Goal: Contribute content: Contribute content

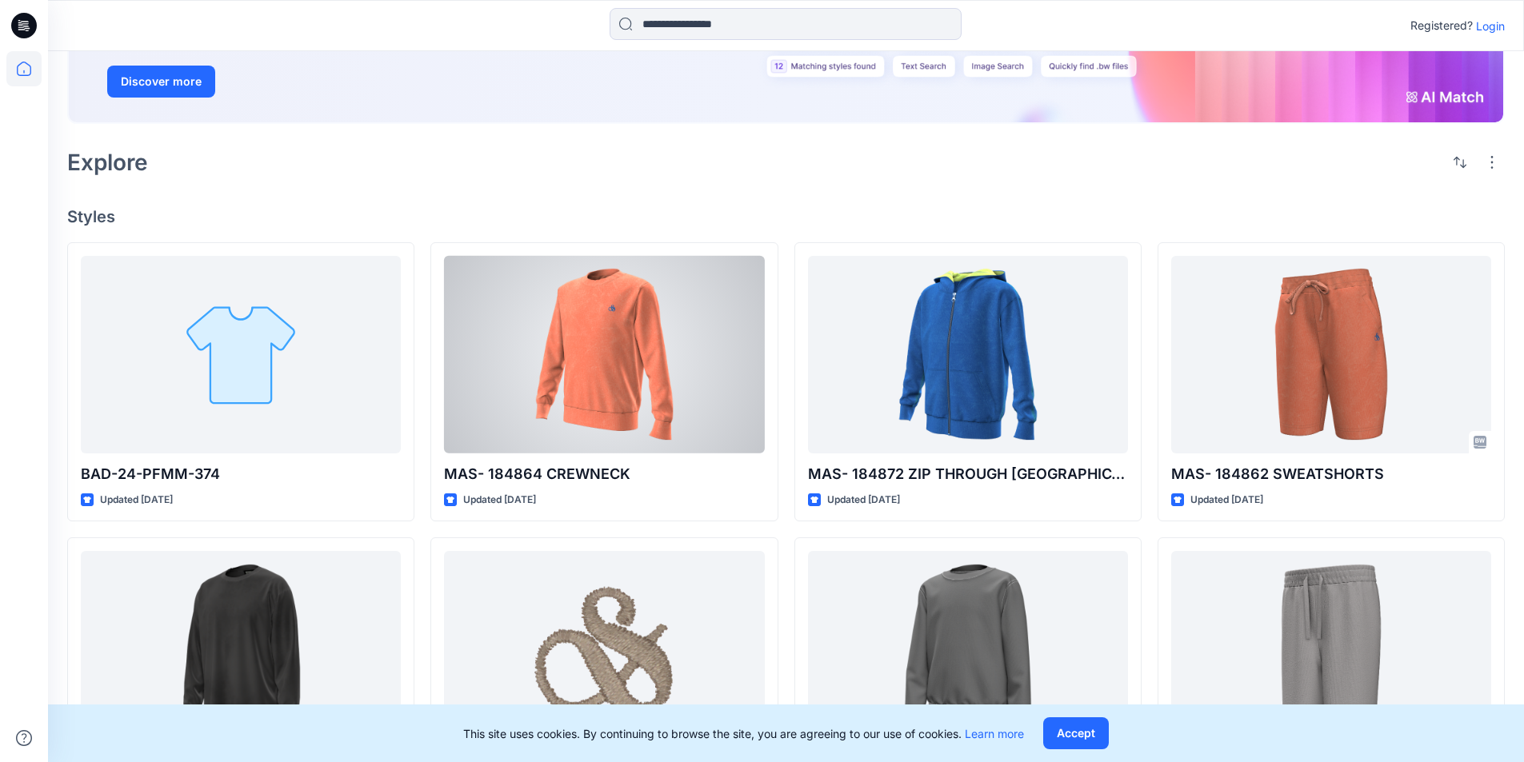
scroll to position [240, 0]
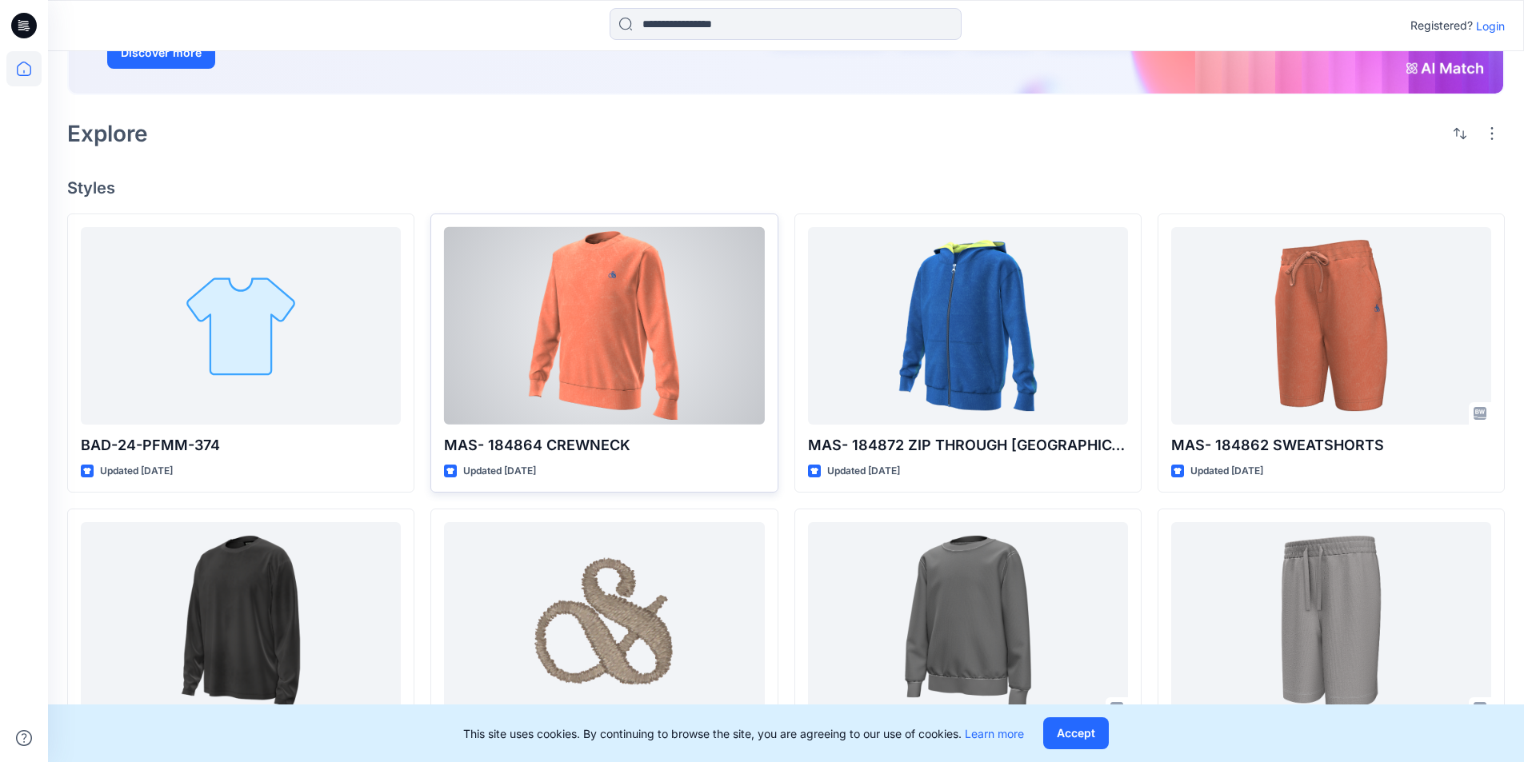
click at [685, 334] on div at bounding box center [604, 326] width 320 height 198
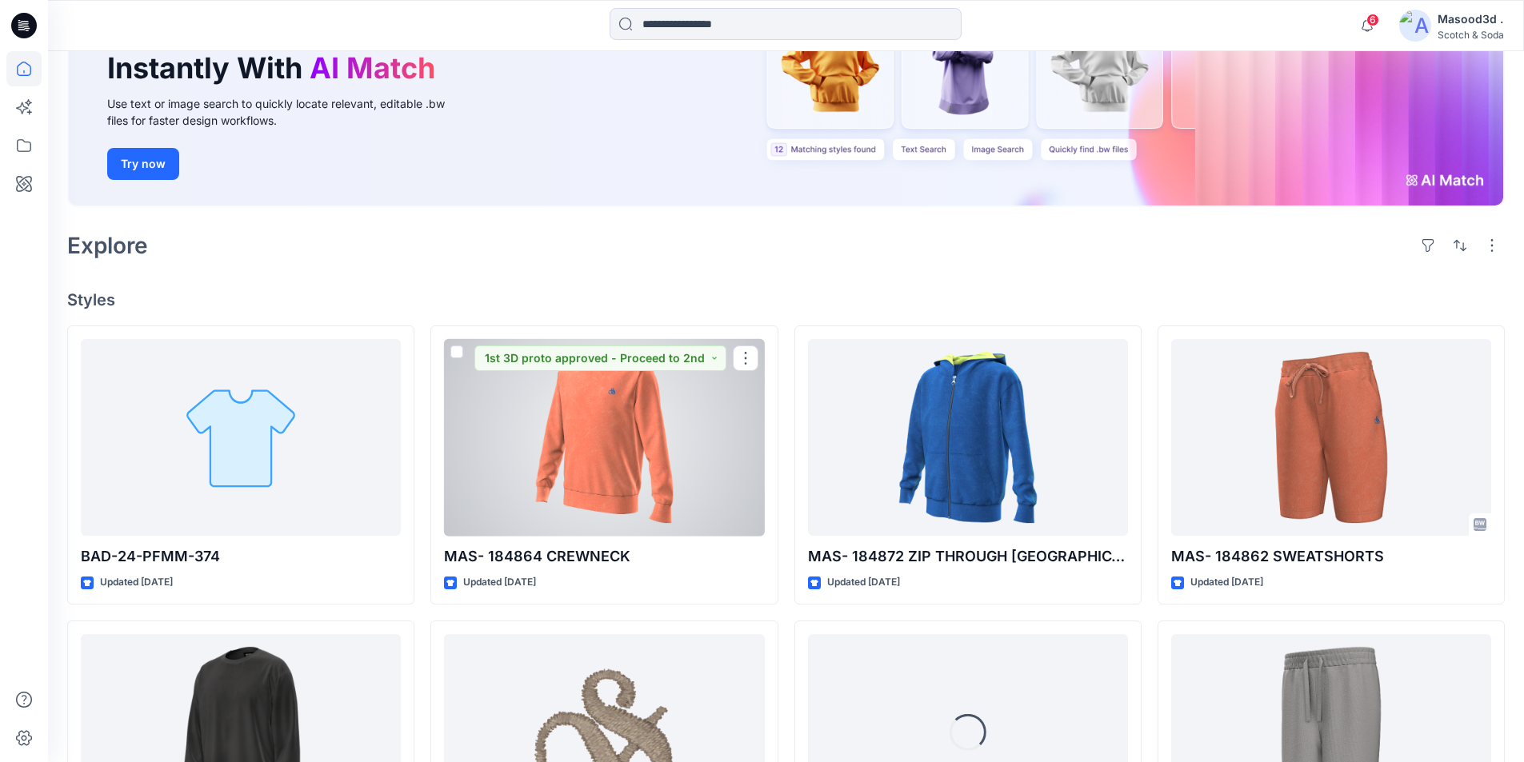
scroll to position [240, 0]
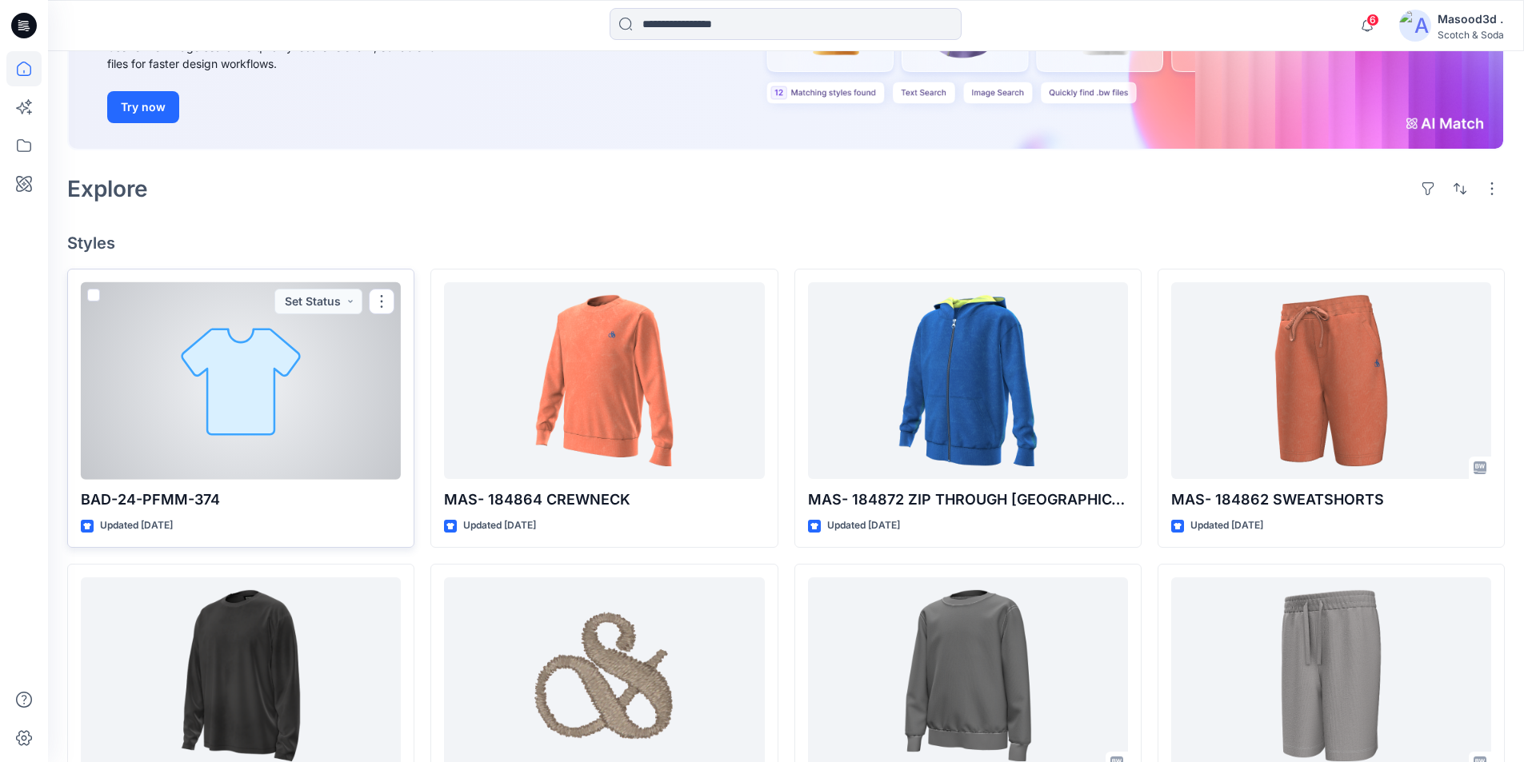
click at [190, 433] on div at bounding box center [241, 381] width 320 height 198
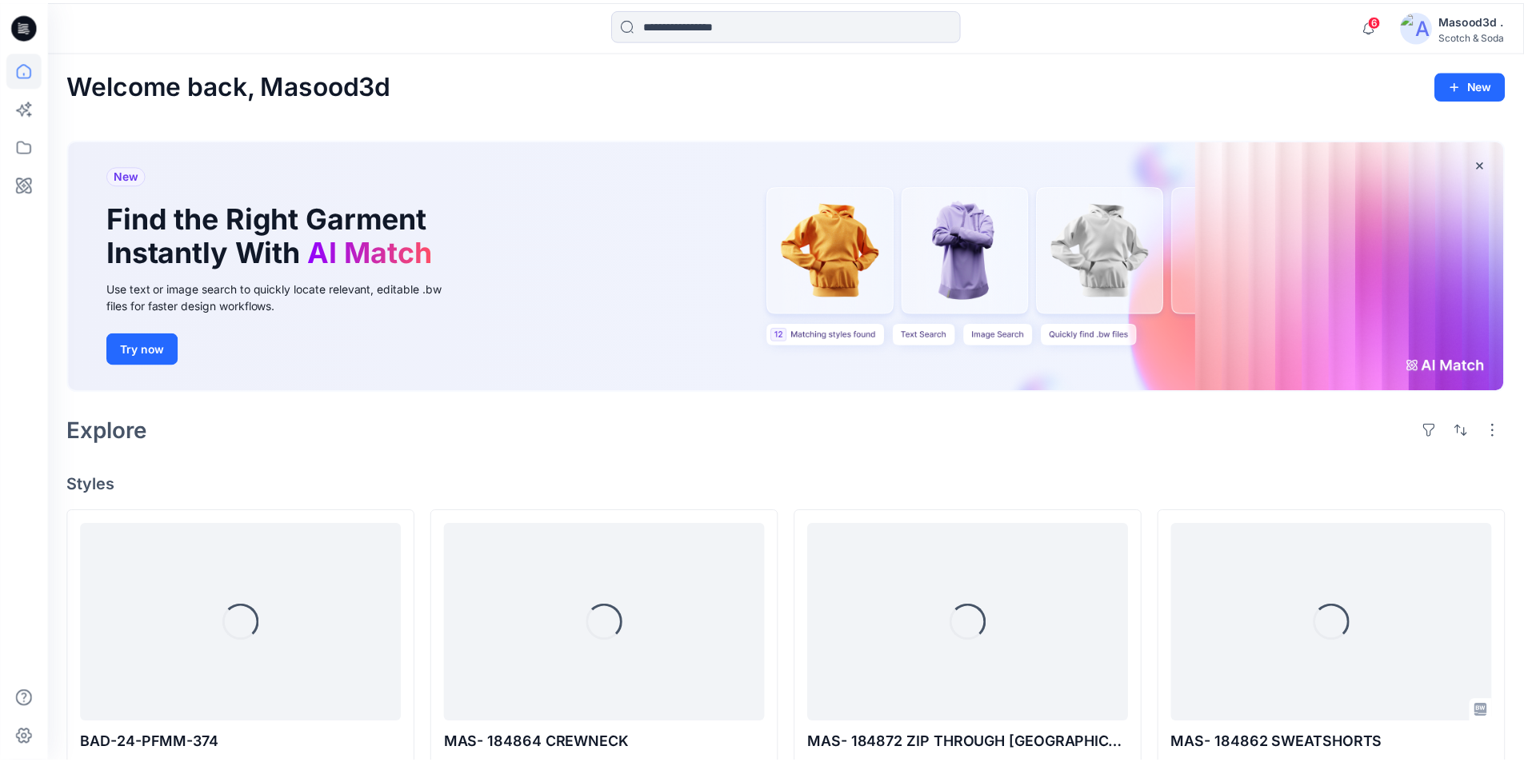
scroll to position [240, 0]
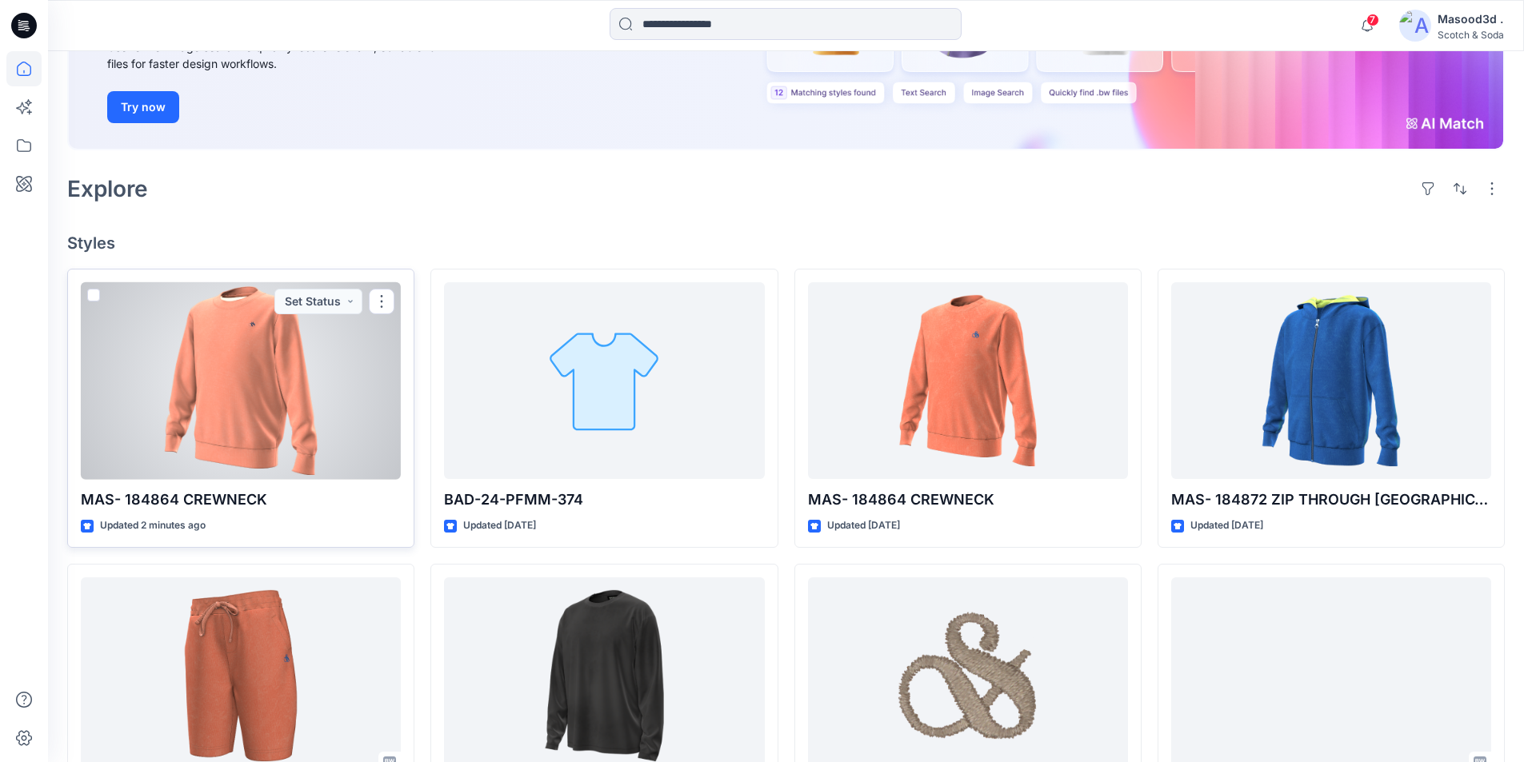
click at [267, 393] on div at bounding box center [241, 381] width 320 height 198
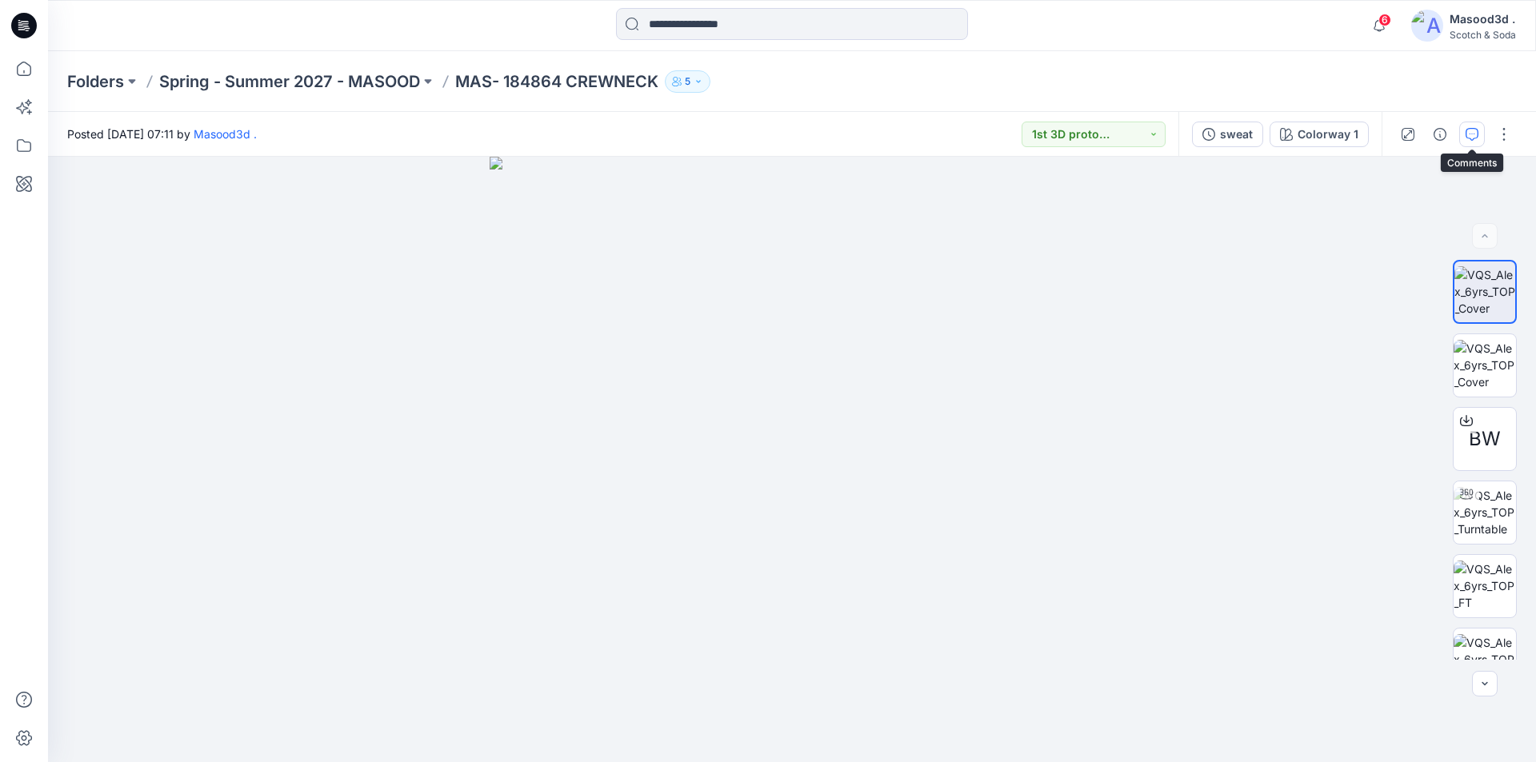
click at [1473, 137] on icon "button" at bounding box center [1471, 134] width 13 height 13
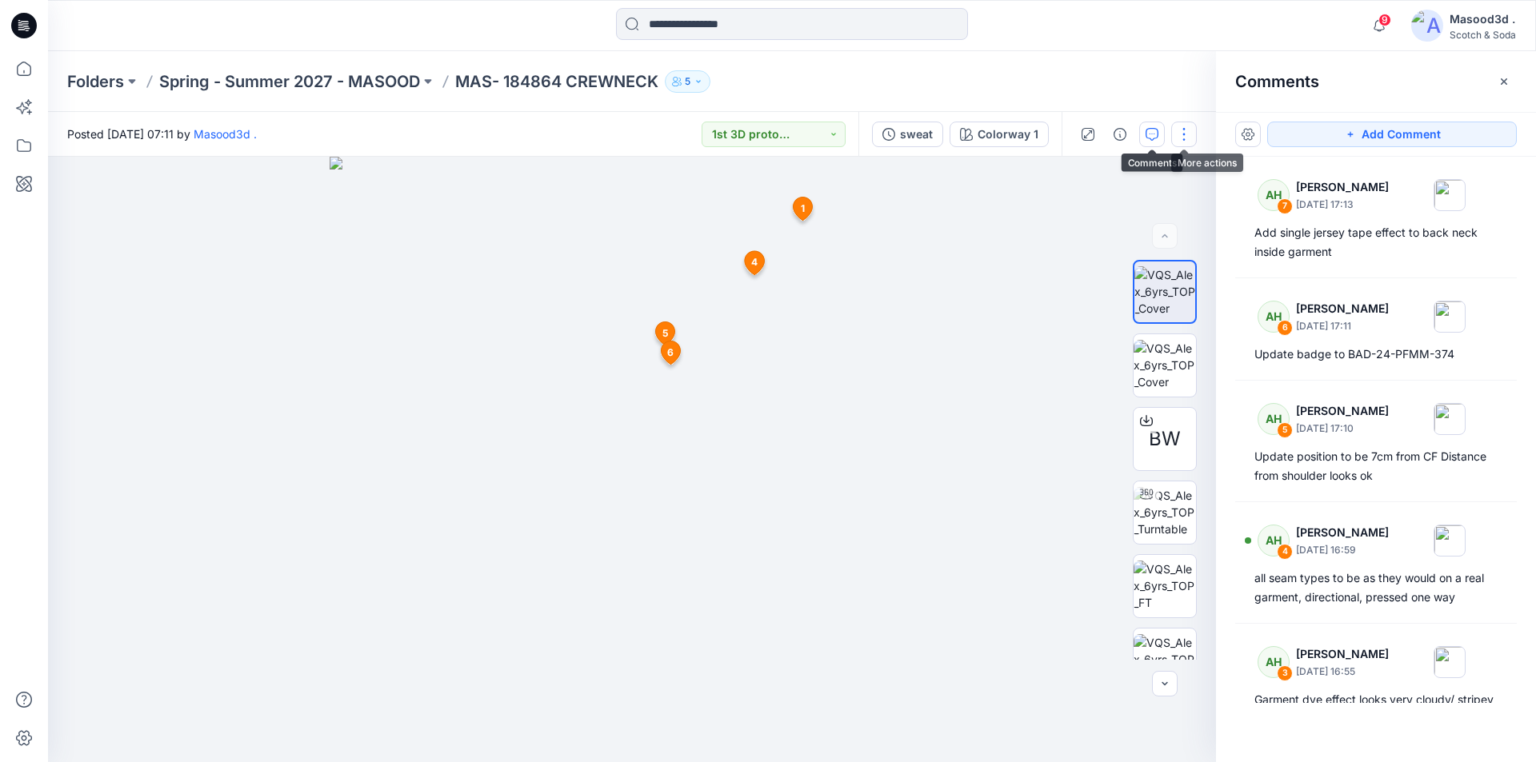
click at [1185, 135] on button "button" at bounding box center [1184, 135] width 26 height 26
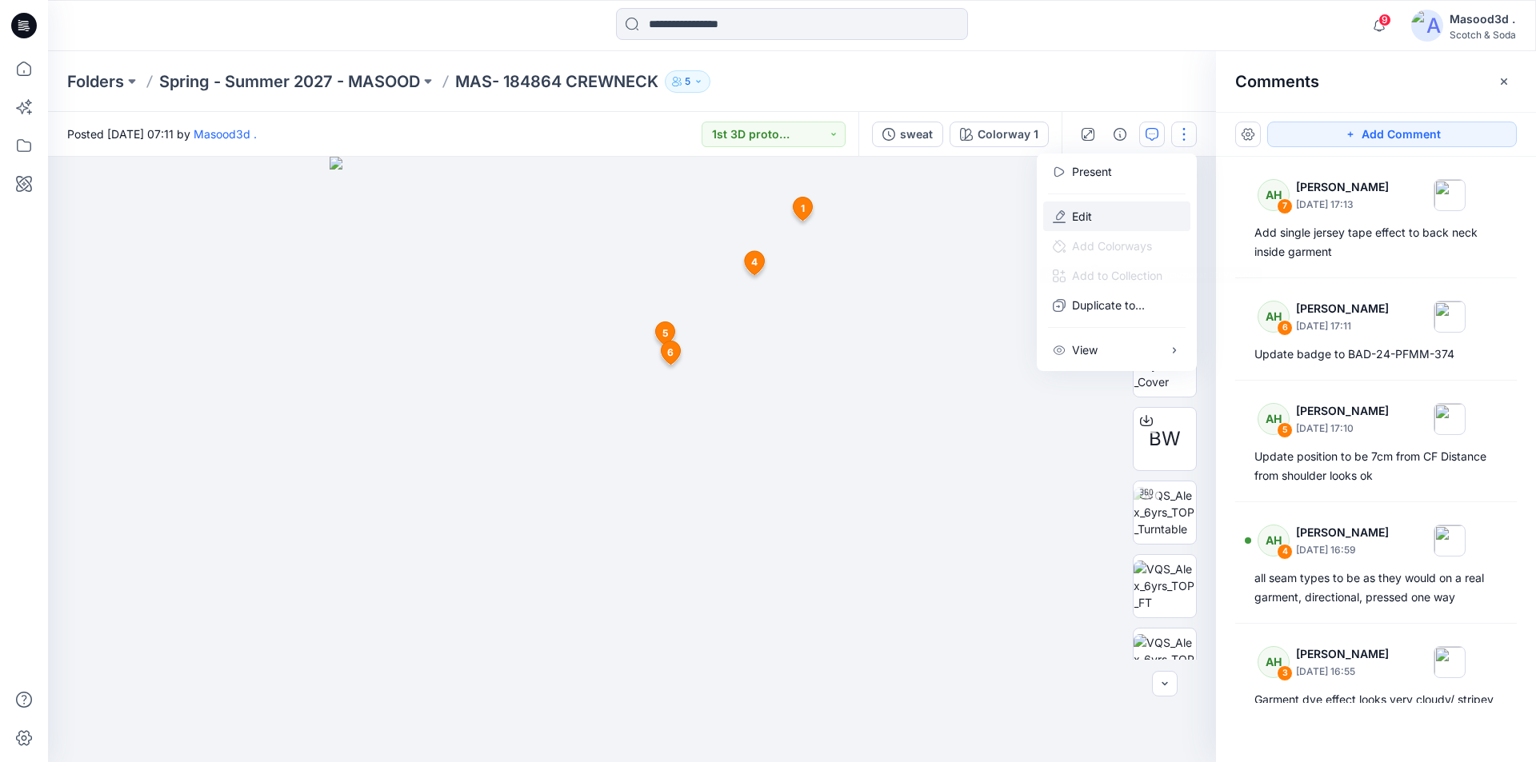
click at [1096, 219] on button "Edit" at bounding box center [1116, 217] width 147 height 30
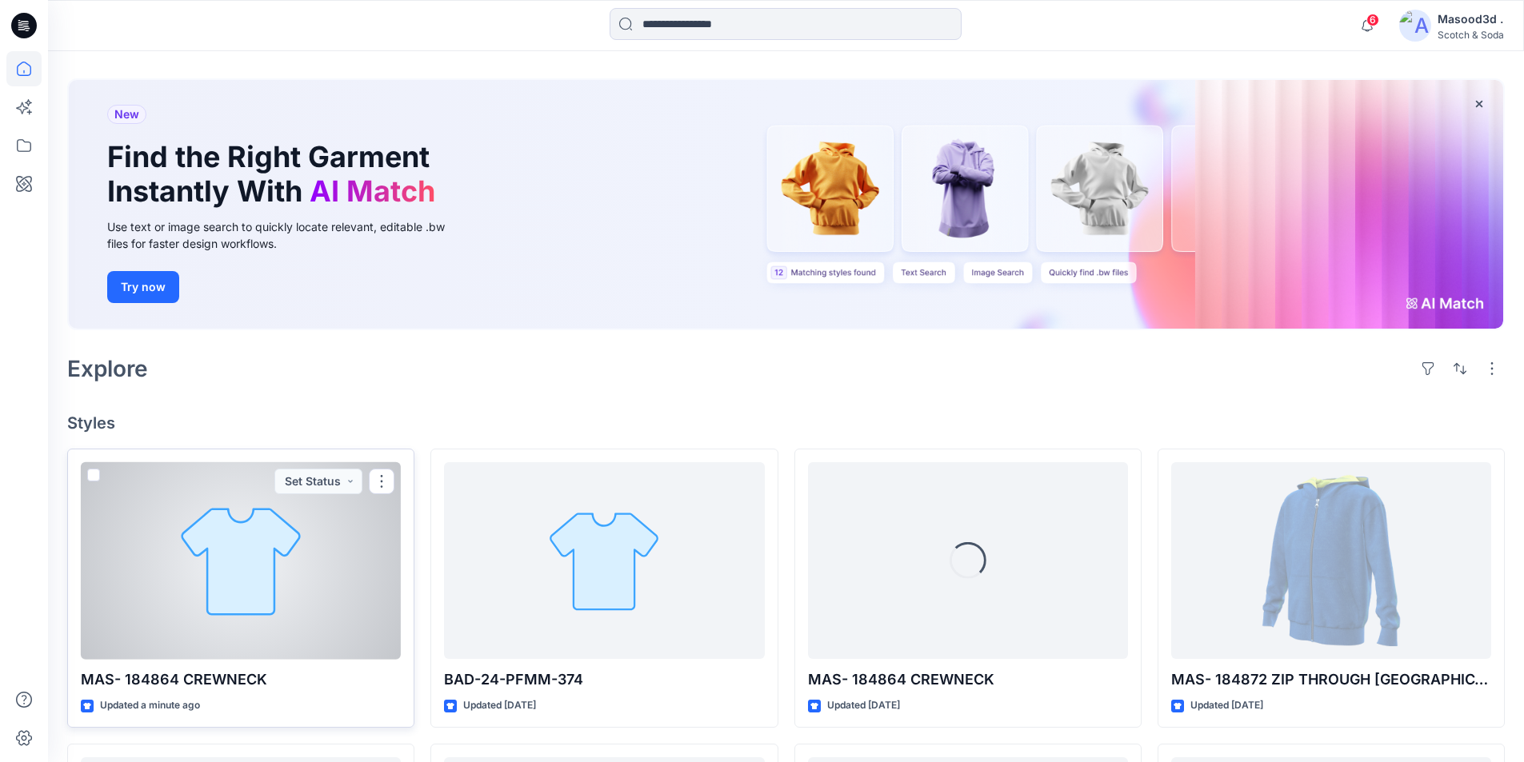
scroll to position [320, 0]
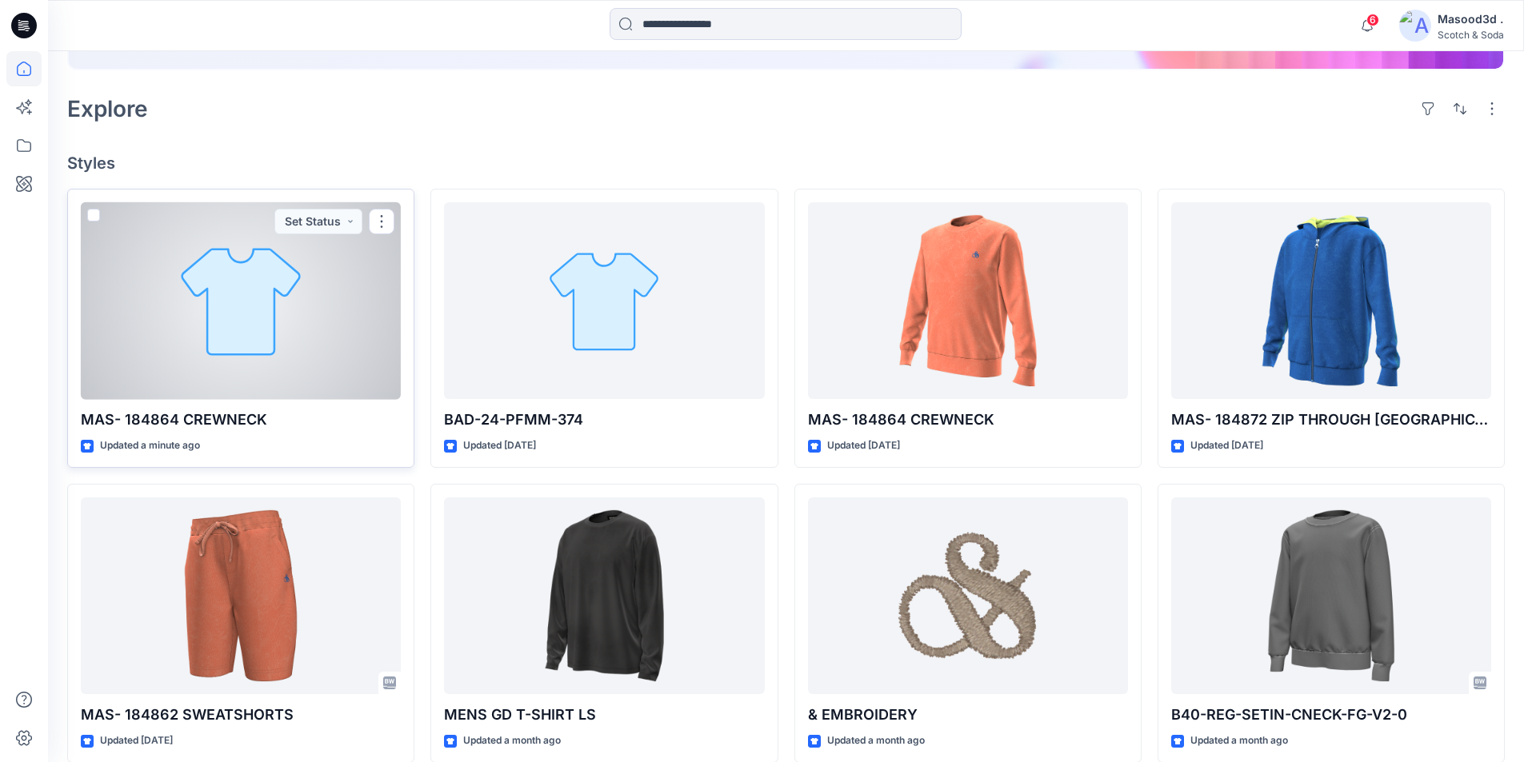
click at [211, 322] on div at bounding box center [241, 301] width 320 height 198
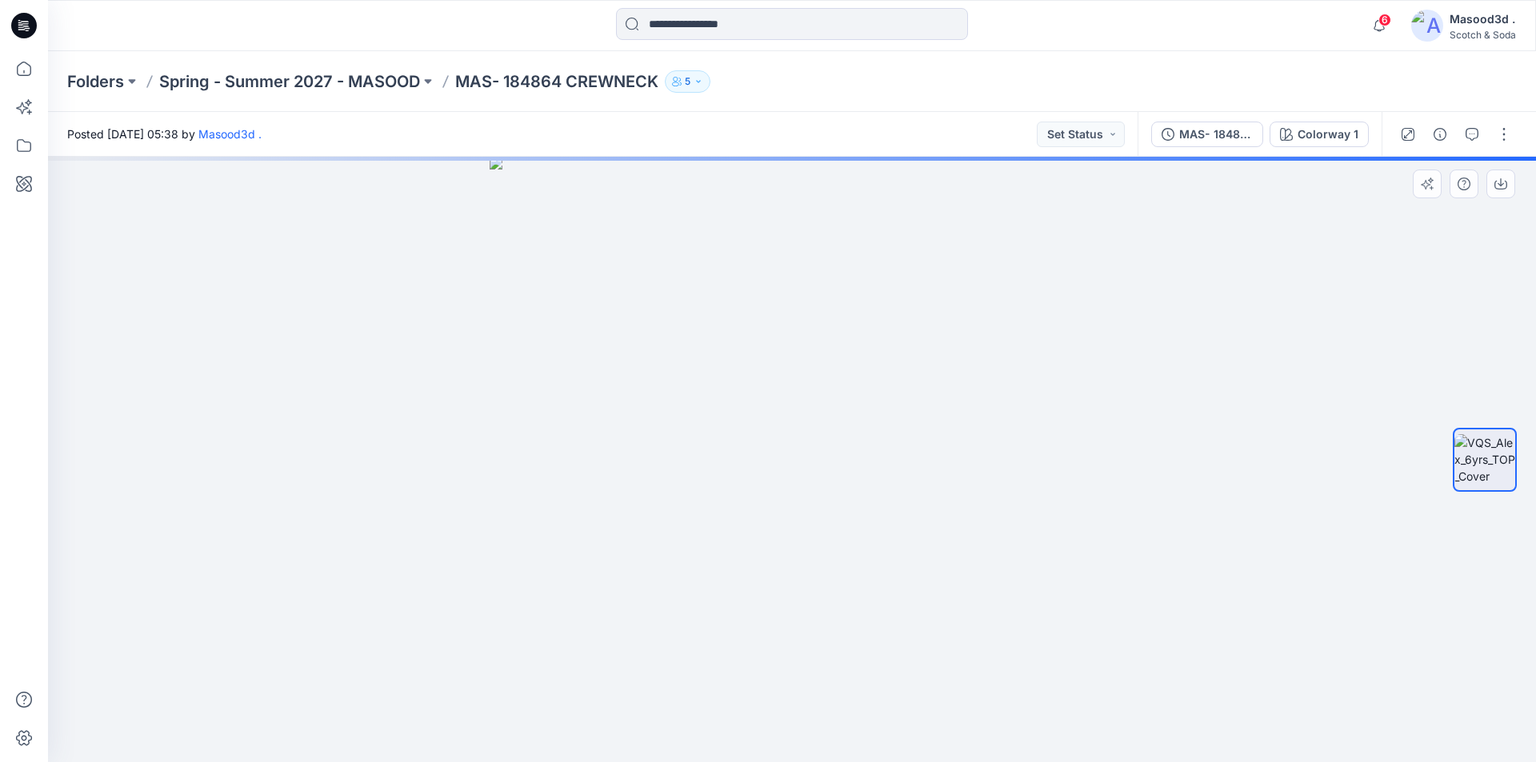
click at [1011, 397] on img at bounding box center [792, 459] width 605 height 605
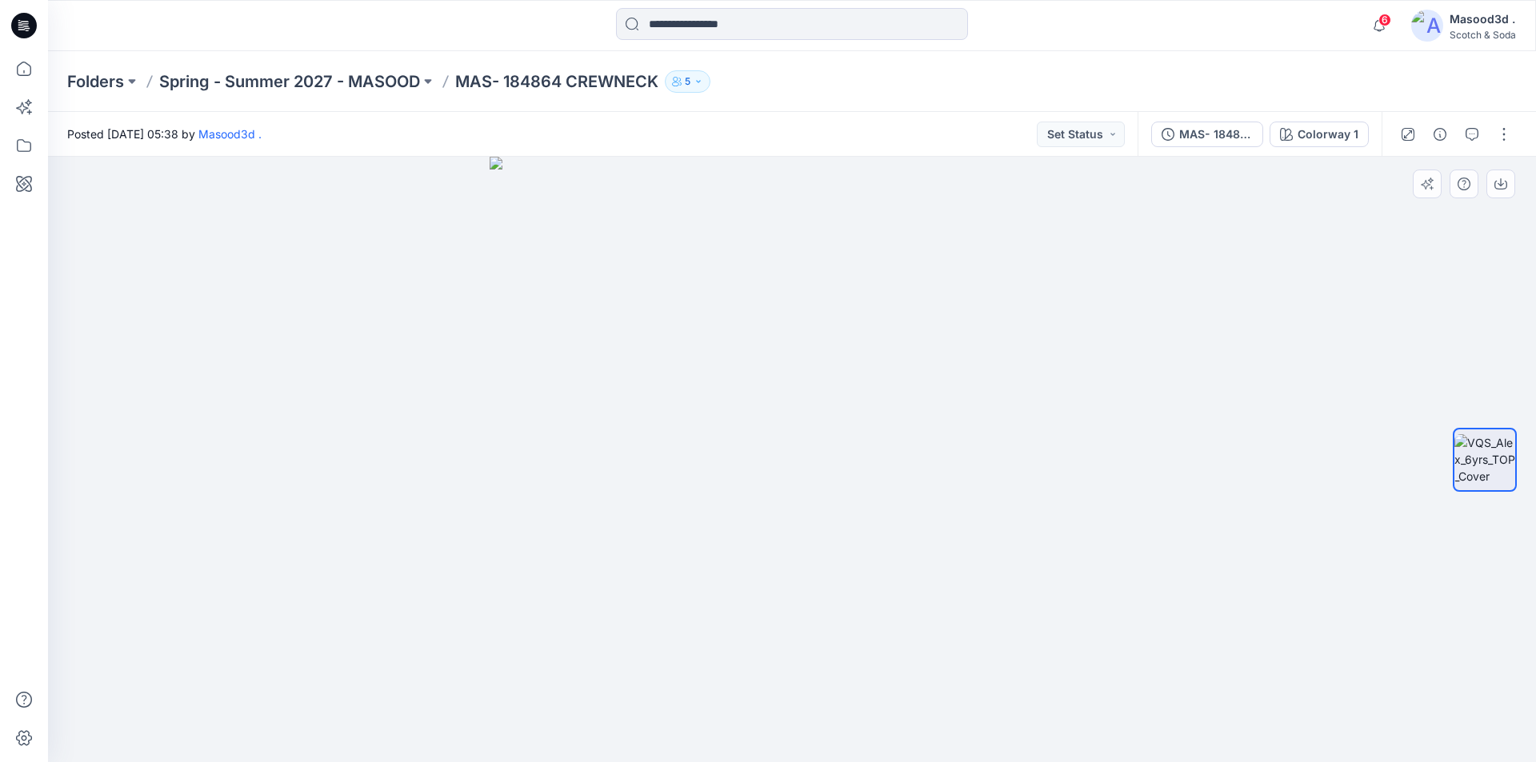
drag, startPoint x: 891, startPoint y: 522, endPoint x: 837, endPoint y: 522, distance: 54.4
click at [837, 522] on img at bounding box center [792, 459] width 605 height 605
click at [1084, 392] on img at bounding box center [792, 459] width 605 height 605
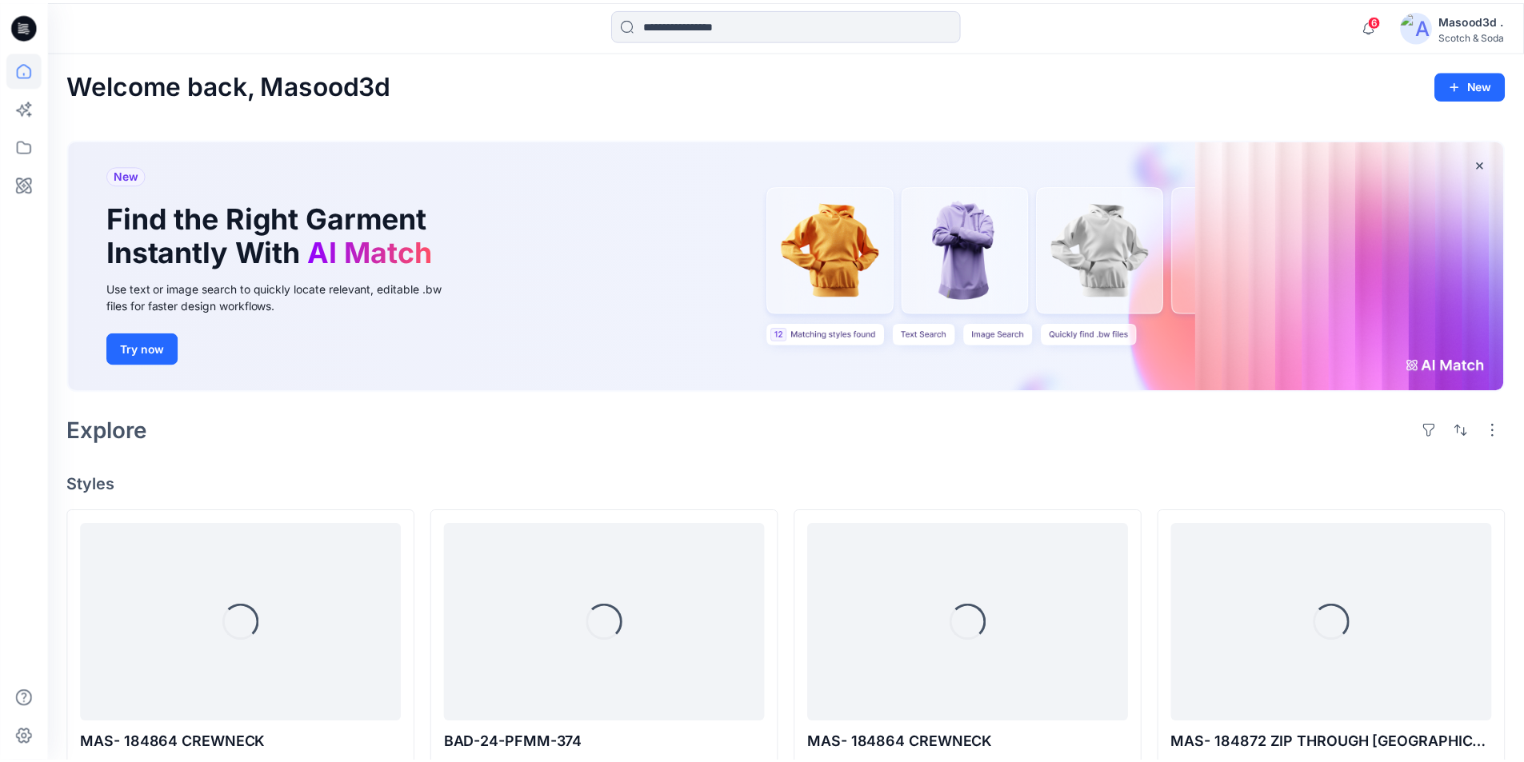
scroll to position [320, 0]
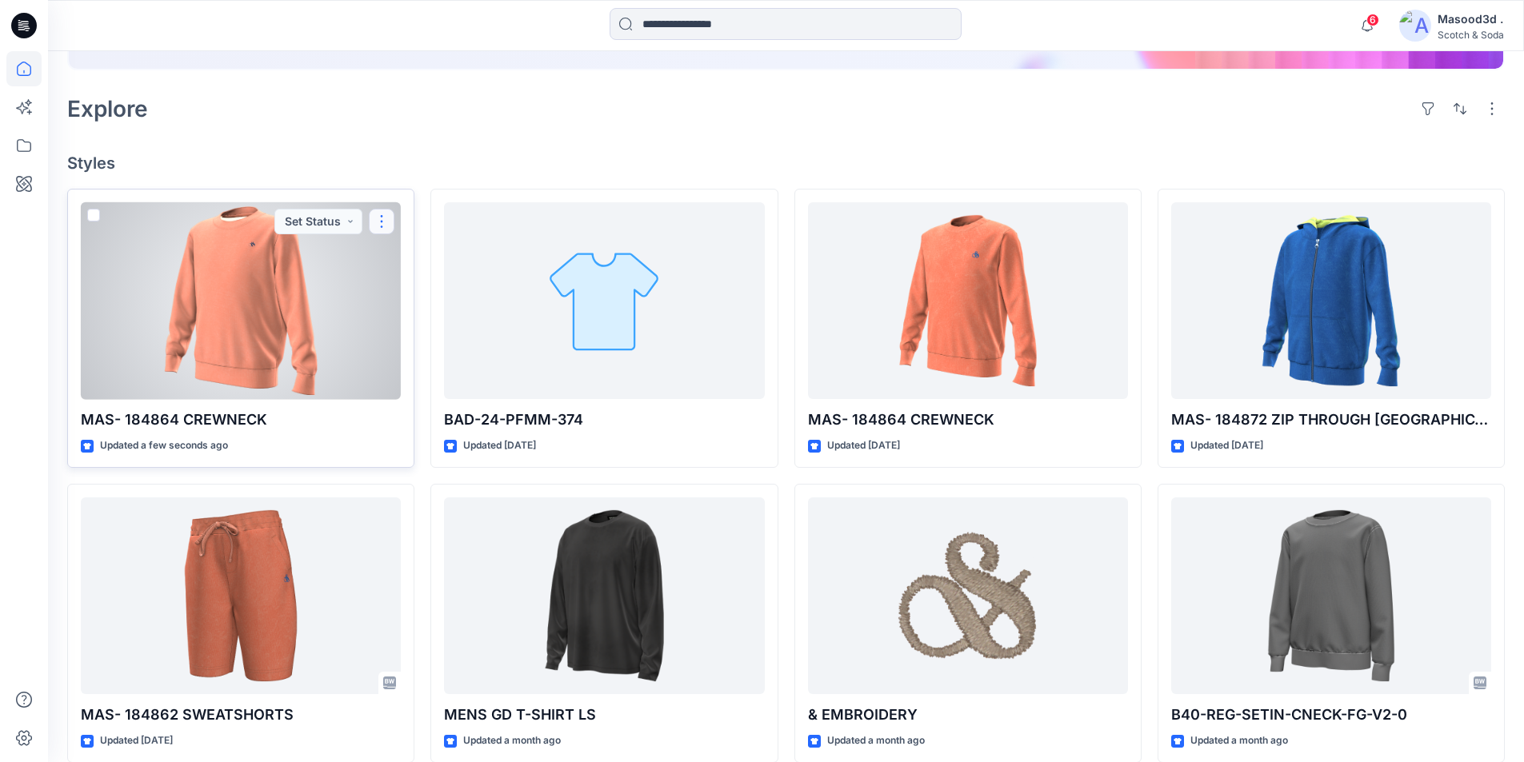
click at [381, 214] on button "button" at bounding box center [382, 222] width 26 height 26
click at [398, 259] on button "Edit" at bounding box center [458, 259] width 173 height 30
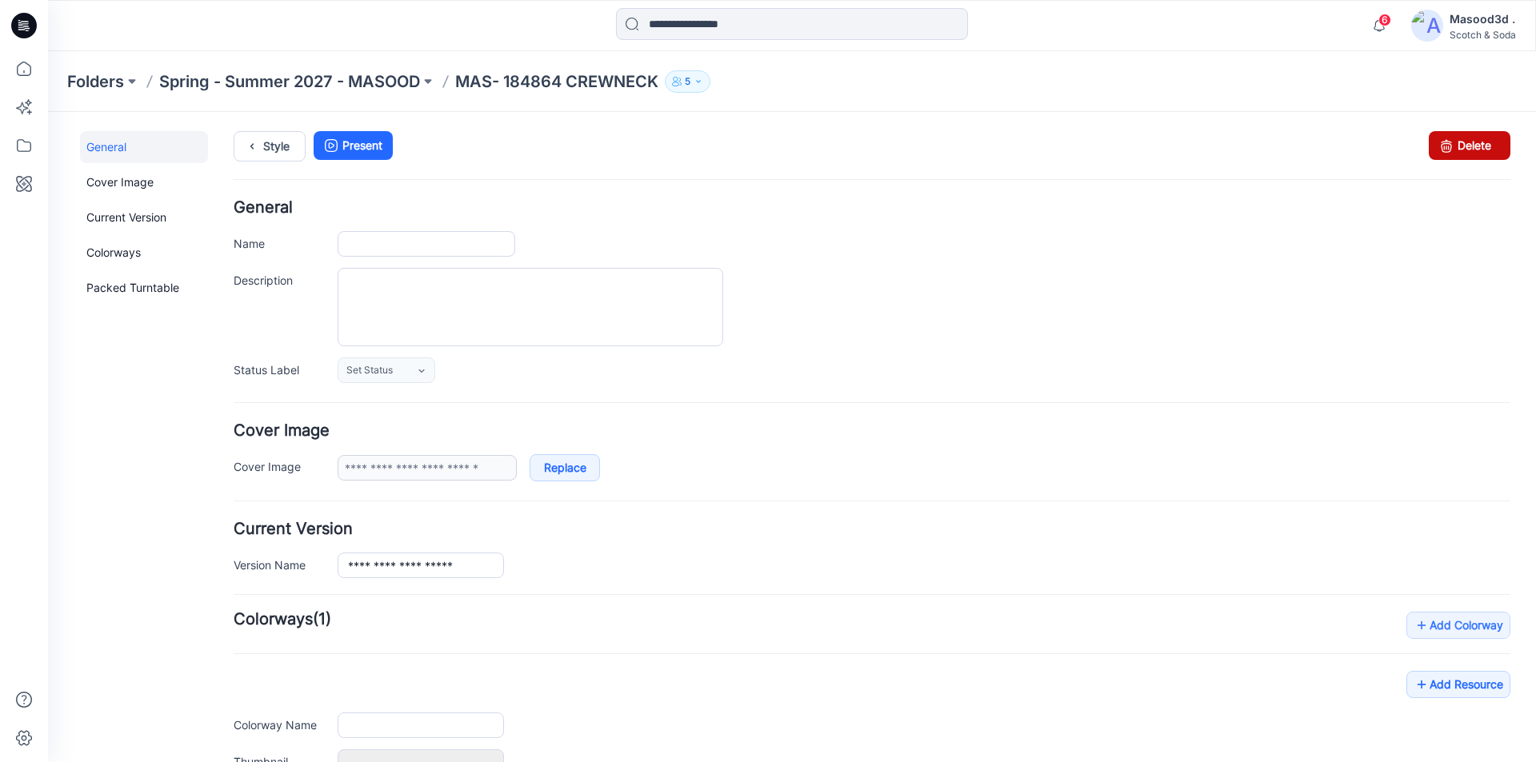
click at [1455, 150] on link "Delete" at bounding box center [1470, 145] width 82 height 29
type input "**********"
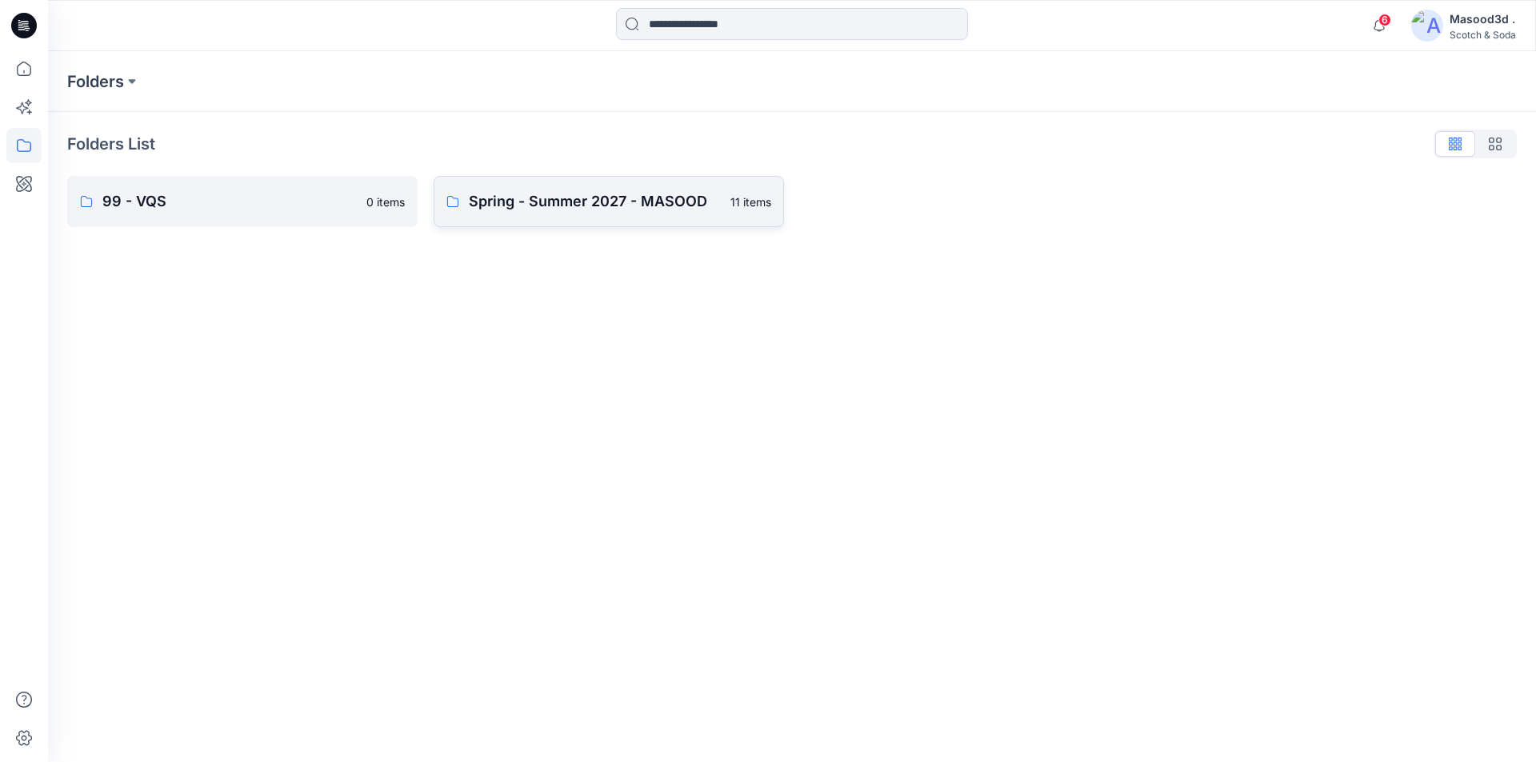
click at [605, 191] on p "Spring - Summer 2027 - MASOOD" at bounding box center [595, 201] width 252 height 22
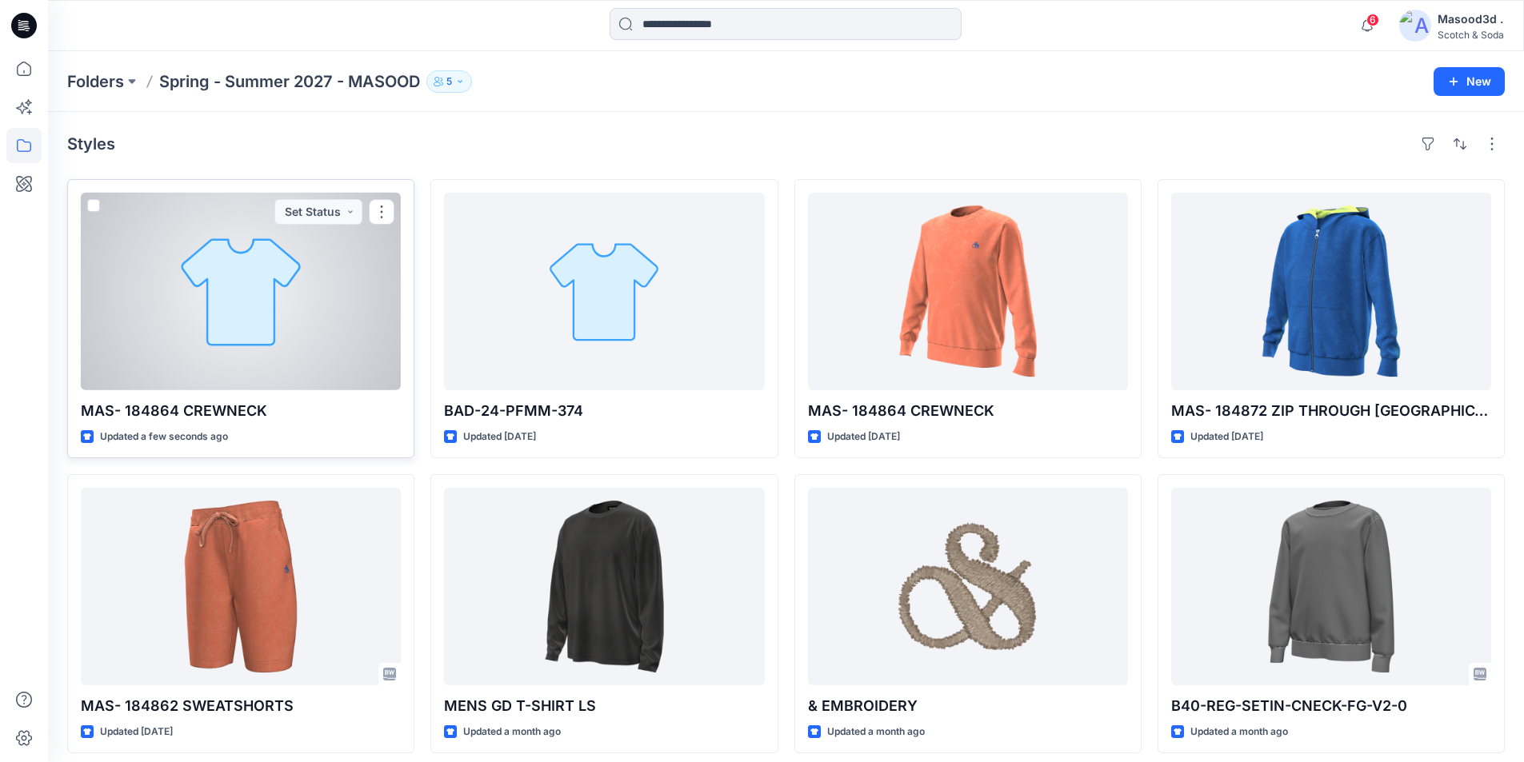
click at [369, 322] on div at bounding box center [241, 292] width 320 height 198
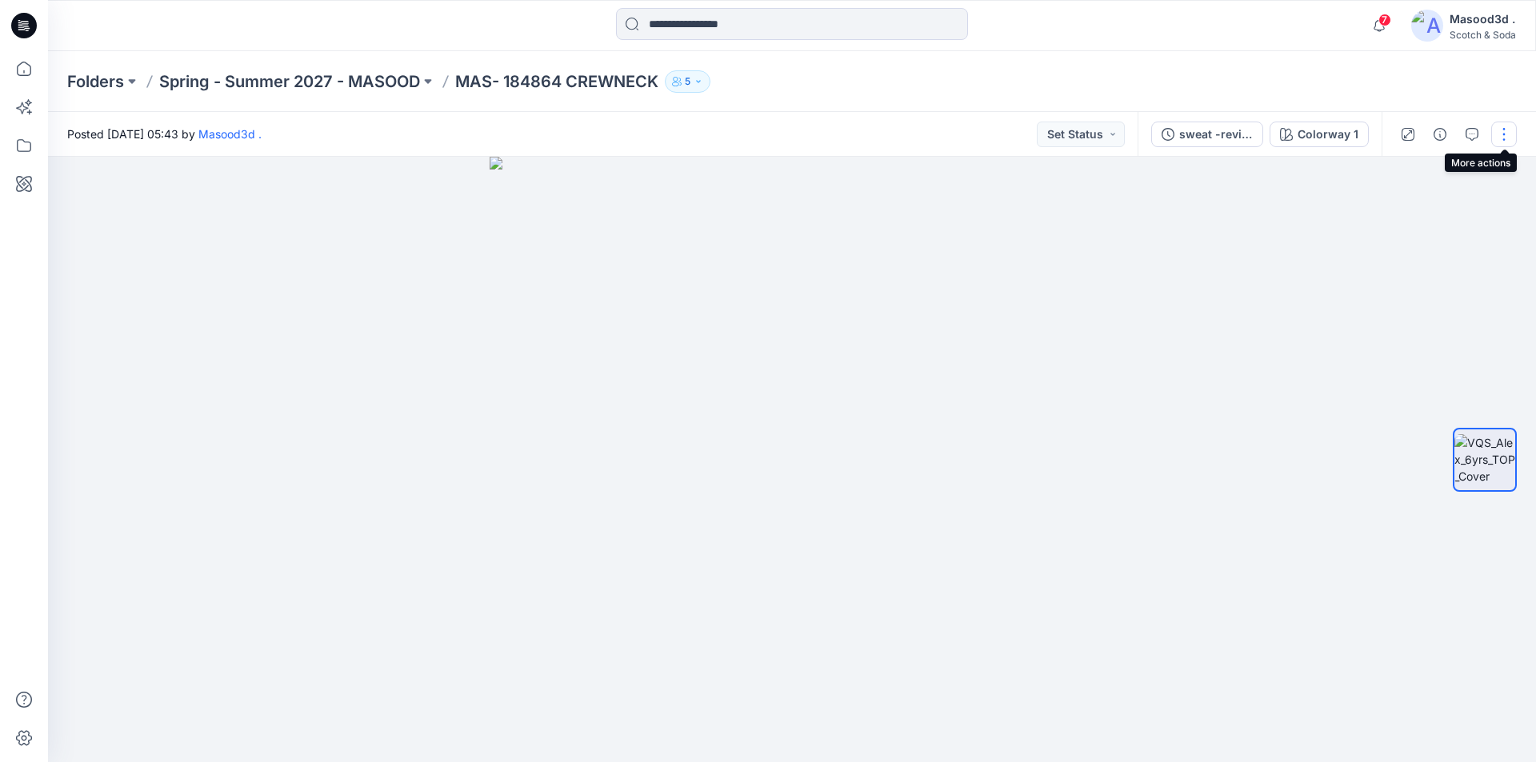
click at [1502, 132] on button "button" at bounding box center [1504, 135] width 26 height 26
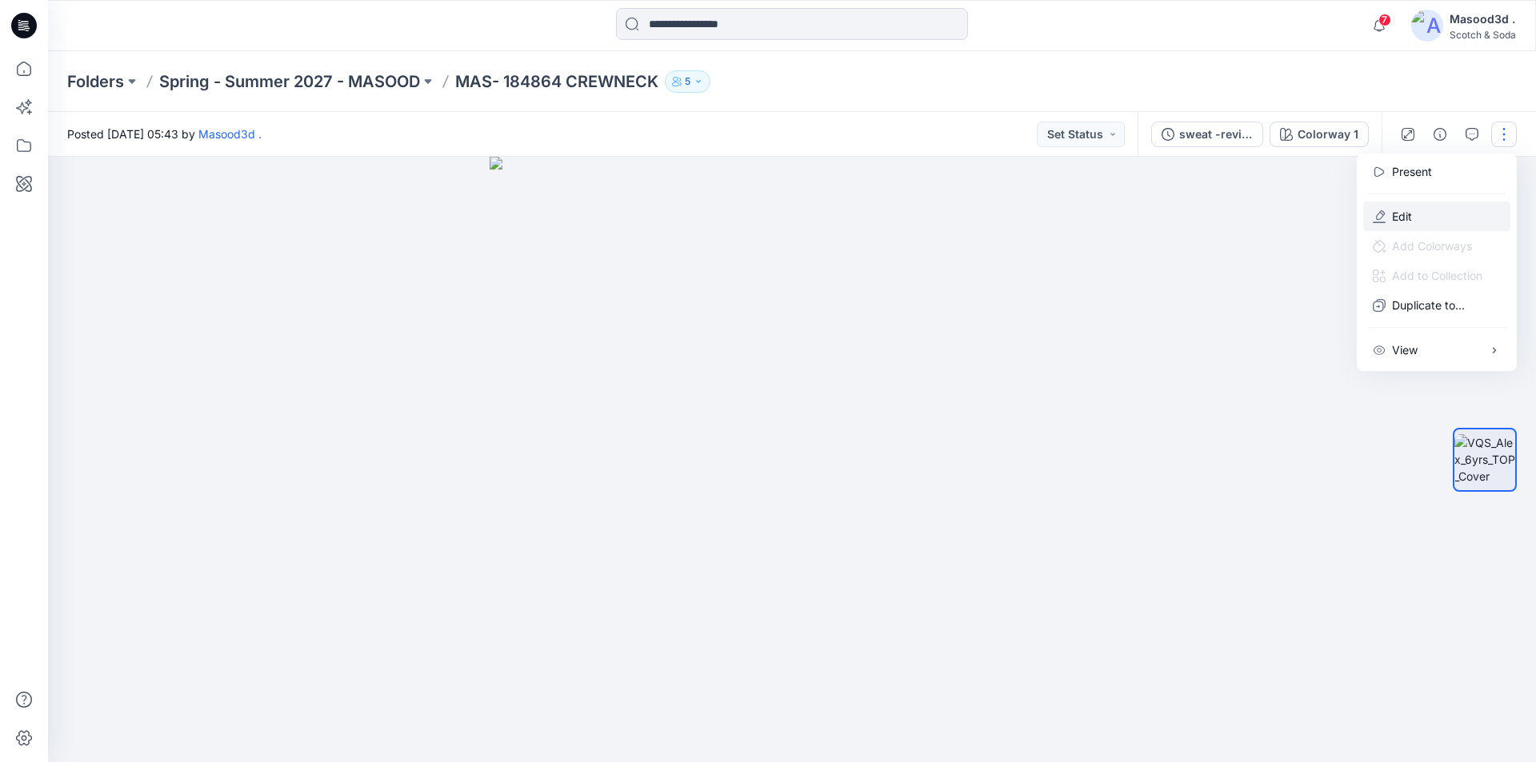
click at [1405, 220] on p "Edit" at bounding box center [1402, 216] width 20 height 17
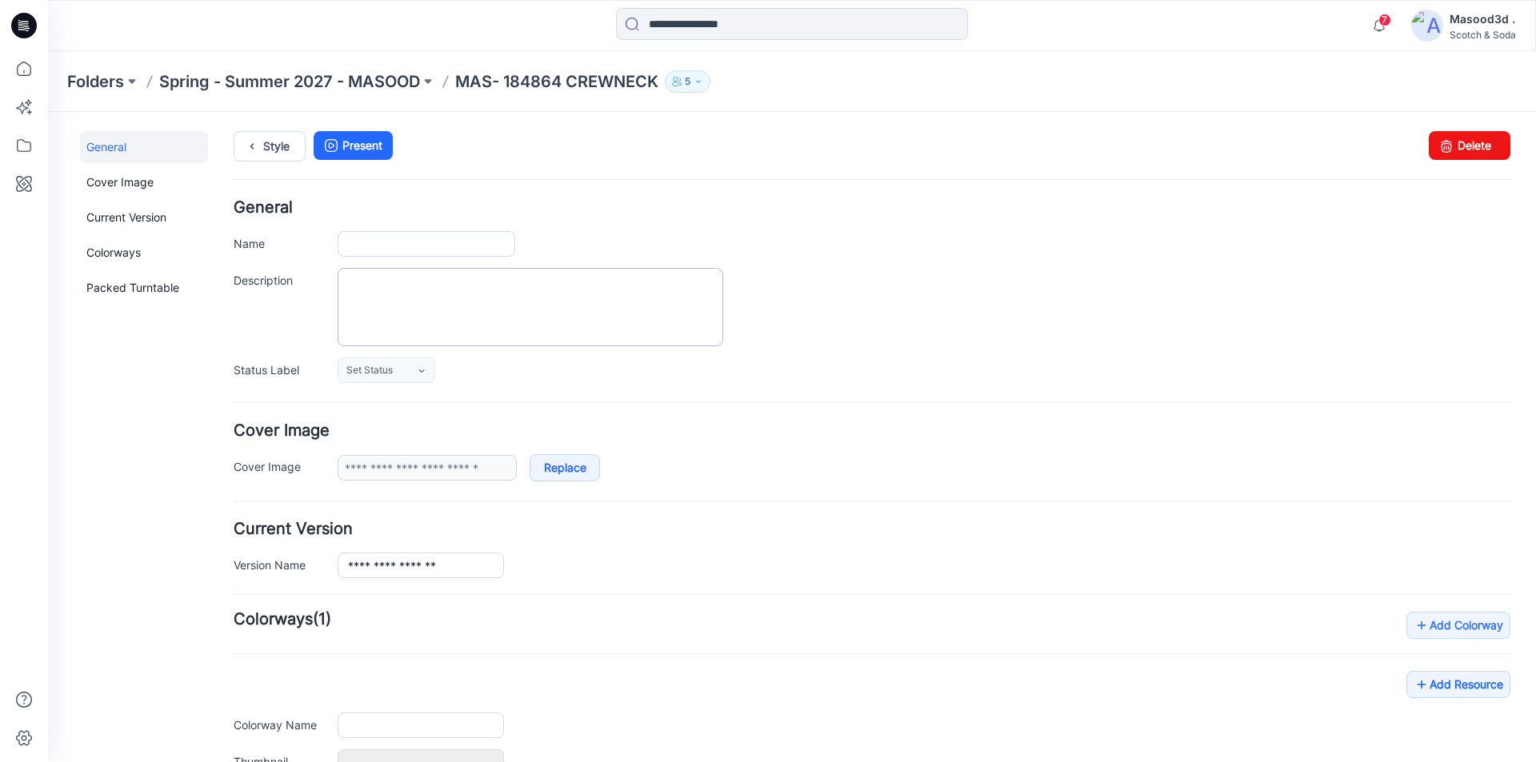
type input "**********"
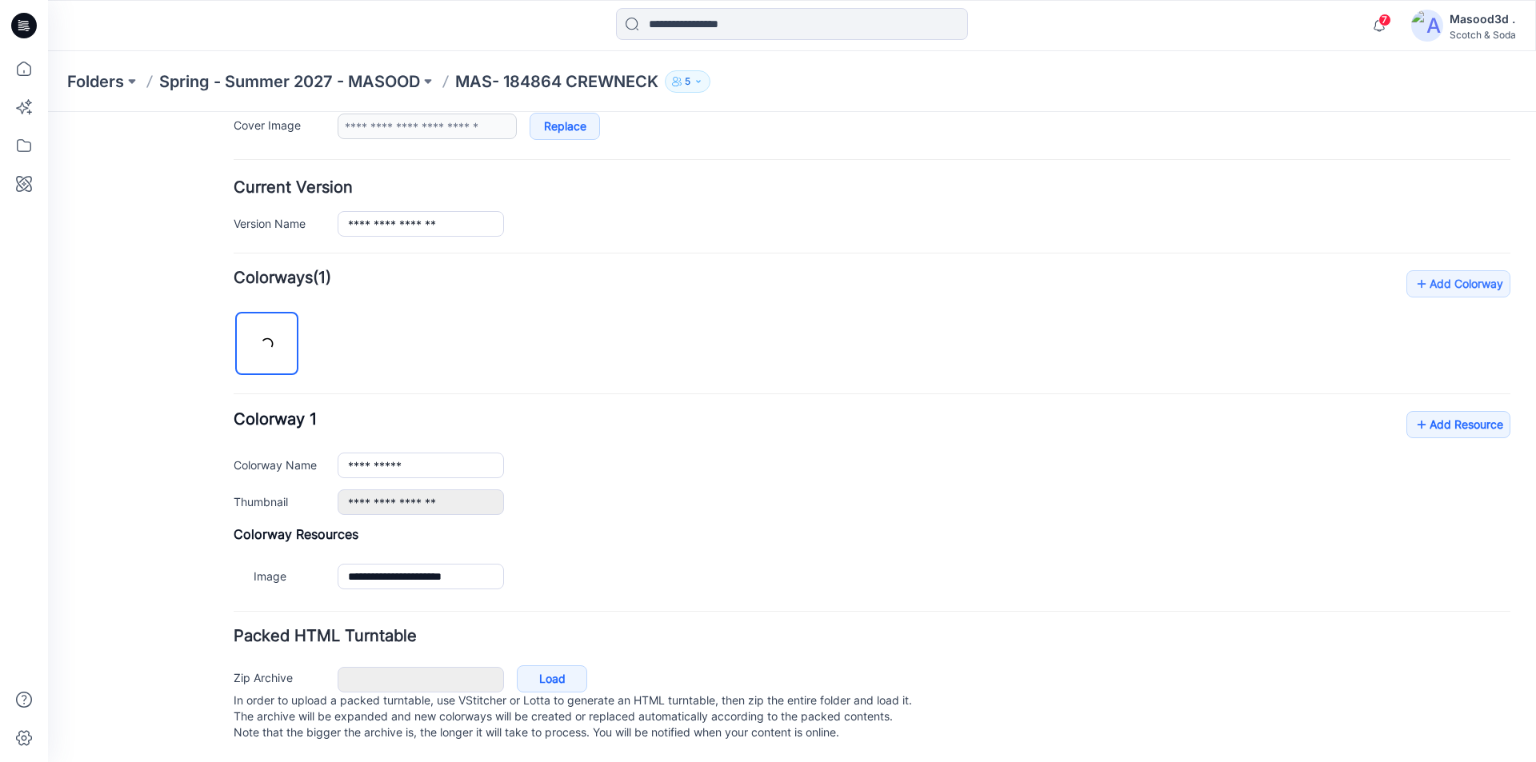
scroll to position [358, 0]
click at [1466, 413] on link "Add Resource" at bounding box center [1458, 424] width 104 height 27
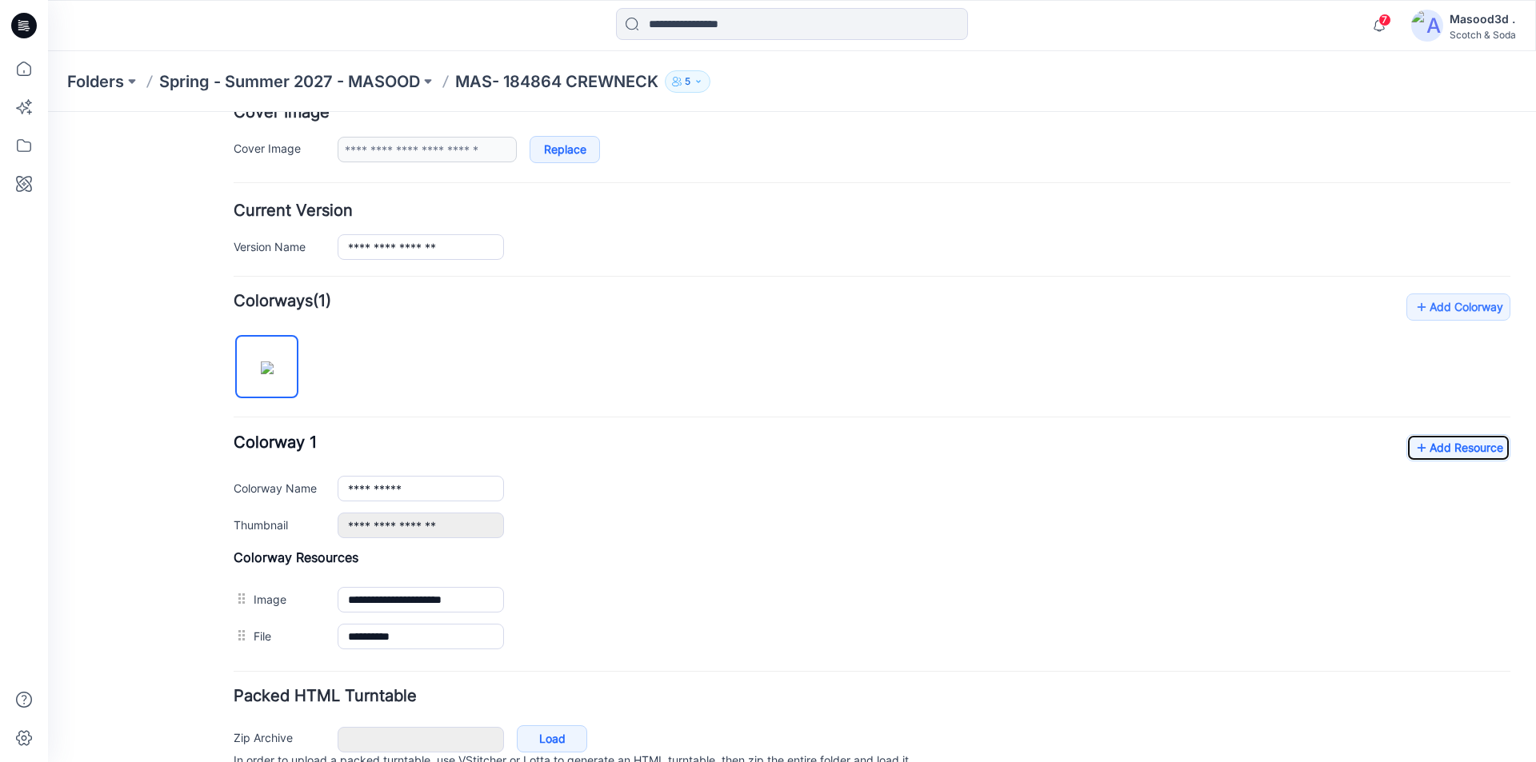
scroll to position [394, 0]
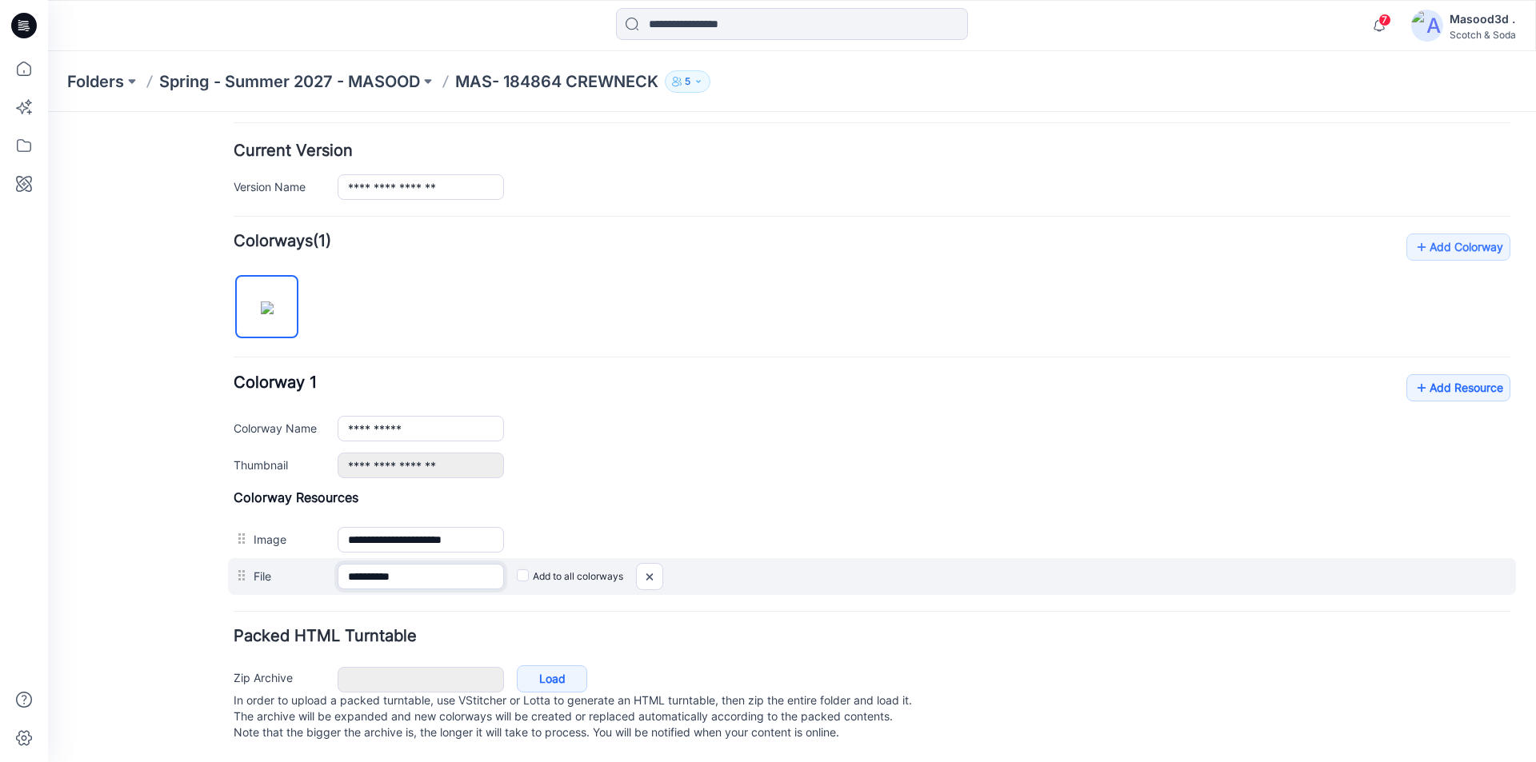
click at [433, 564] on input "**********" at bounding box center [421, 577] width 166 height 26
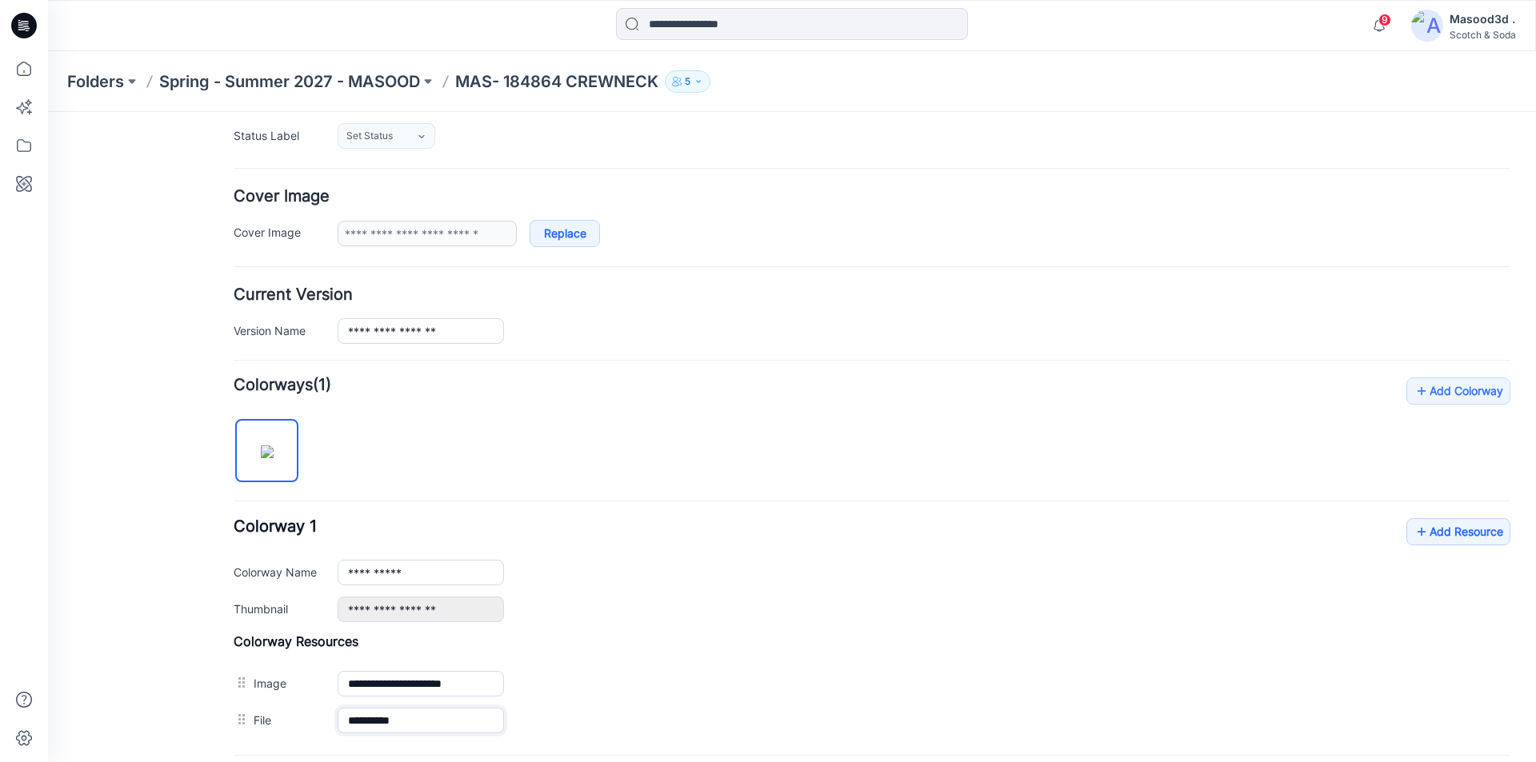
scroll to position [0, 0]
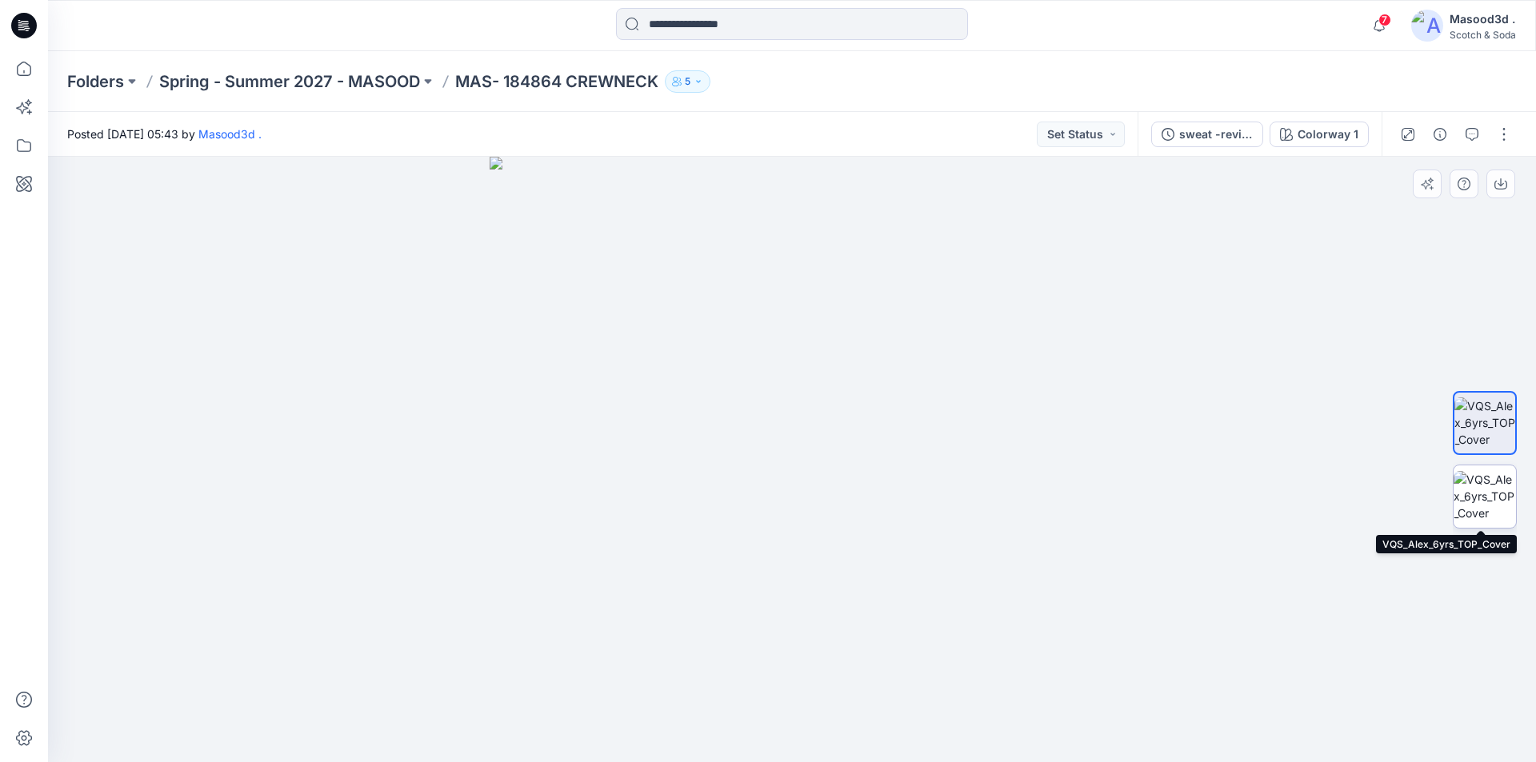
click at [1501, 512] on img at bounding box center [1484, 496] width 62 height 50
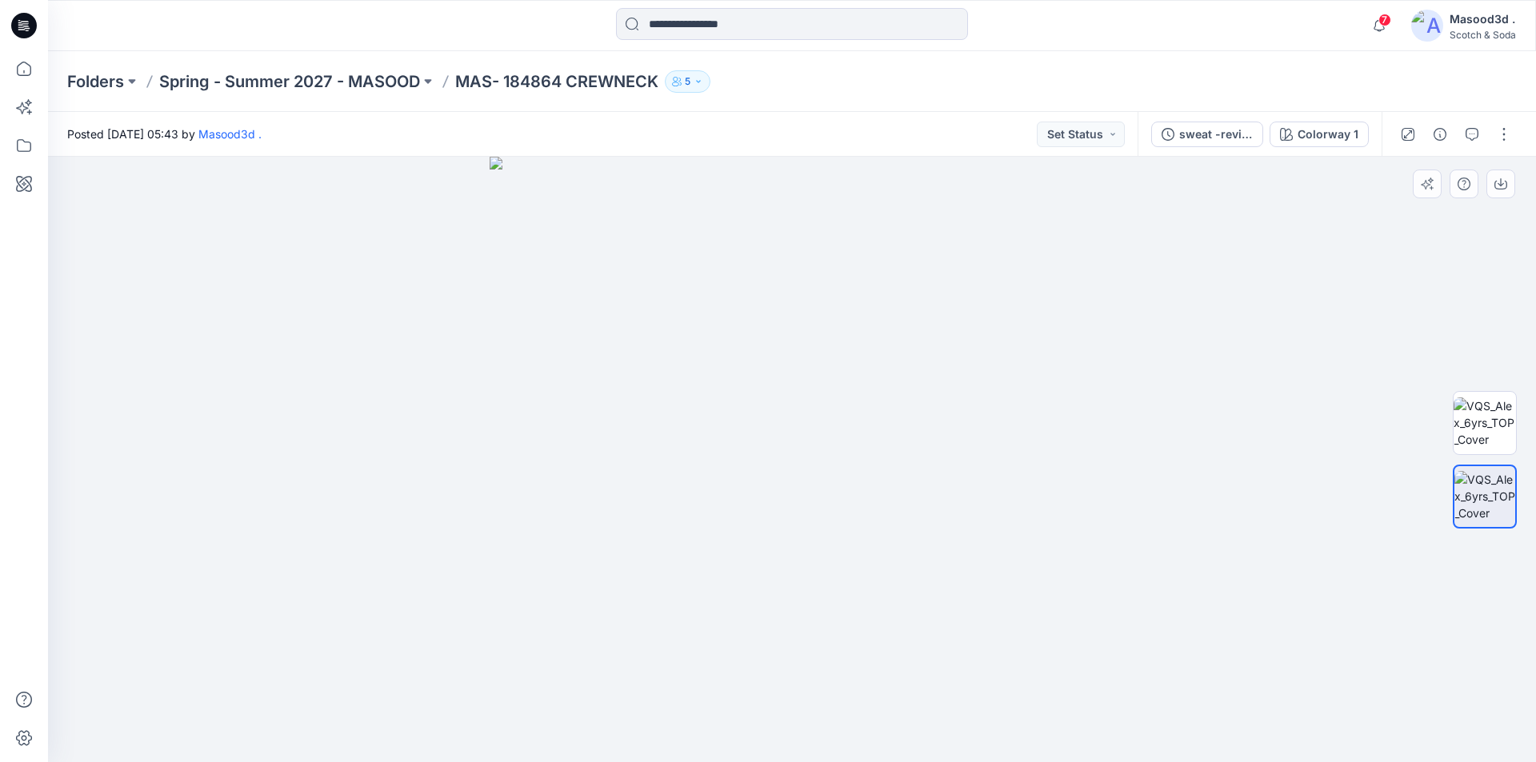
click at [1226, 565] on div at bounding box center [792, 459] width 1488 height 605
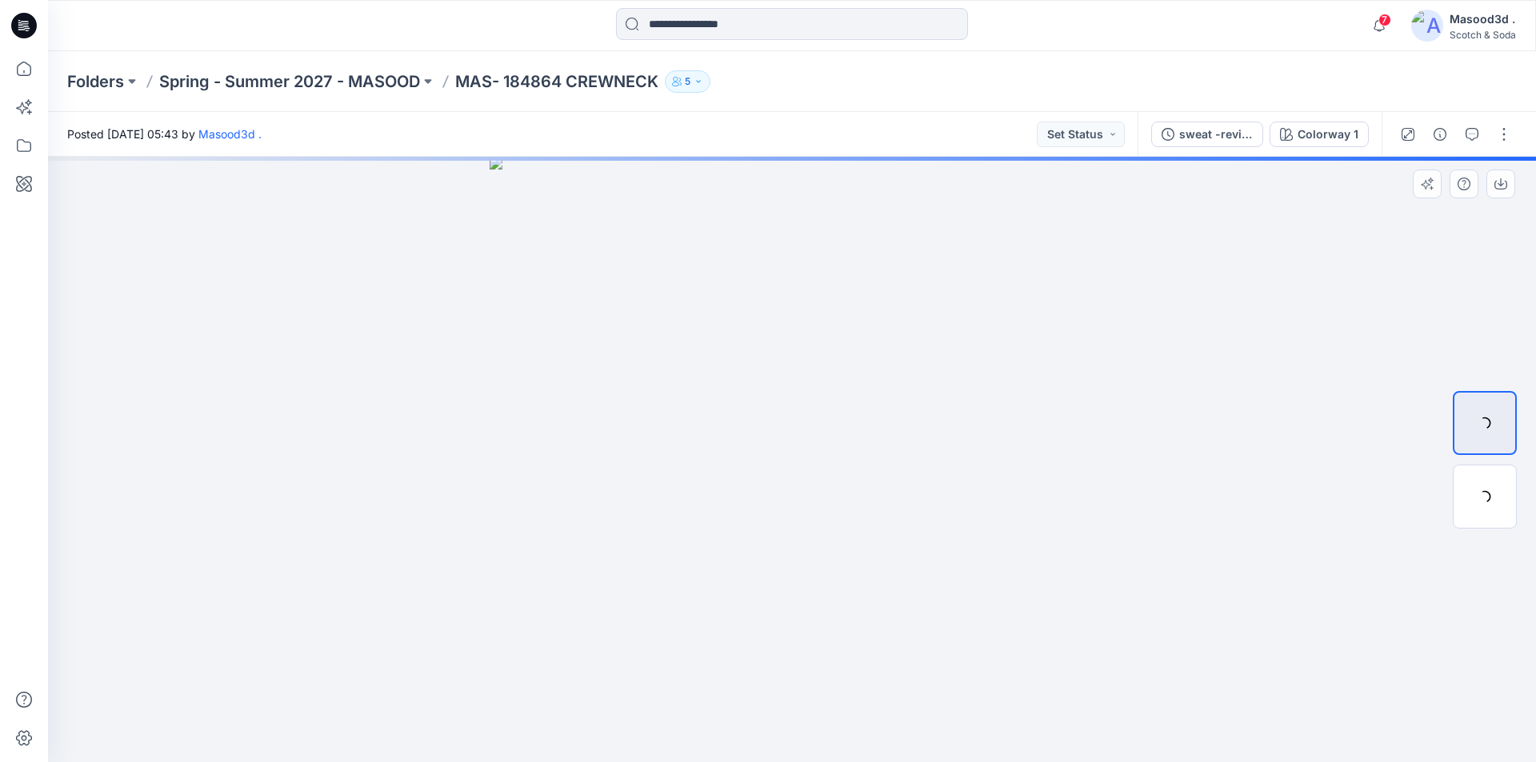
click at [1212, 502] on div at bounding box center [792, 459] width 1488 height 605
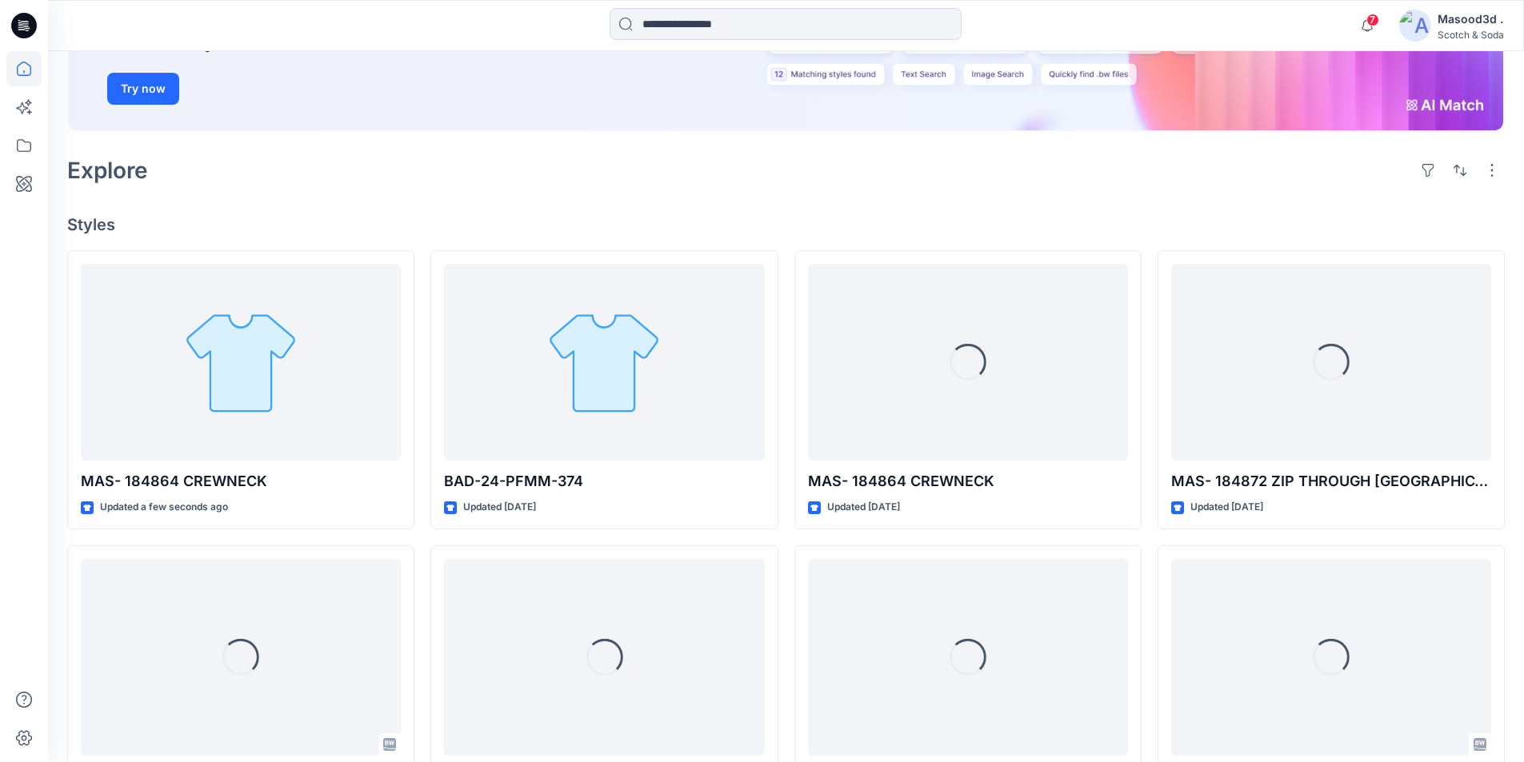
scroll to position [255, 0]
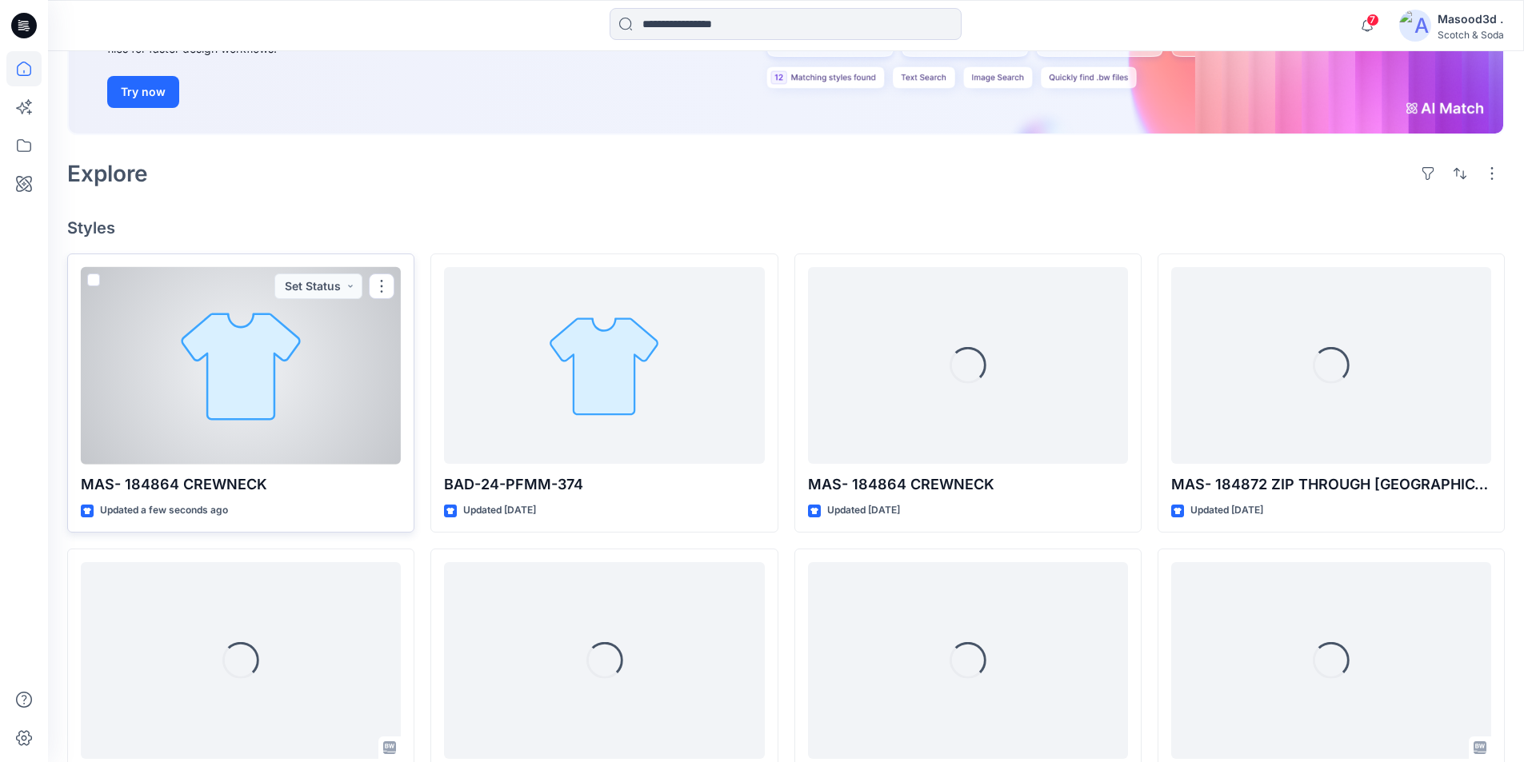
click at [272, 358] on div at bounding box center [241, 366] width 320 height 198
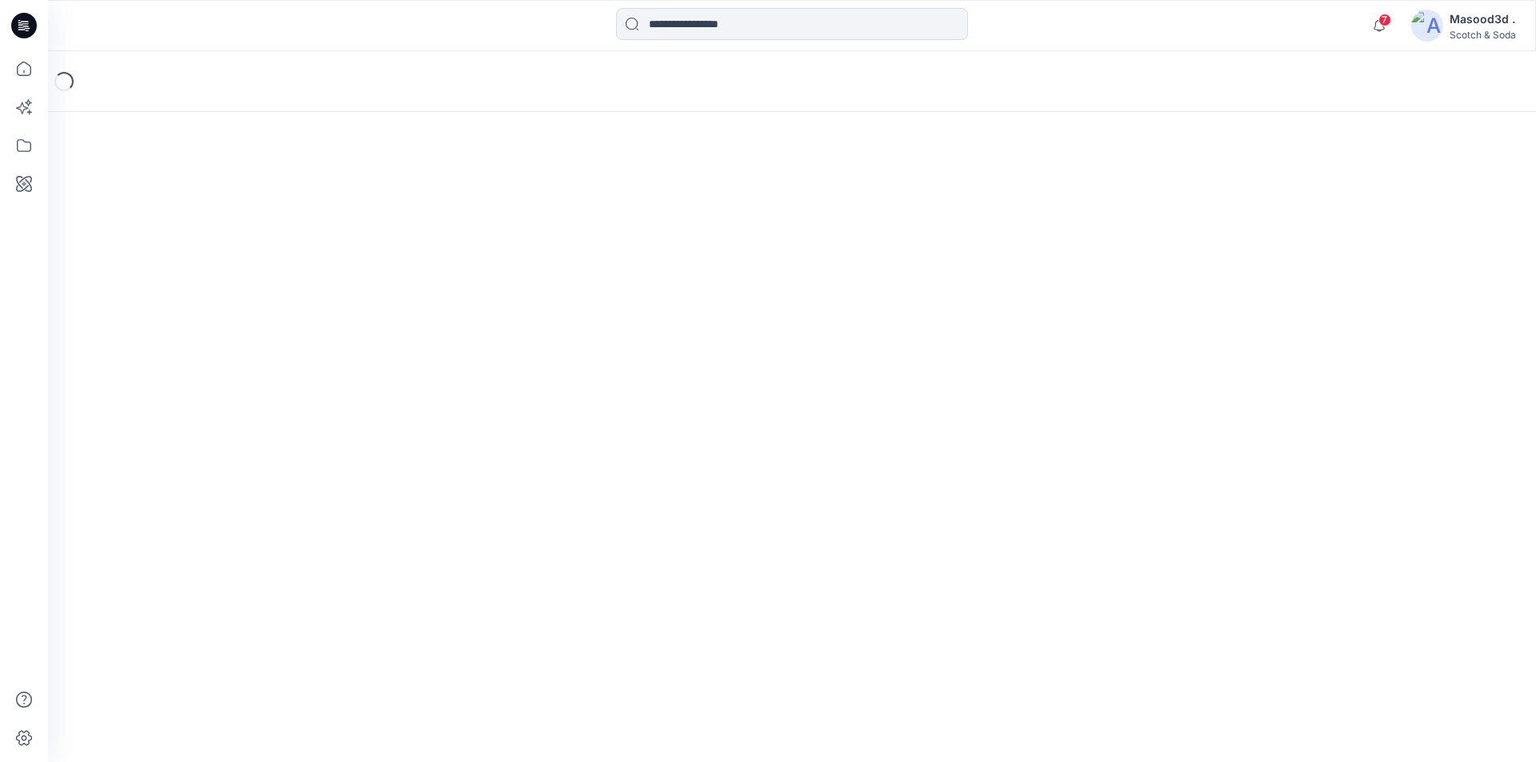
click at [271, 358] on div "Loading..." at bounding box center [792, 406] width 1488 height 711
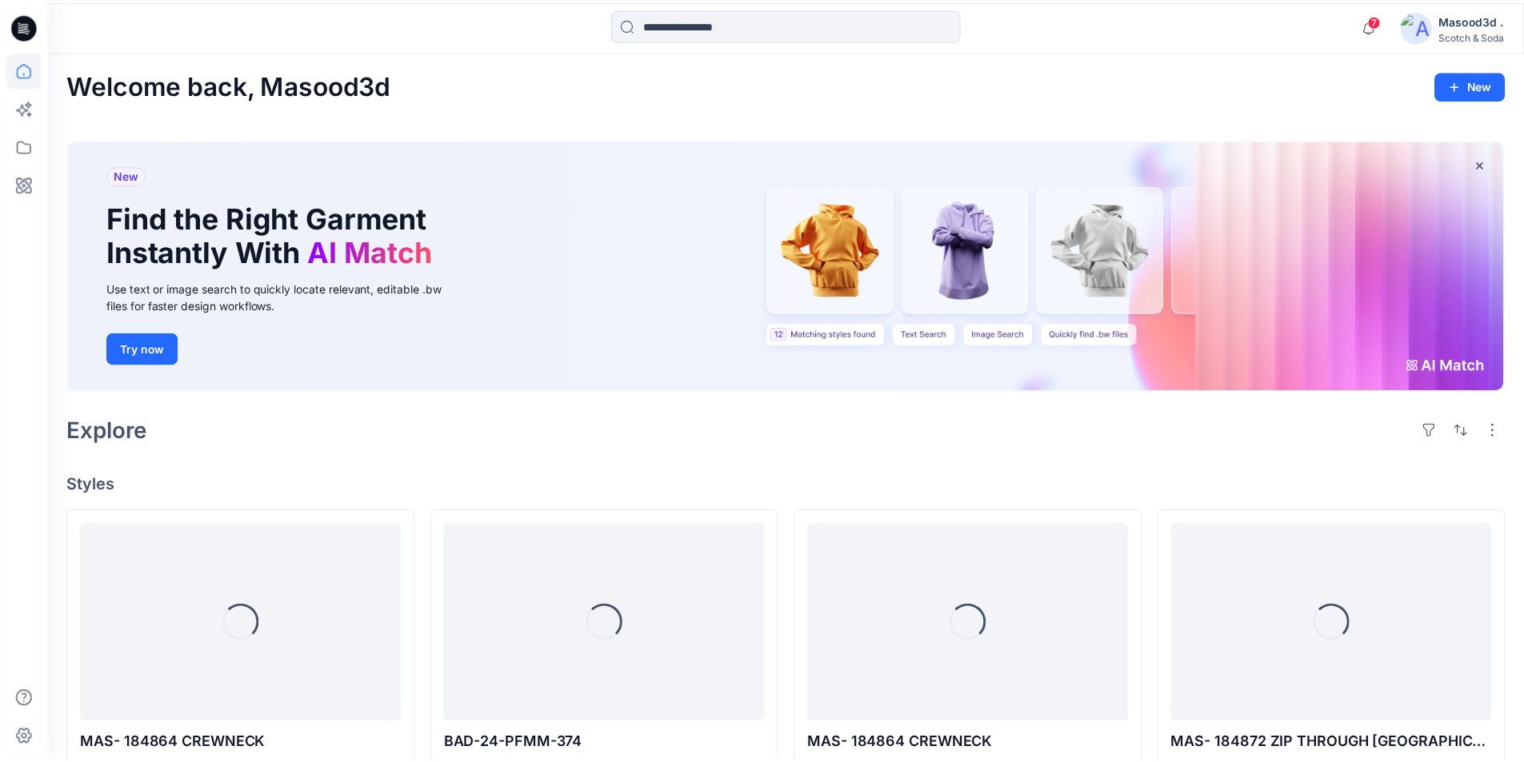
scroll to position [255, 0]
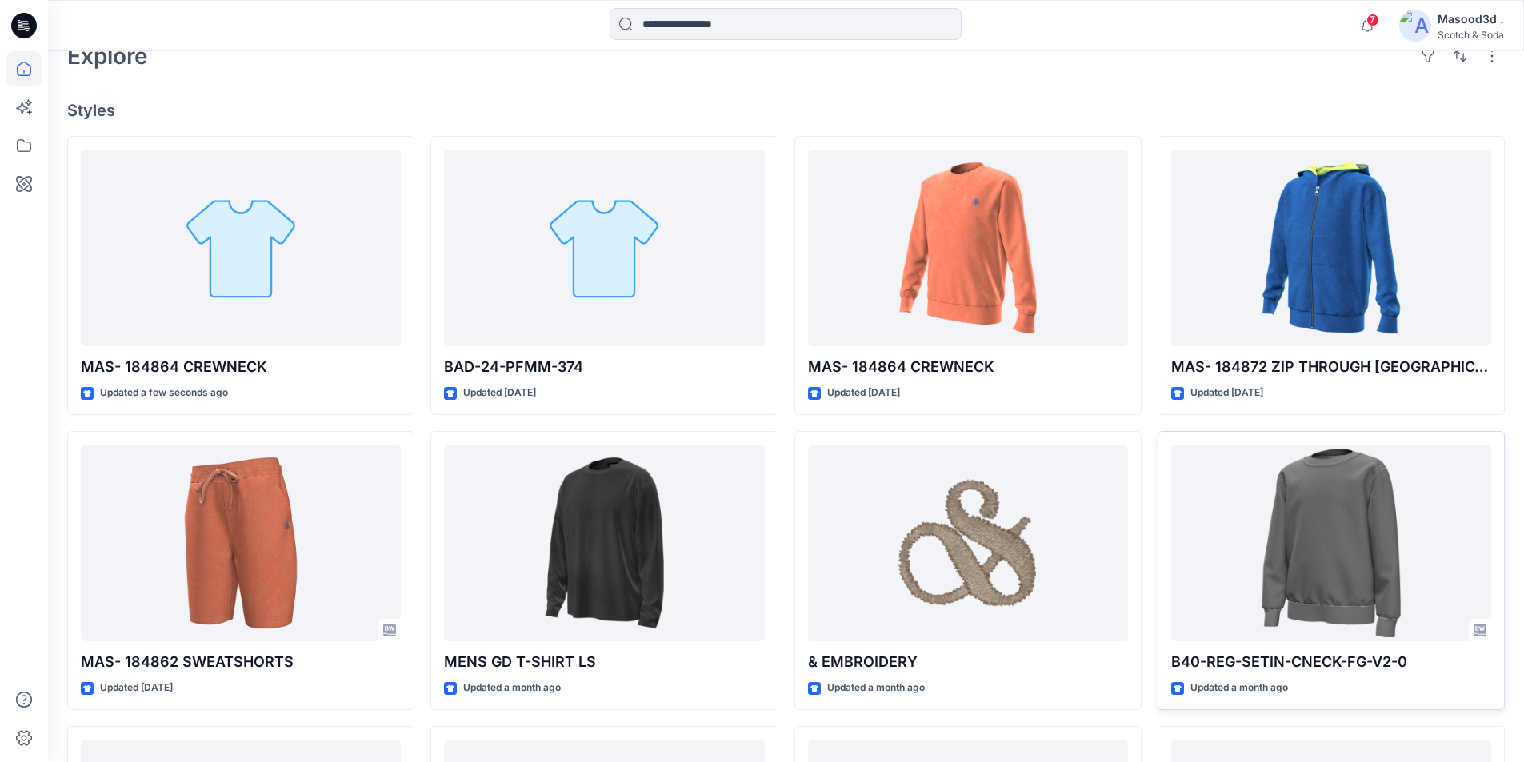
scroll to position [368, 0]
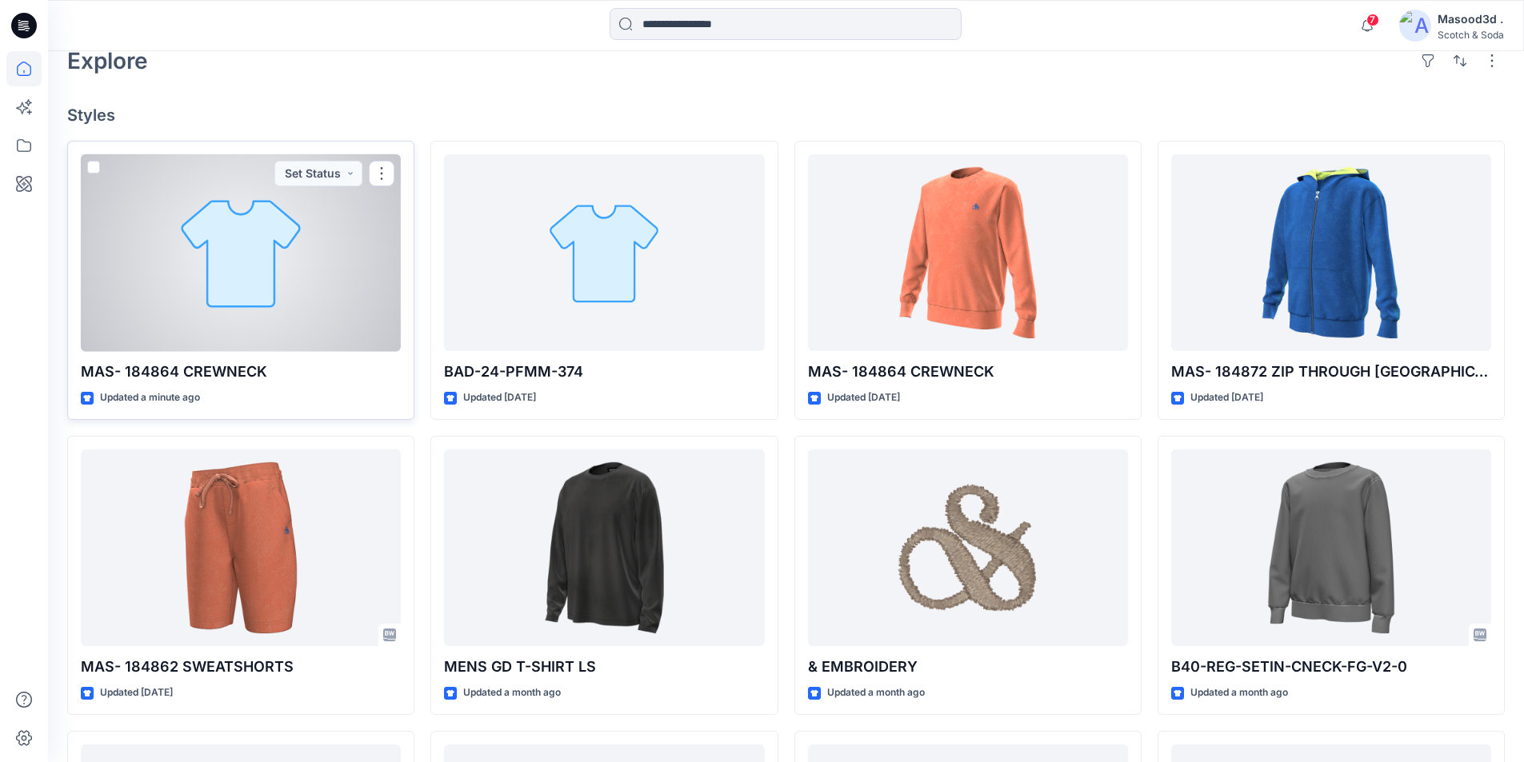
click at [244, 294] on div at bounding box center [241, 253] width 320 height 198
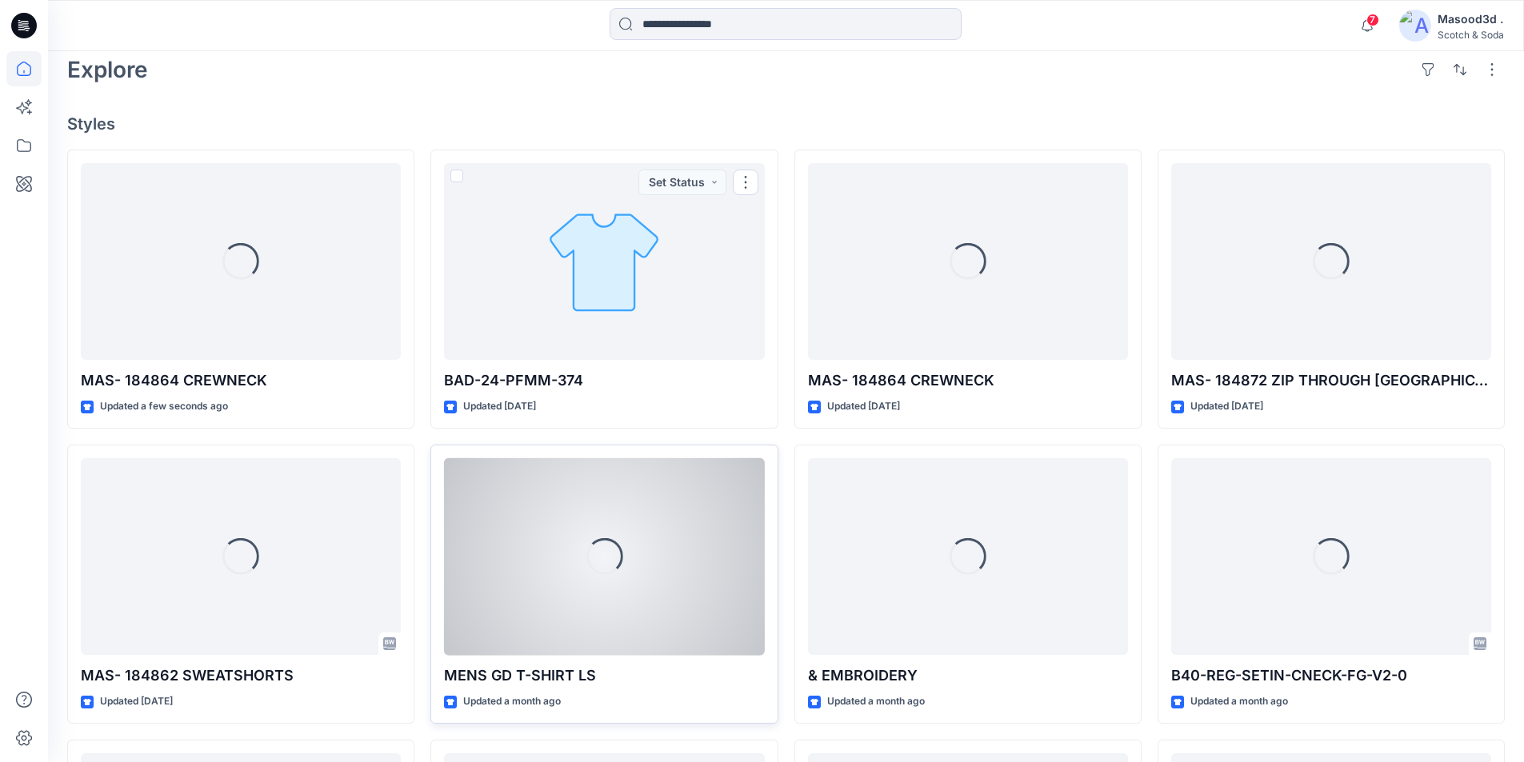
scroll to position [400, 0]
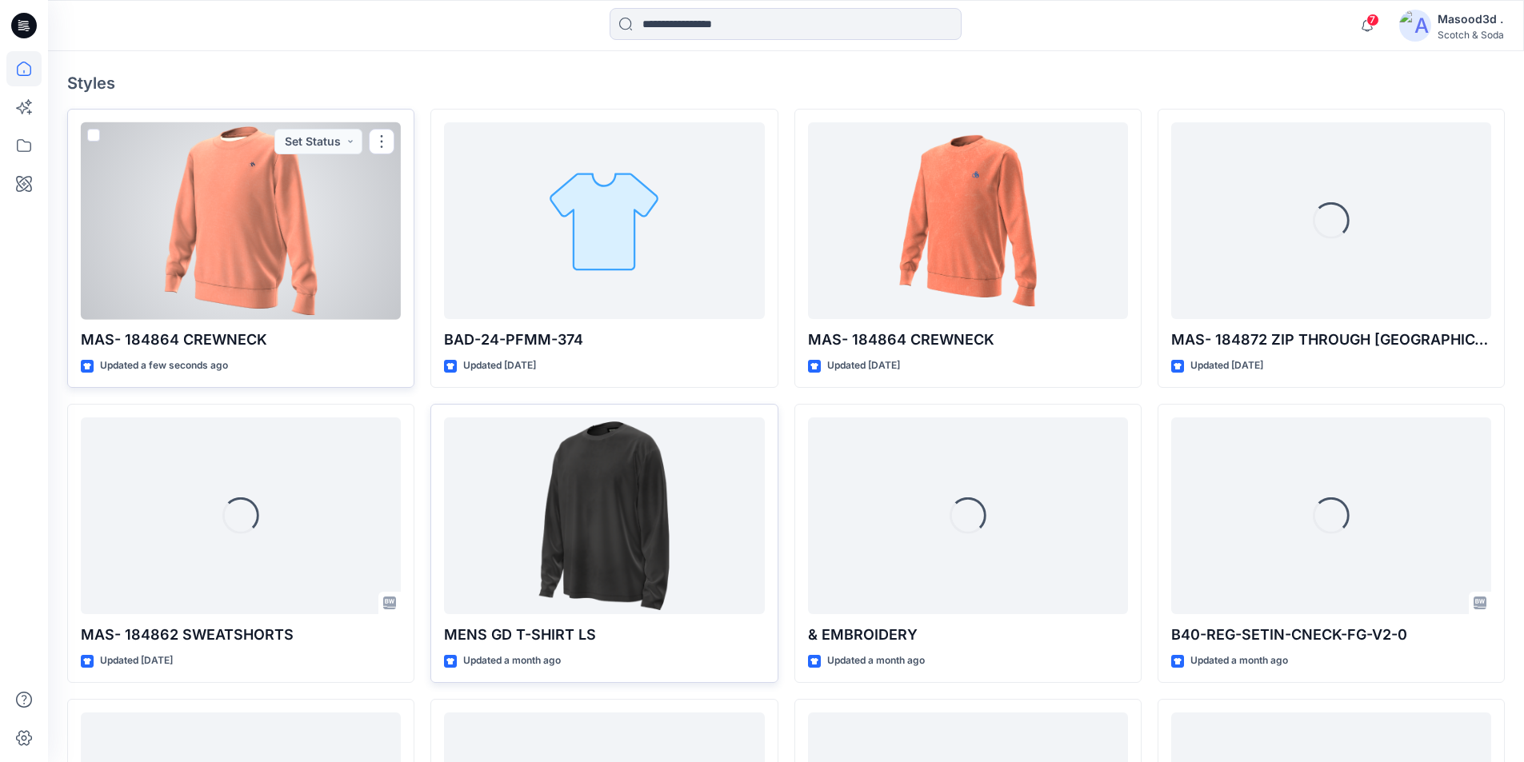
click at [167, 342] on p "MAS- 184864 CREWNECK" at bounding box center [241, 340] width 320 height 22
click at [203, 286] on div at bounding box center [241, 221] width 320 height 198
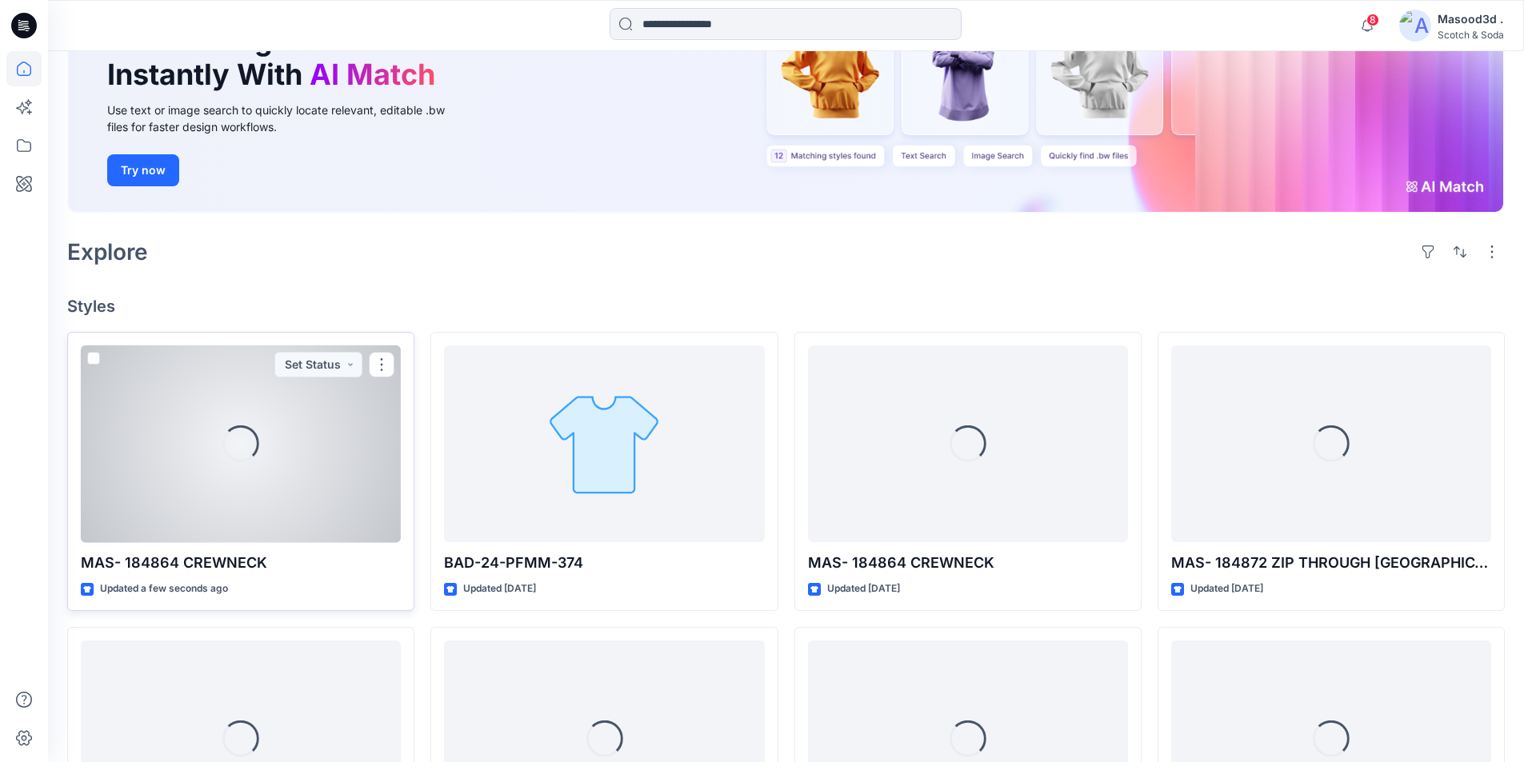
scroll to position [240, 0]
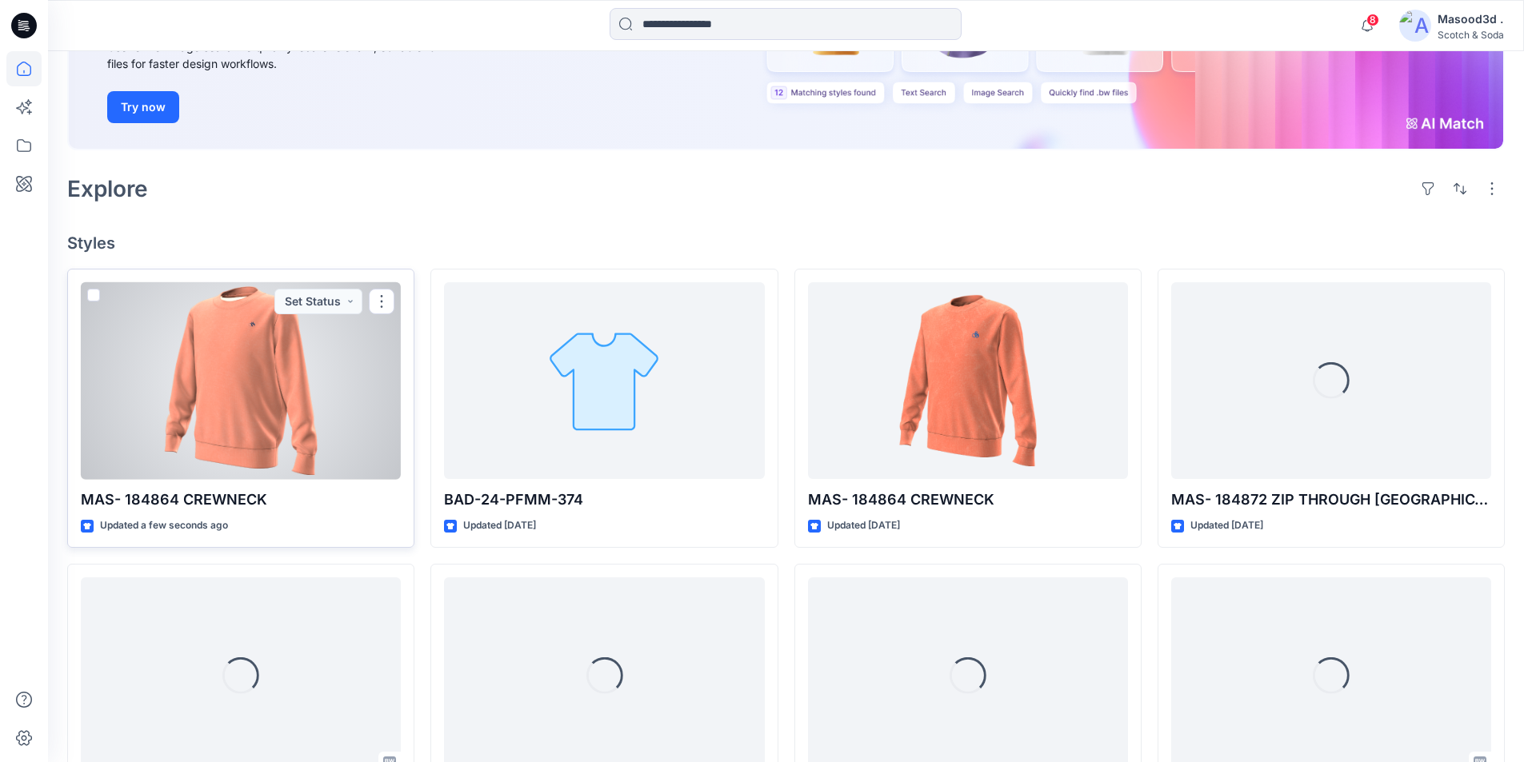
click at [246, 435] on div at bounding box center [241, 381] width 320 height 198
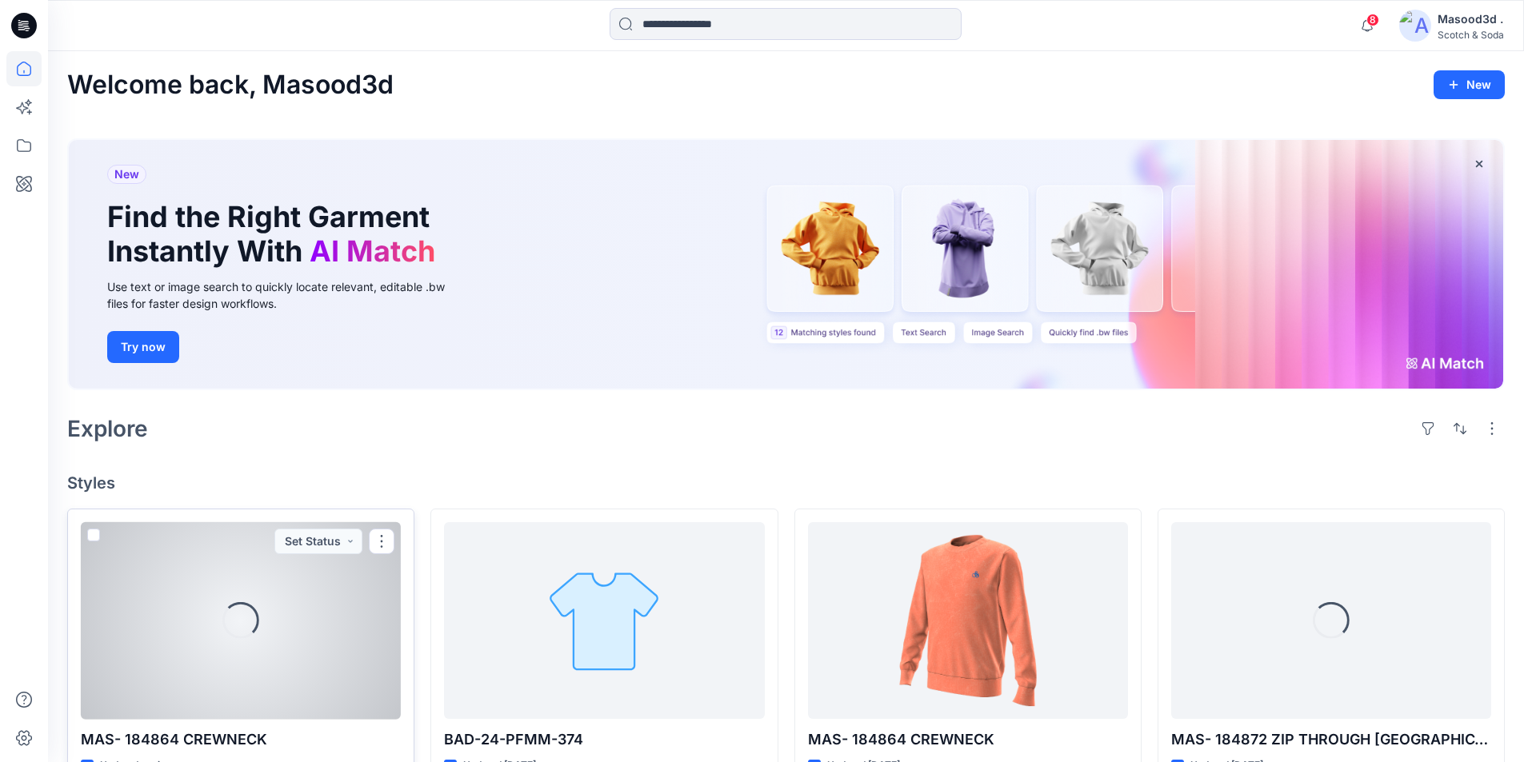
click at [170, 699] on div "Loading..." at bounding box center [241, 621] width 320 height 198
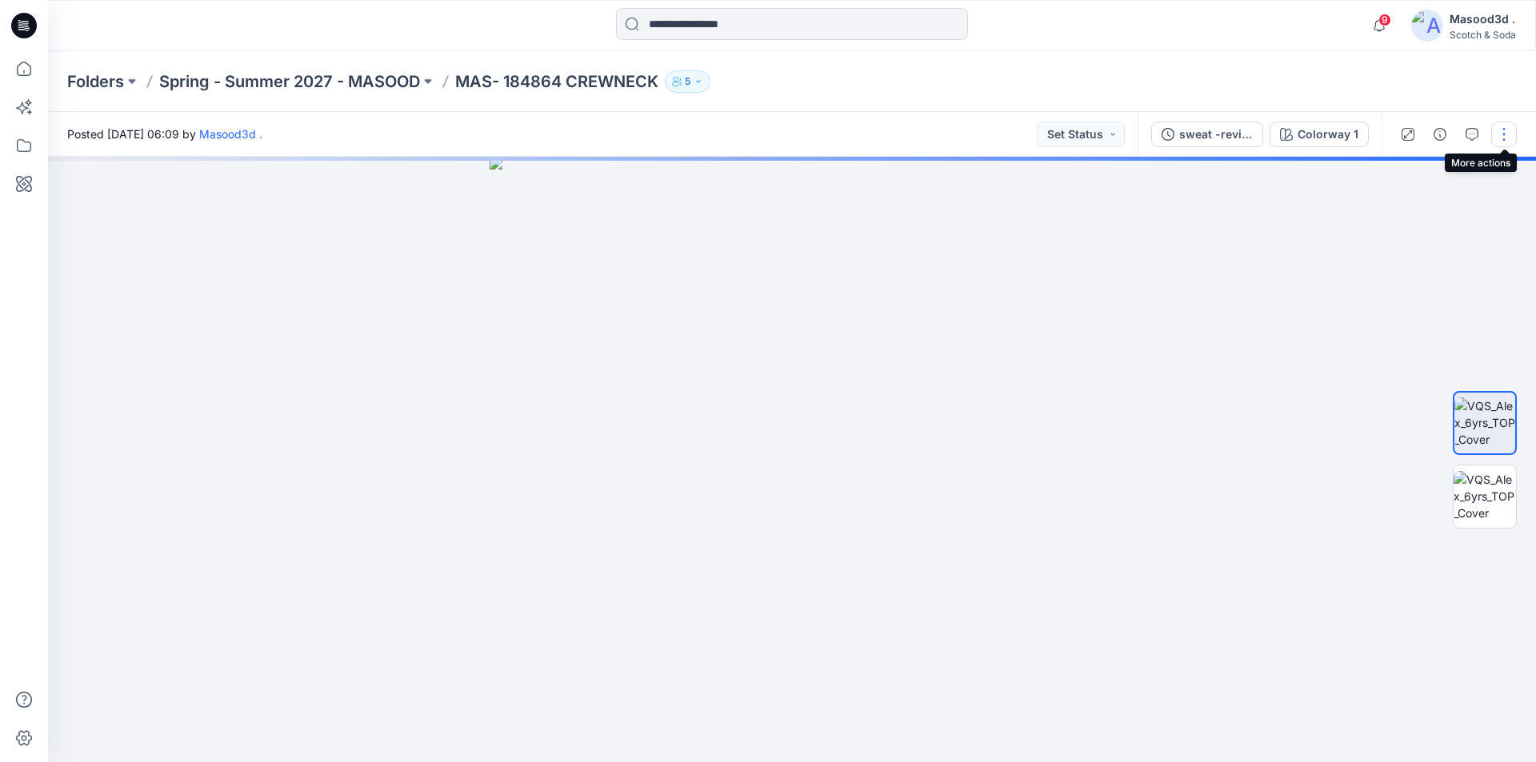
click at [1509, 128] on button "button" at bounding box center [1504, 135] width 26 height 26
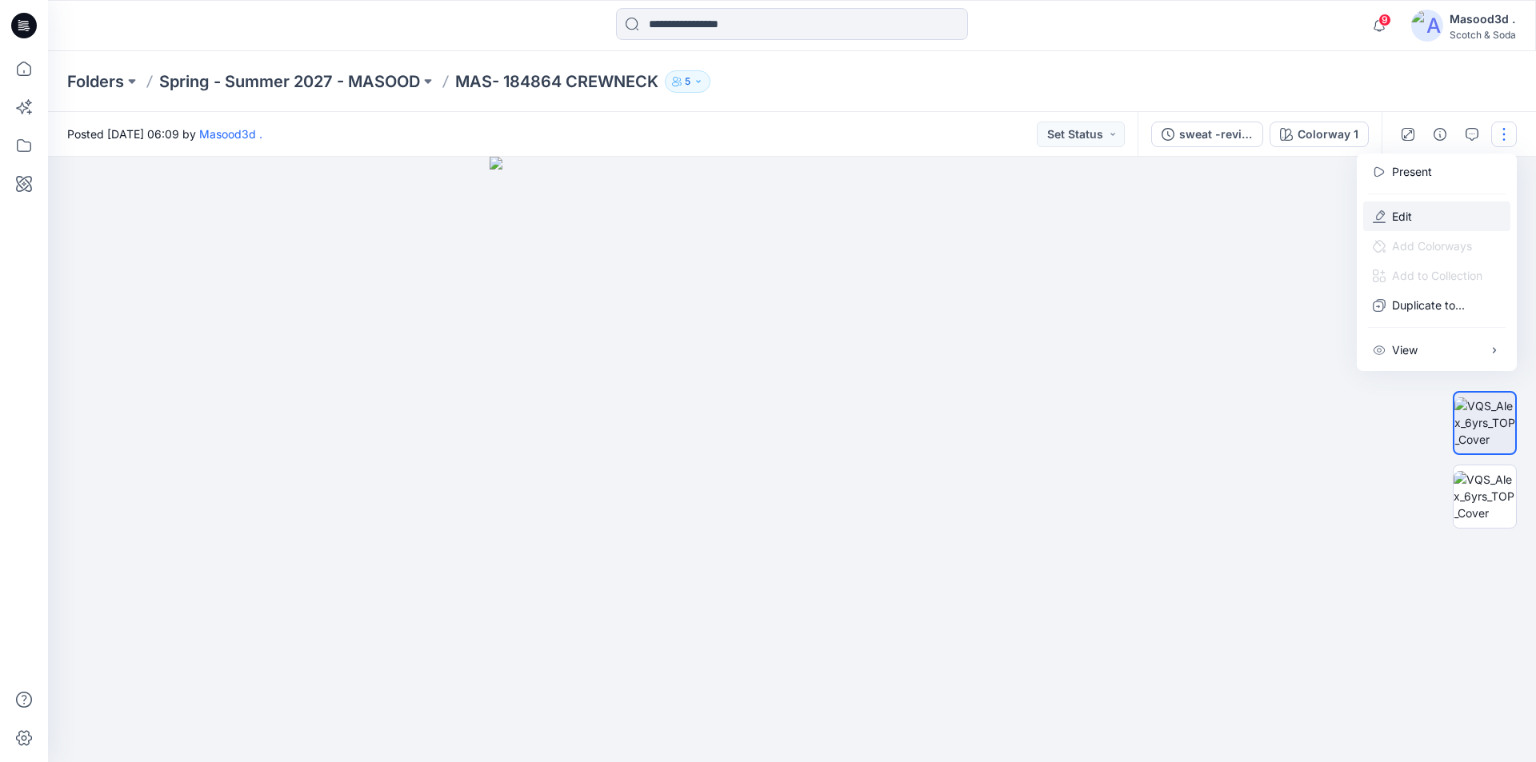
click at [1416, 226] on button "Edit" at bounding box center [1436, 217] width 147 height 30
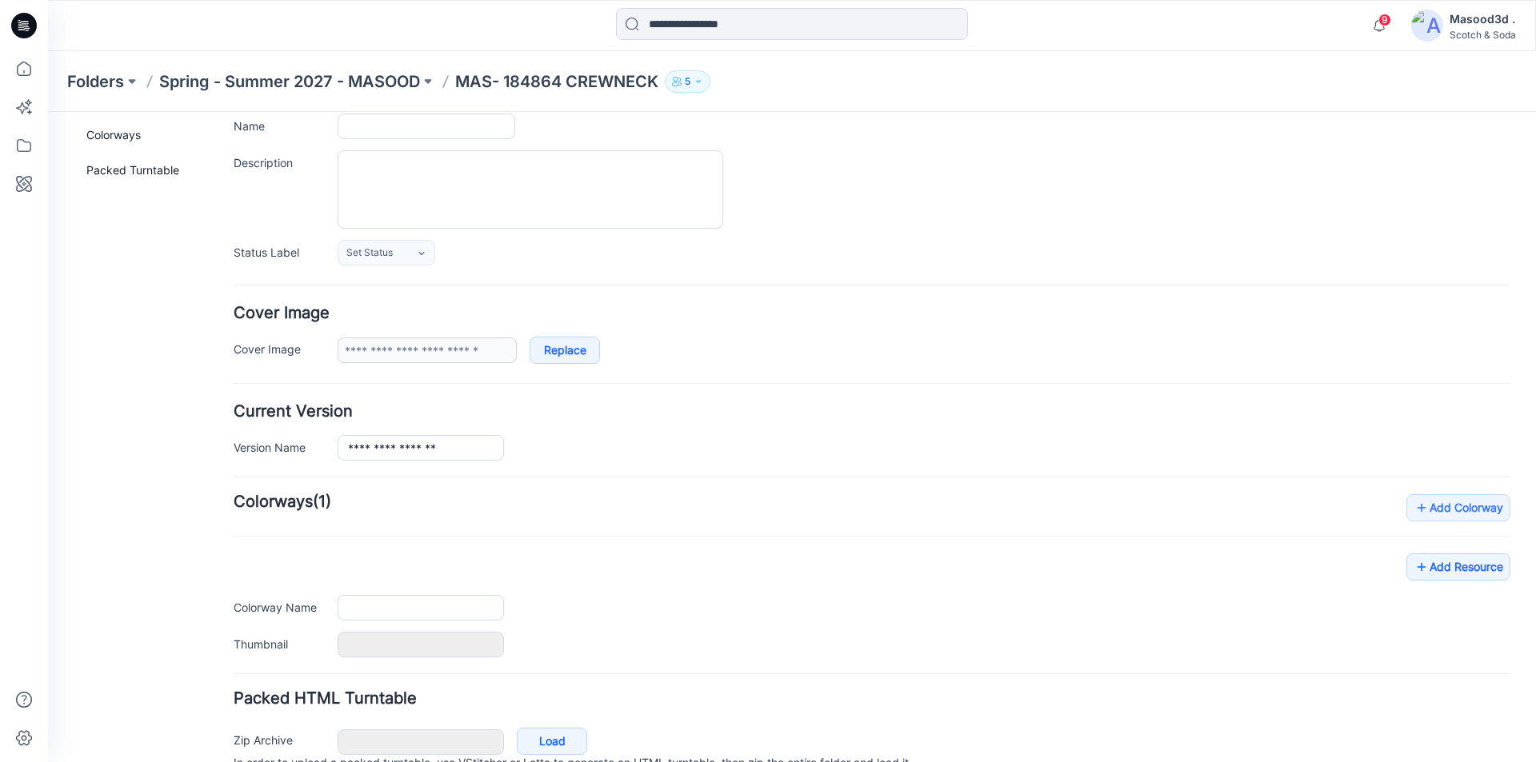
type input "**********"
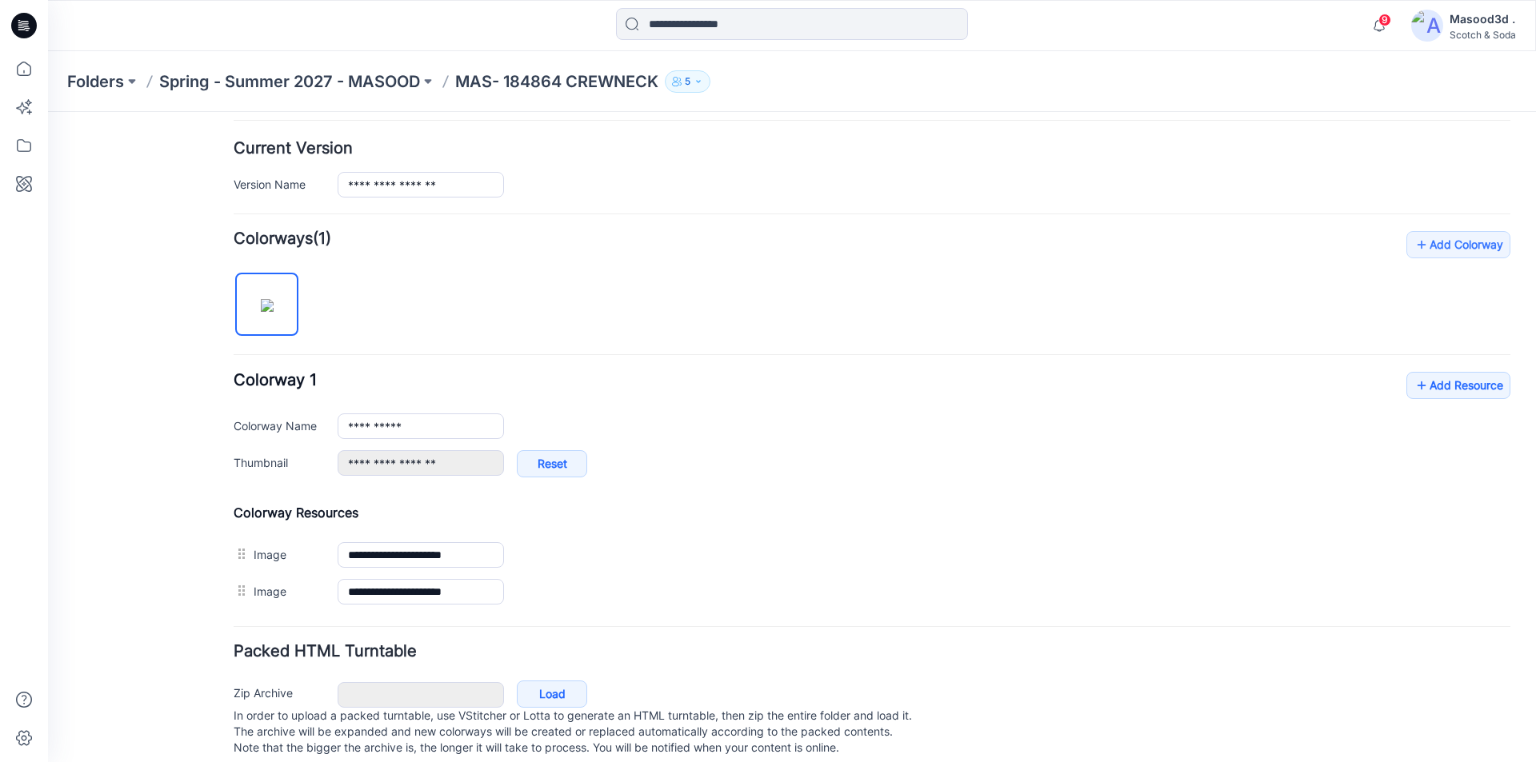
scroll to position [400, 0]
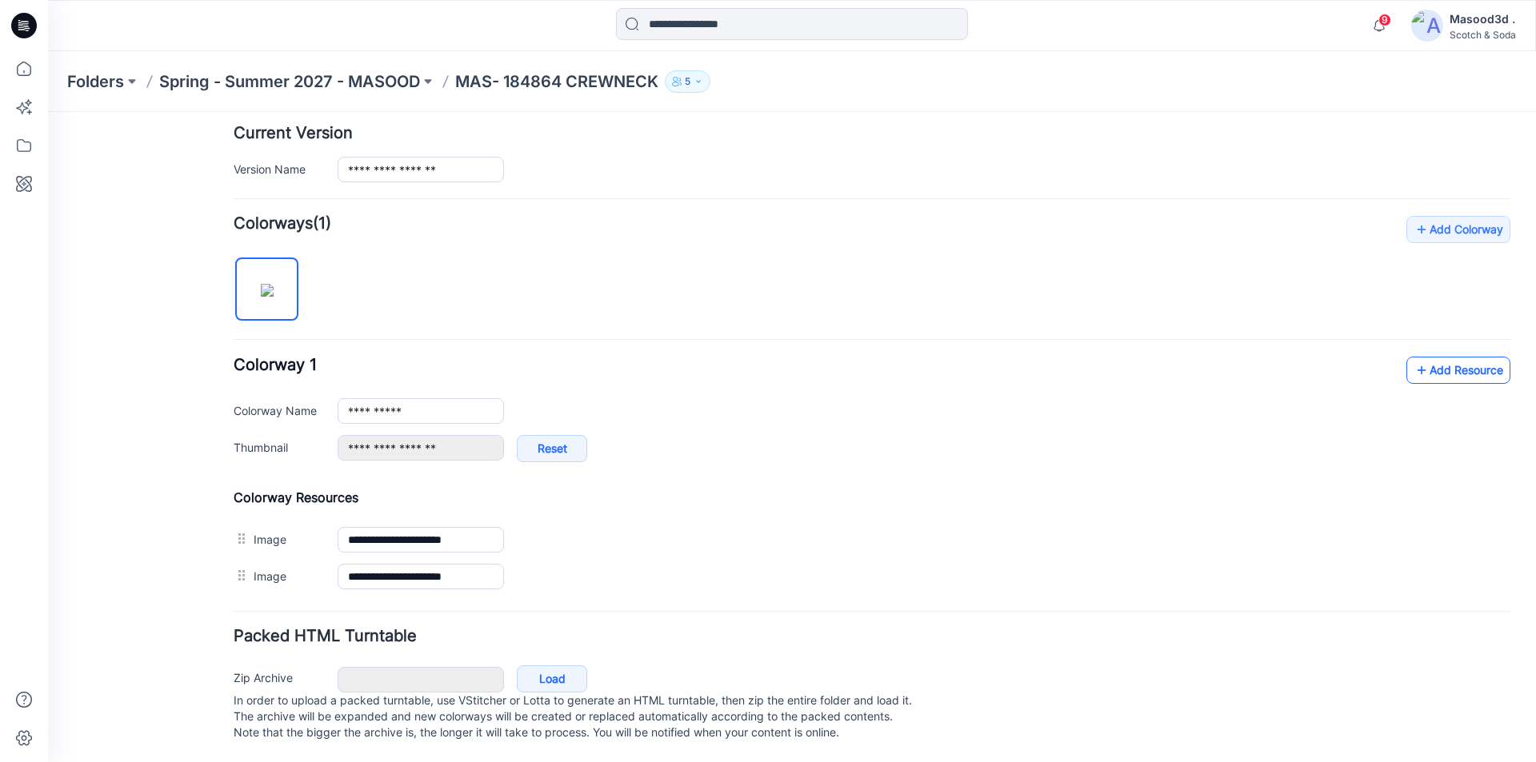
click at [1469, 360] on link "Add Resource" at bounding box center [1458, 370] width 104 height 27
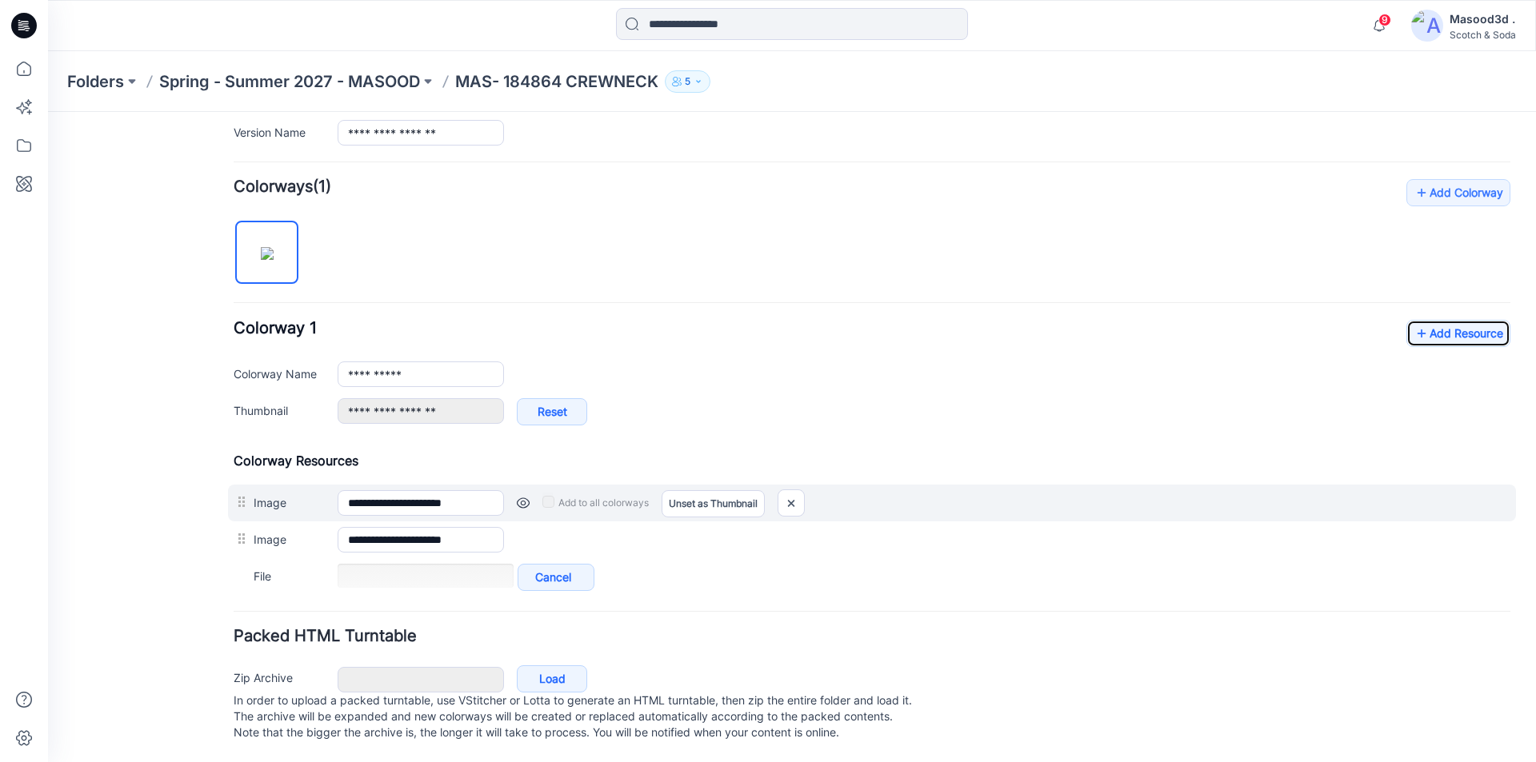
scroll to position [449, 0]
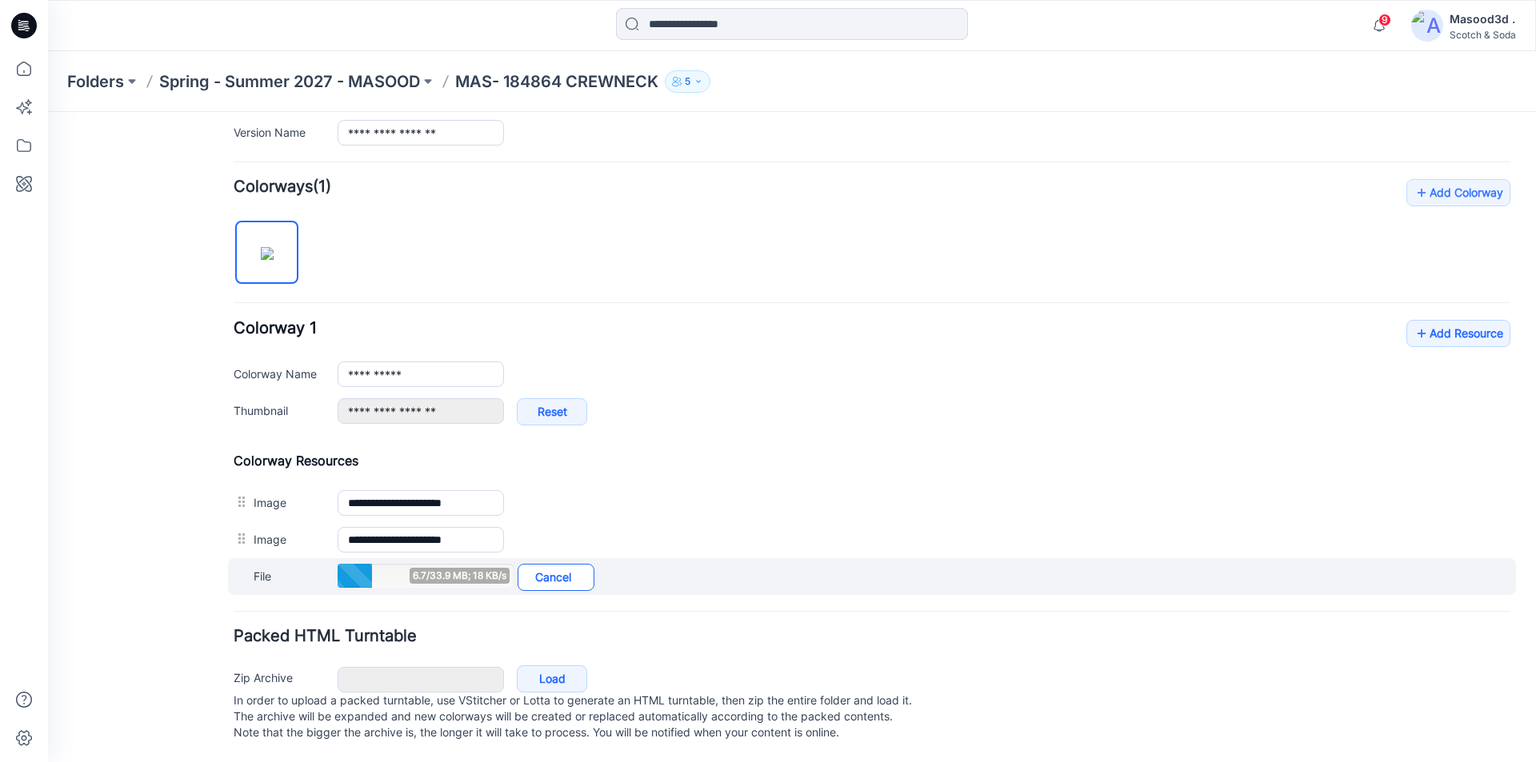
click at [564, 564] on link "Cancel" at bounding box center [556, 577] width 77 height 27
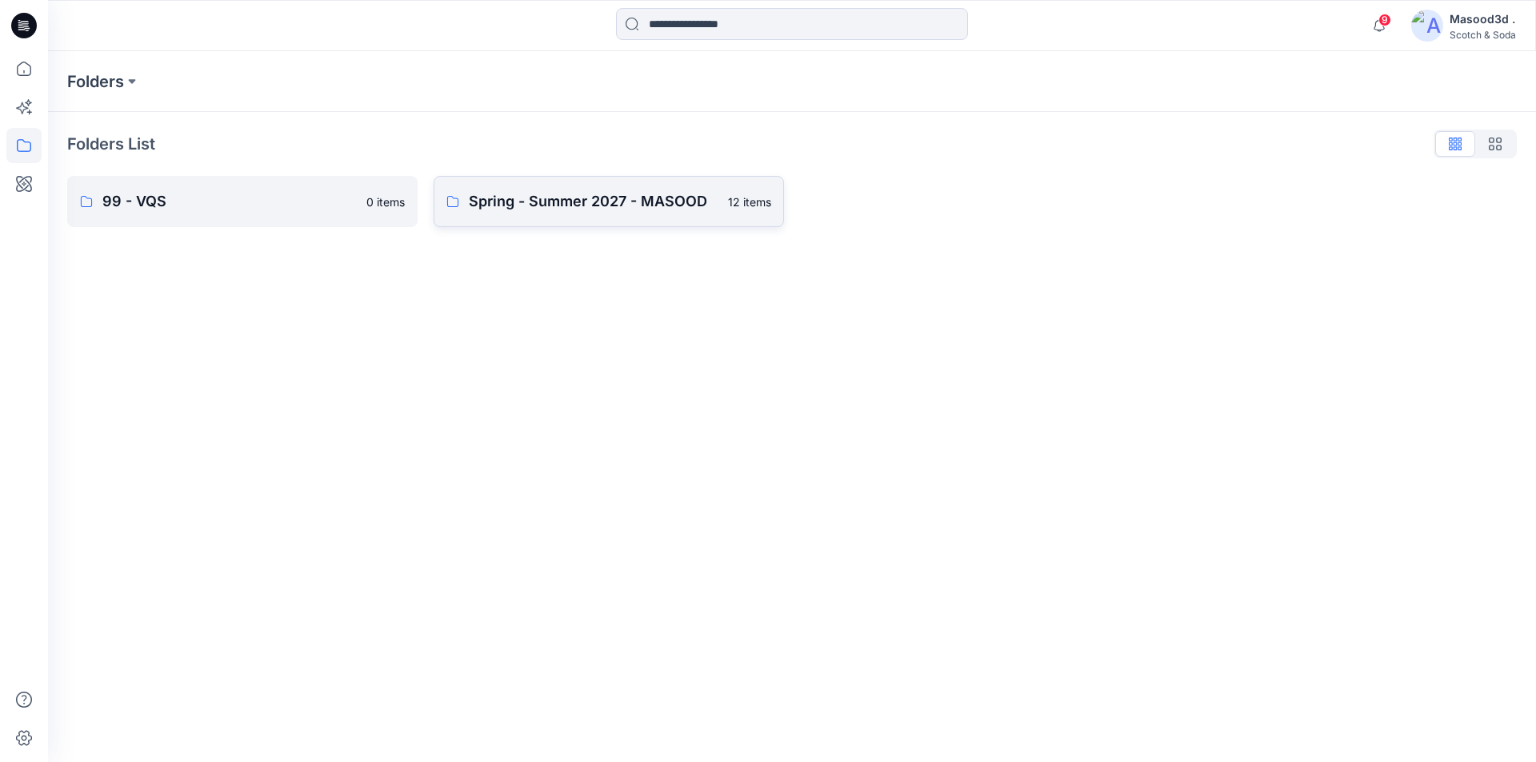
click at [708, 203] on p "Spring - Summer 2027 - MASOOD" at bounding box center [594, 201] width 250 height 22
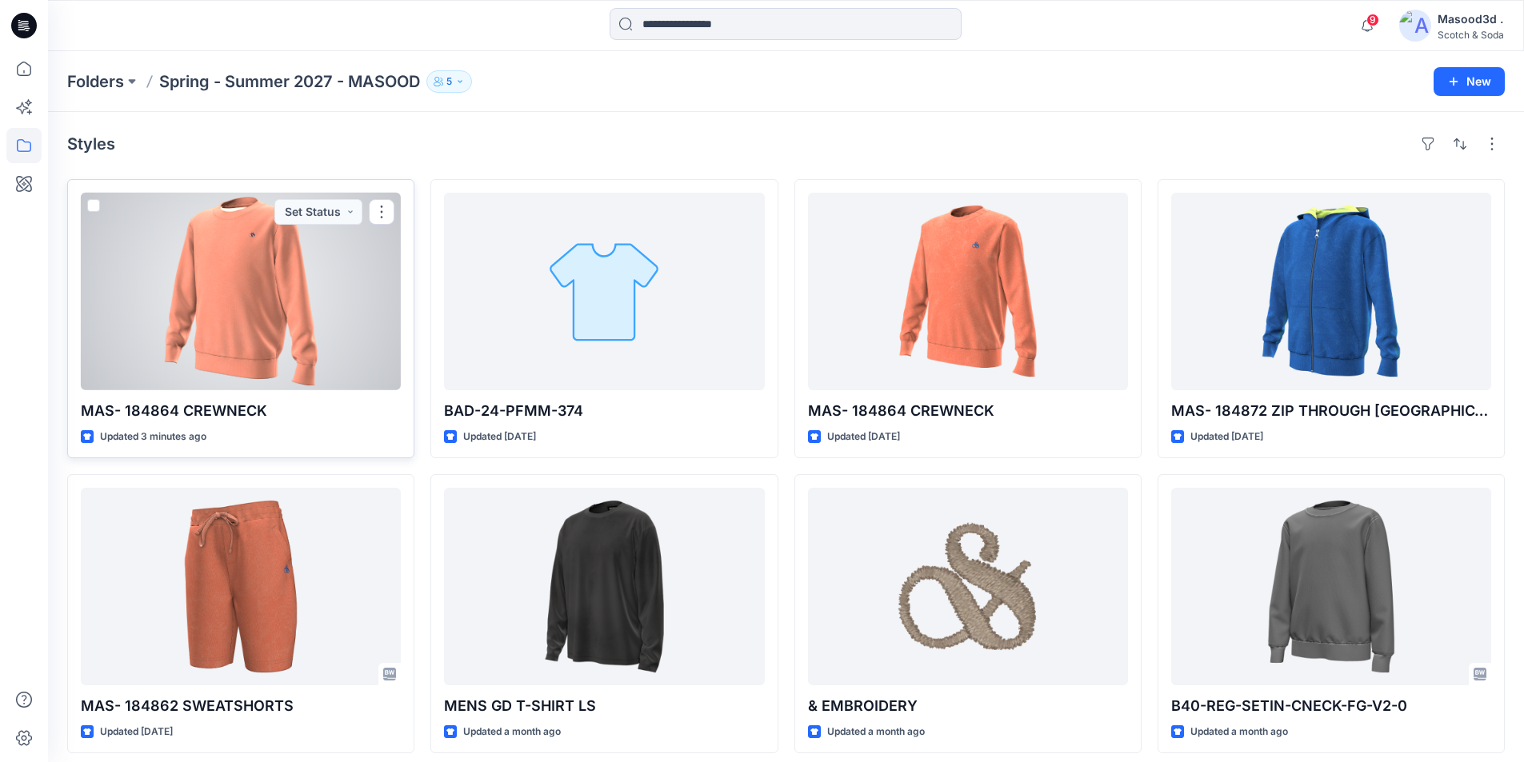
click at [223, 338] on div at bounding box center [241, 292] width 320 height 198
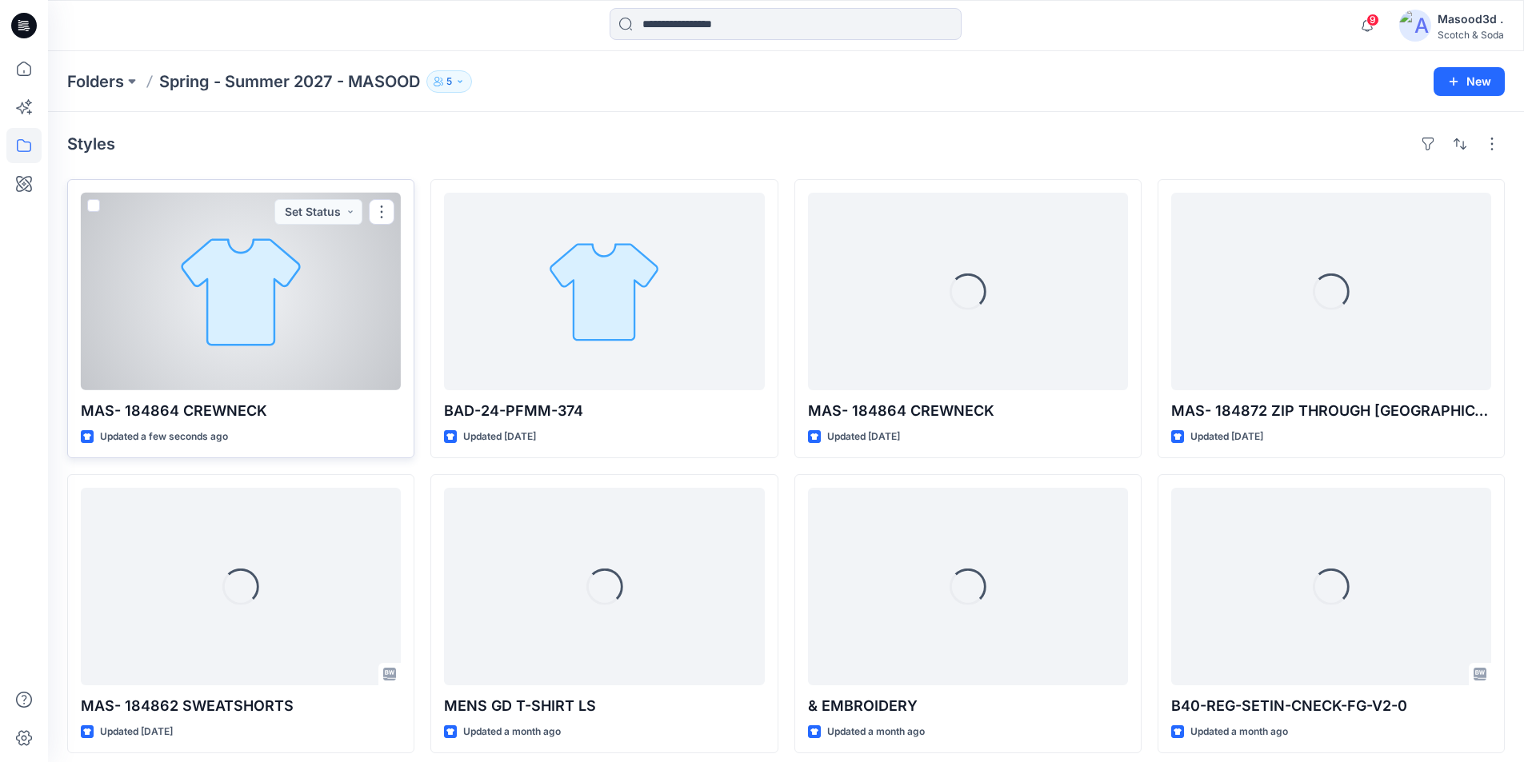
click at [298, 318] on div at bounding box center [241, 292] width 320 height 198
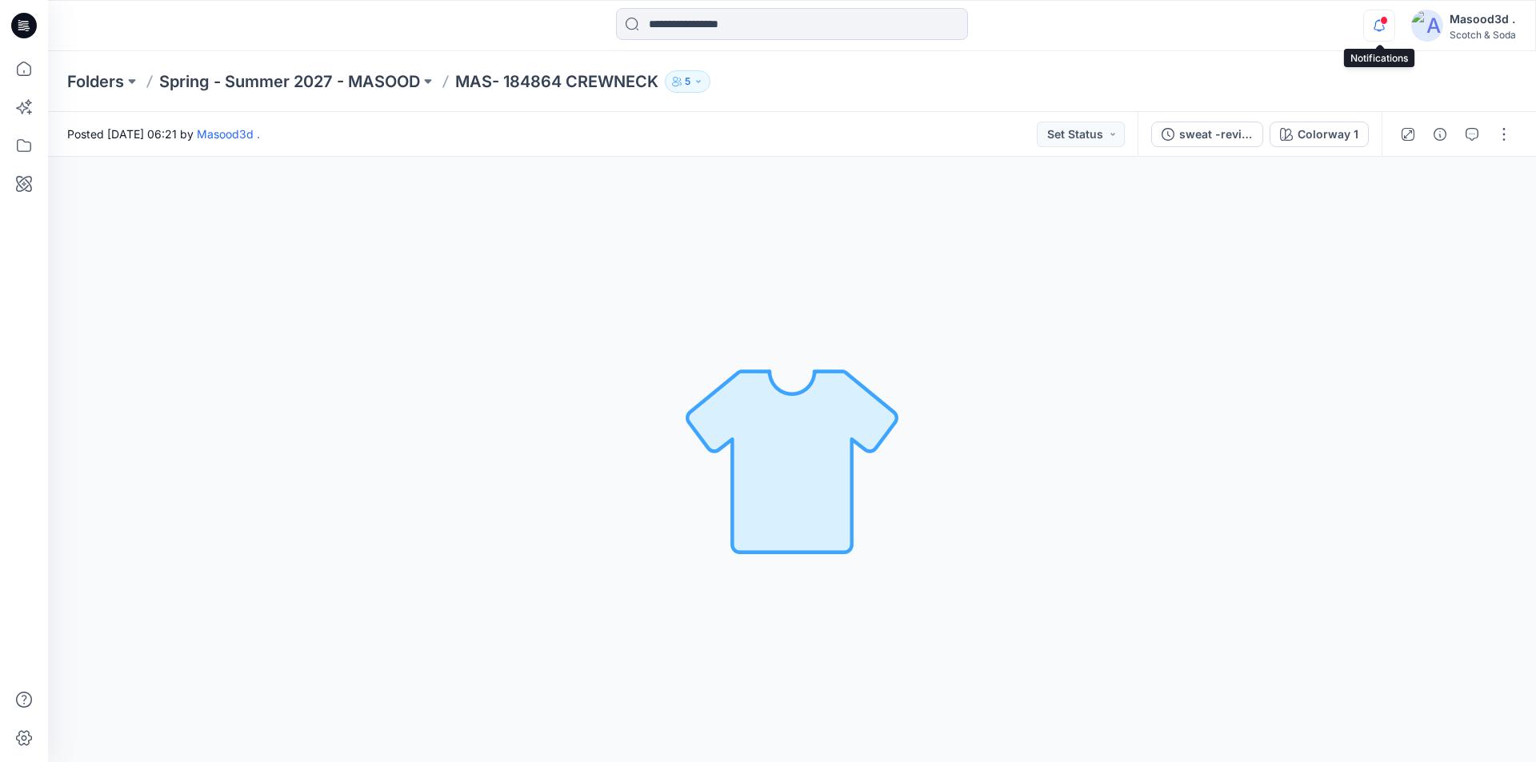
click at [1385, 26] on icon "button" at bounding box center [1379, 26] width 30 height 32
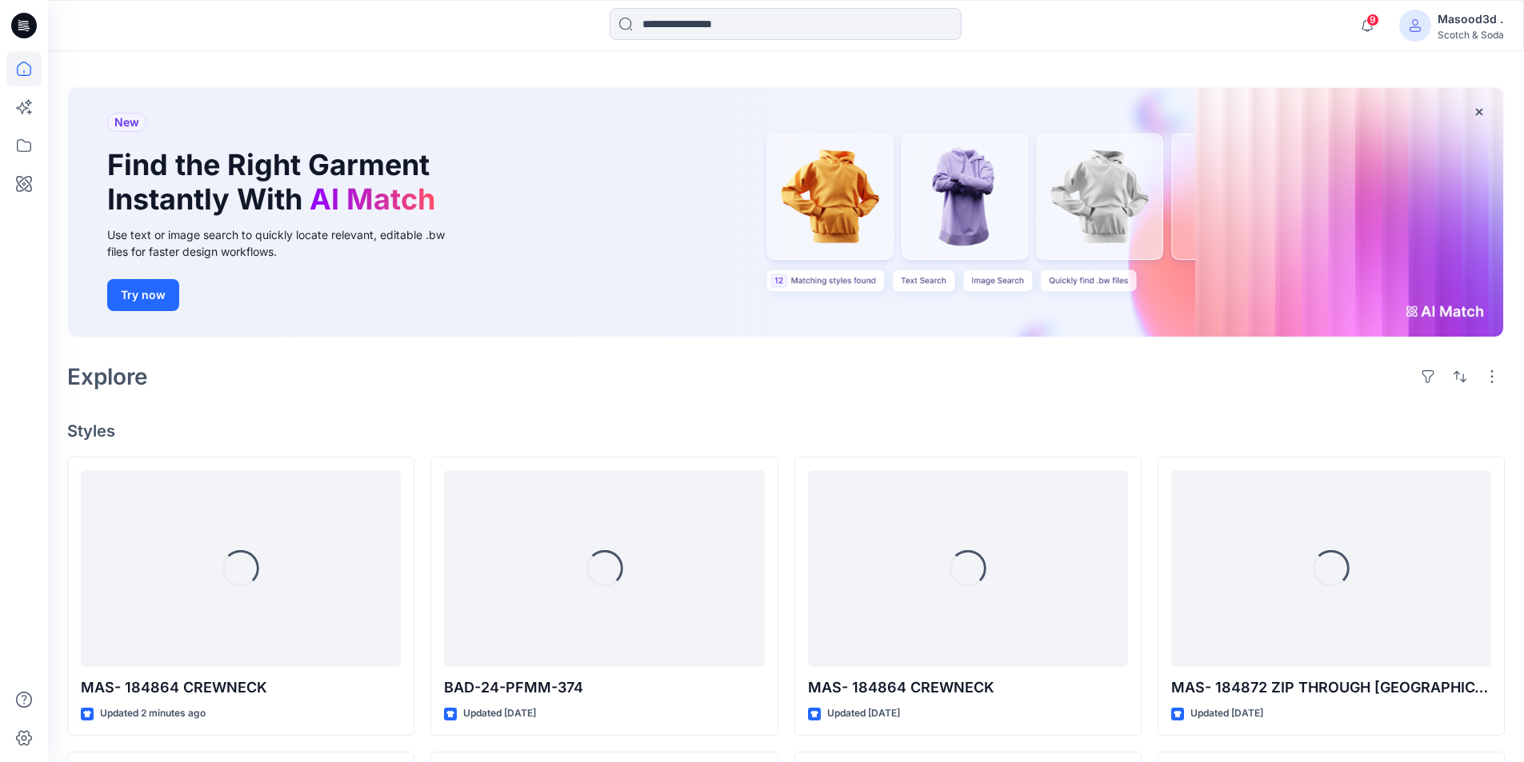
scroll to position [160, 0]
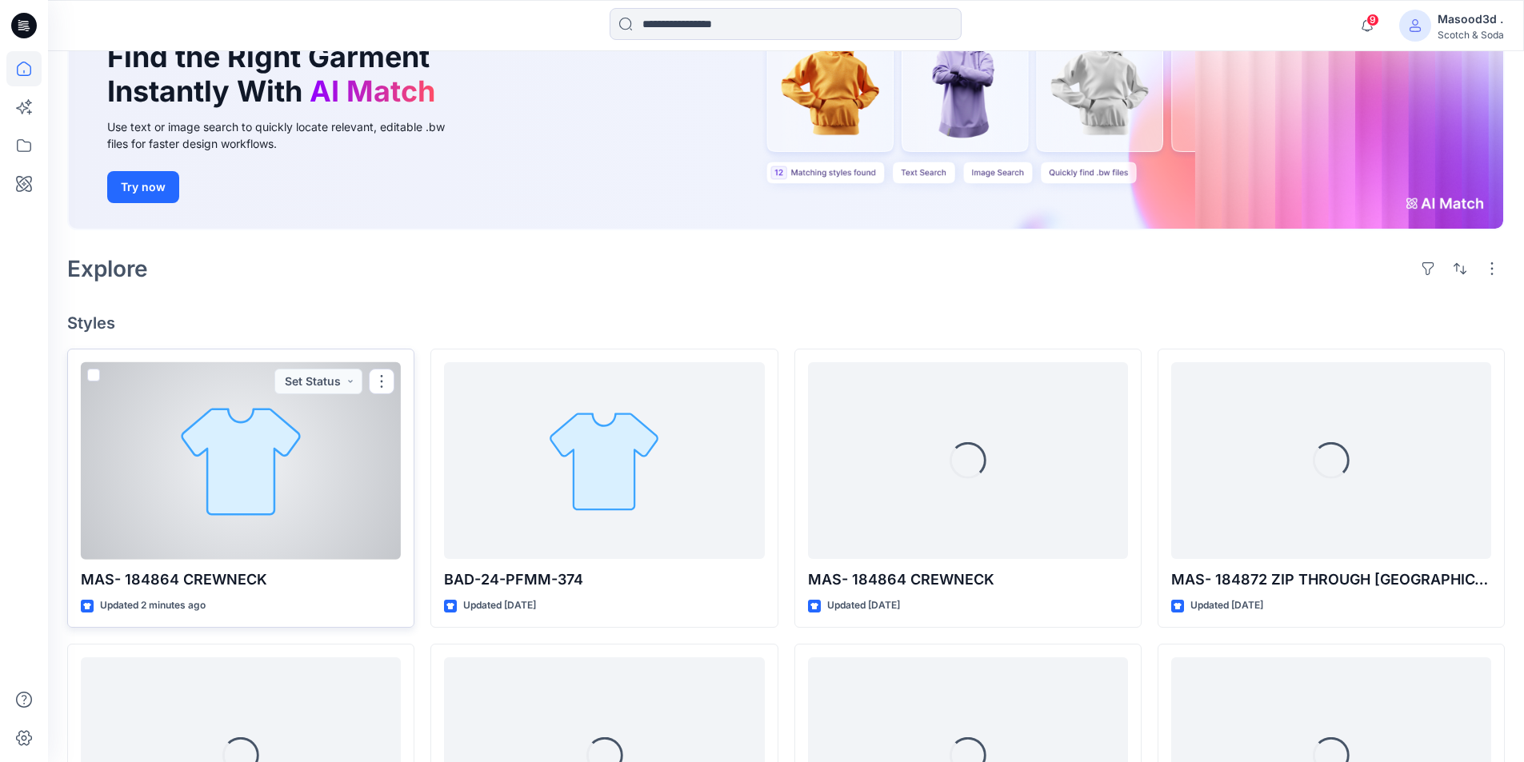
click at [248, 499] on div at bounding box center [241, 461] width 320 height 198
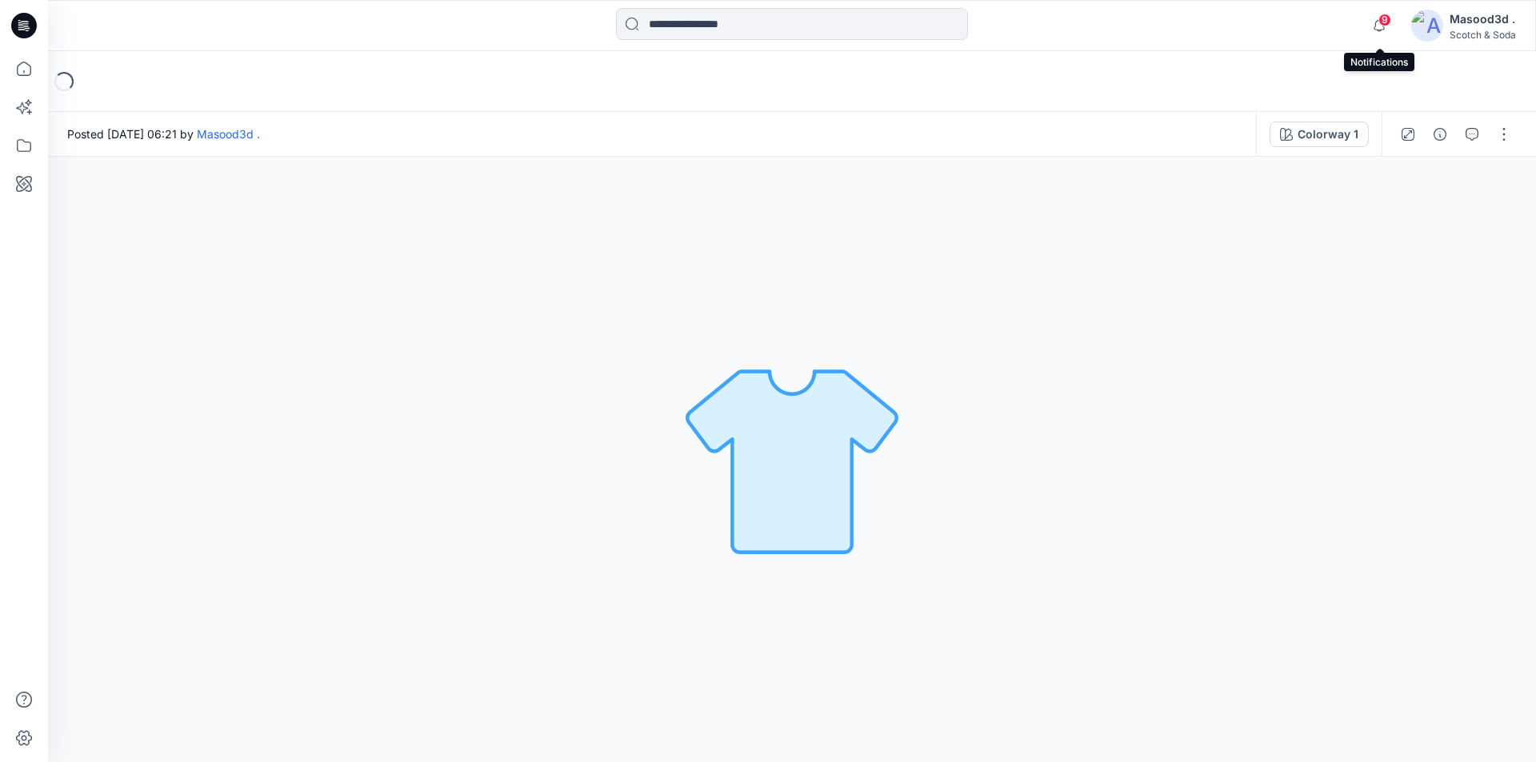
click at [1386, 20] on span "9" at bounding box center [1384, 20] width 13 height 13
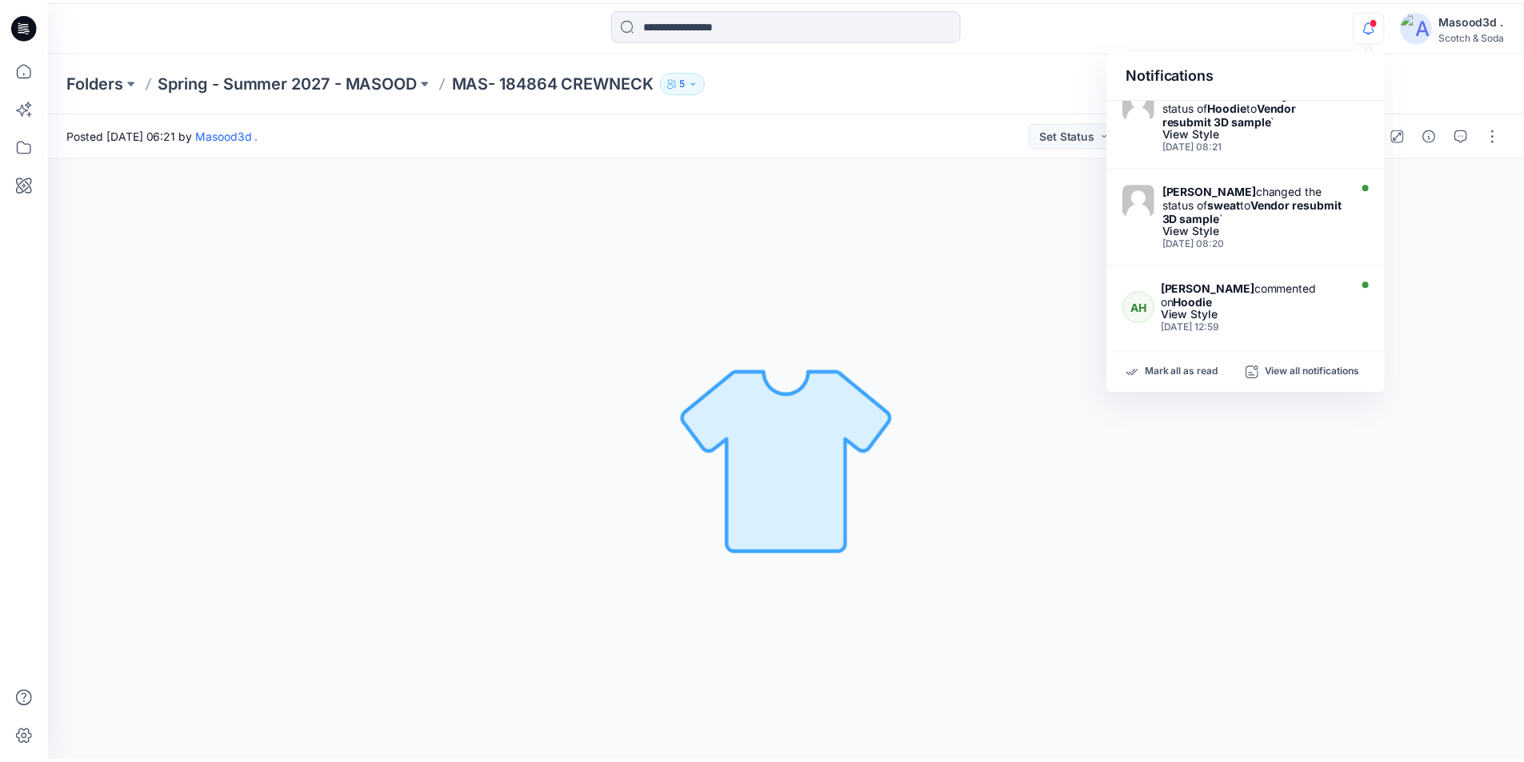
scroll to position [677, 0]
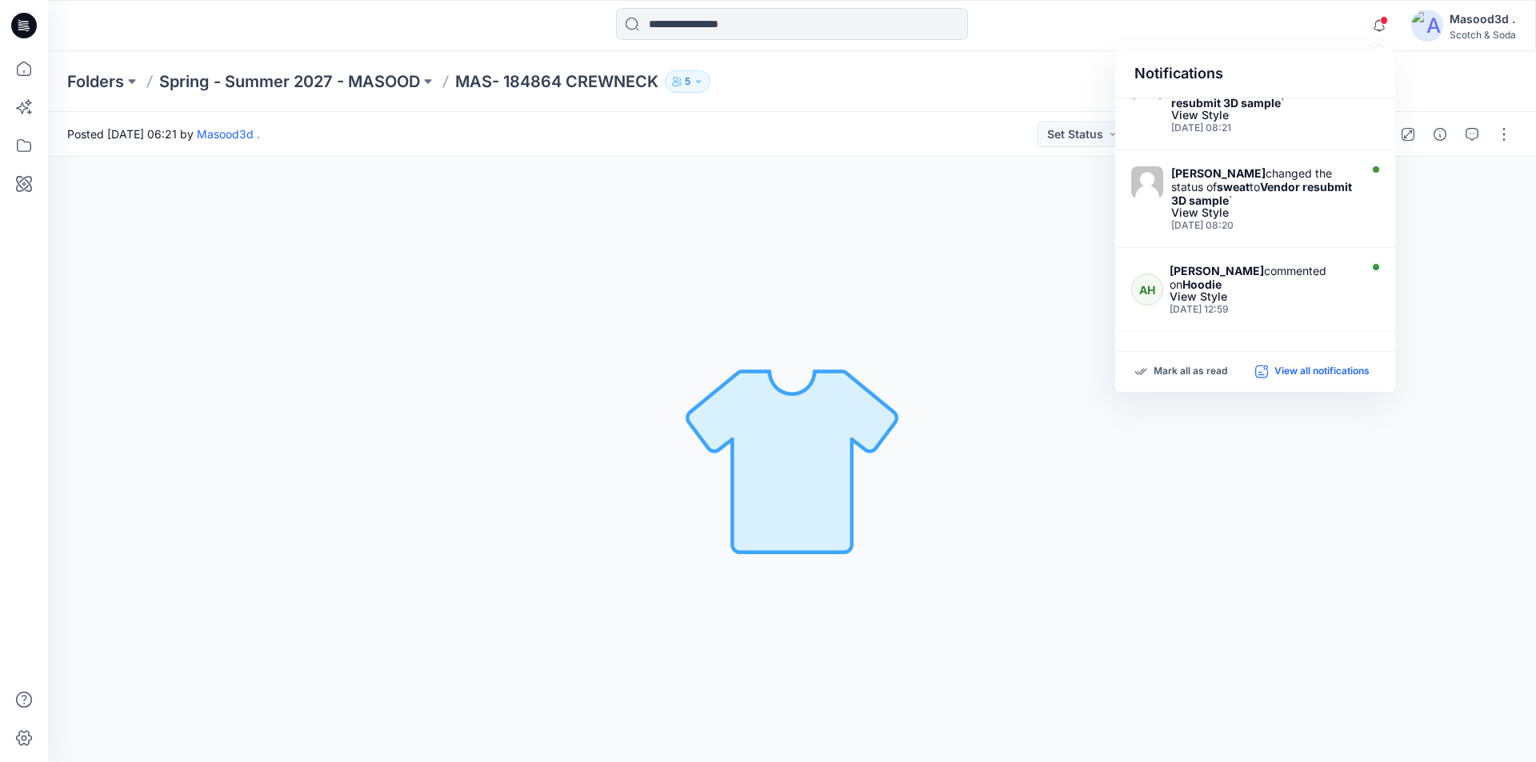
click at [1335, 374] on p "View all notifications" at bounding box center [1321, 372] width 95 height 14
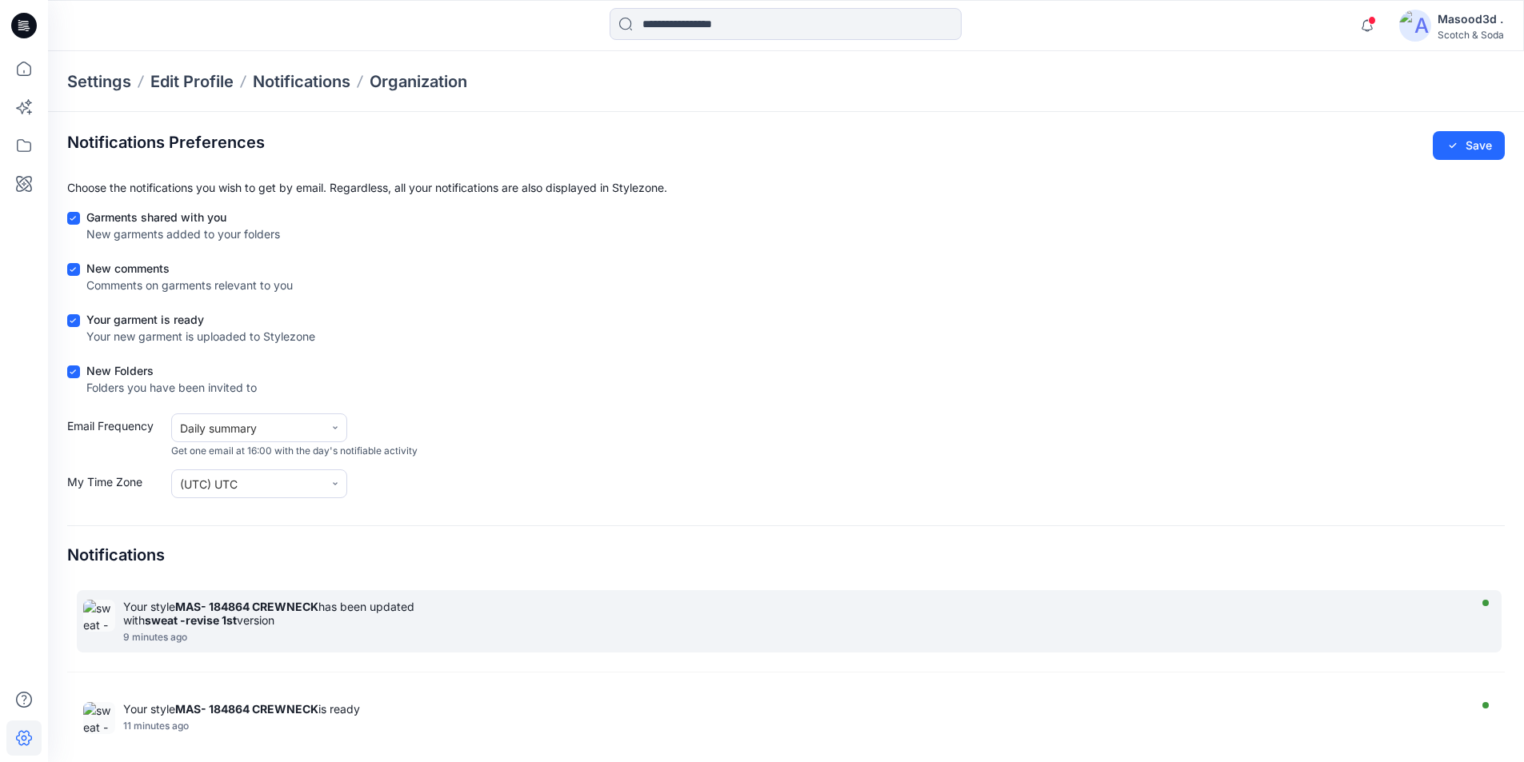
drag, startPoint x: 232, startPoint y: 625, endPoint x: 1483, endPoint y: 606, distance: 1251.1
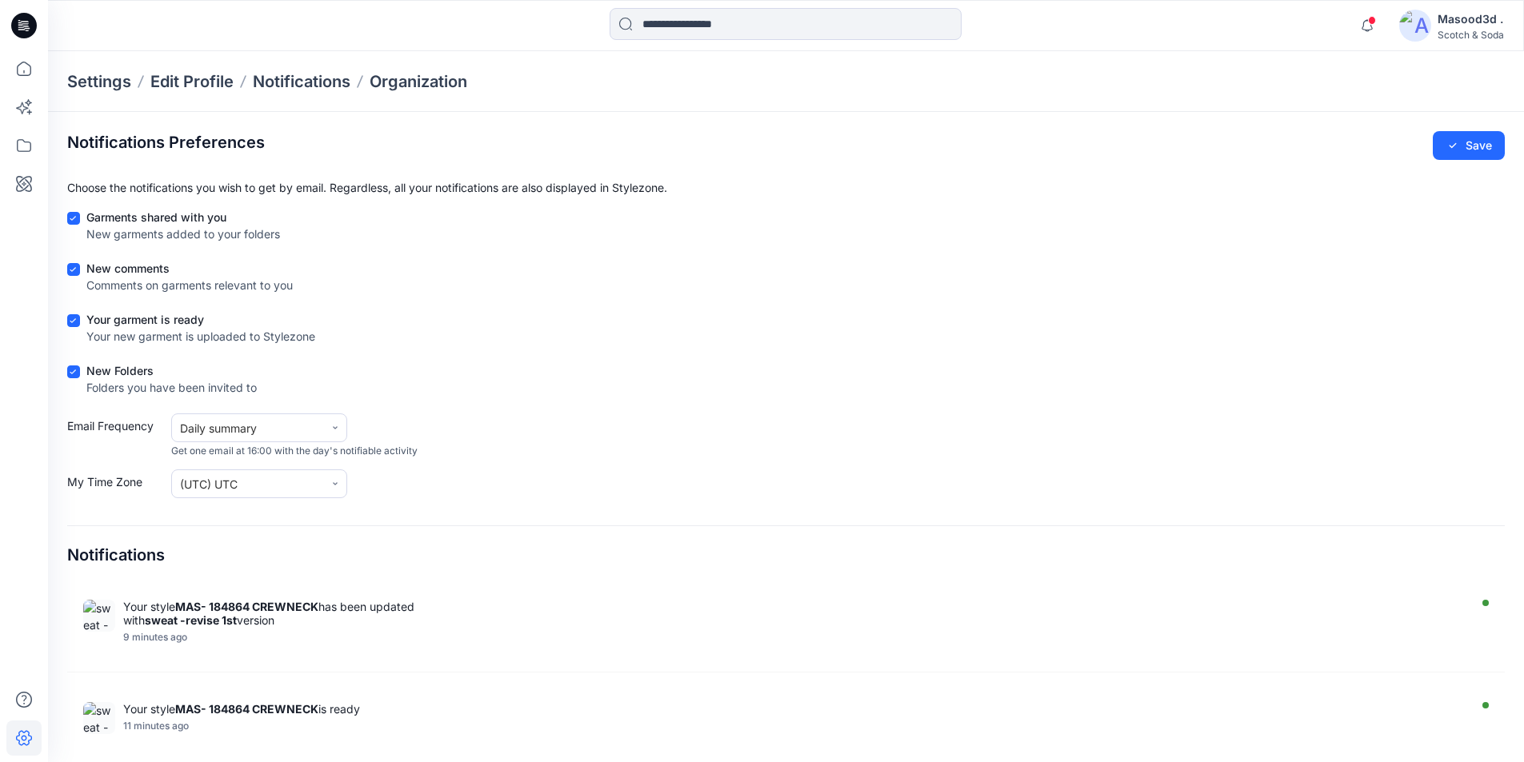
drag, startPoint x: 1483, startPoint y: 606, endPoint x: 1436, endPoint y: 621, distance: 49.3
click at [1436, 621] on div "Your style MAS- 184864 CREWNECK has been updated with sweat -revise 1st version" at bounding box center [793, 613] width 1340 height 27
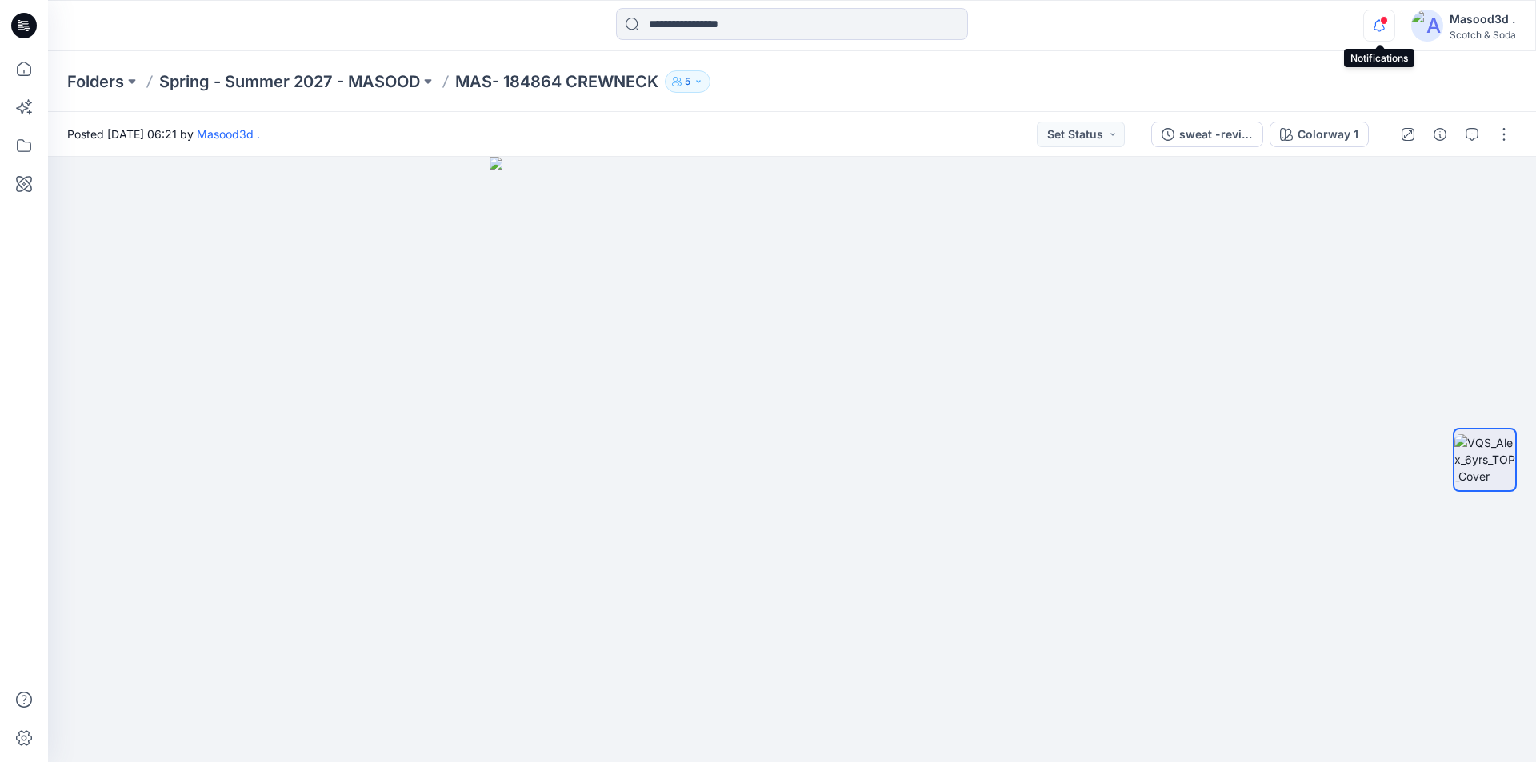
click at [1386, 28] on icon "button" at bounding box center [1379, 26] width 30 height 32
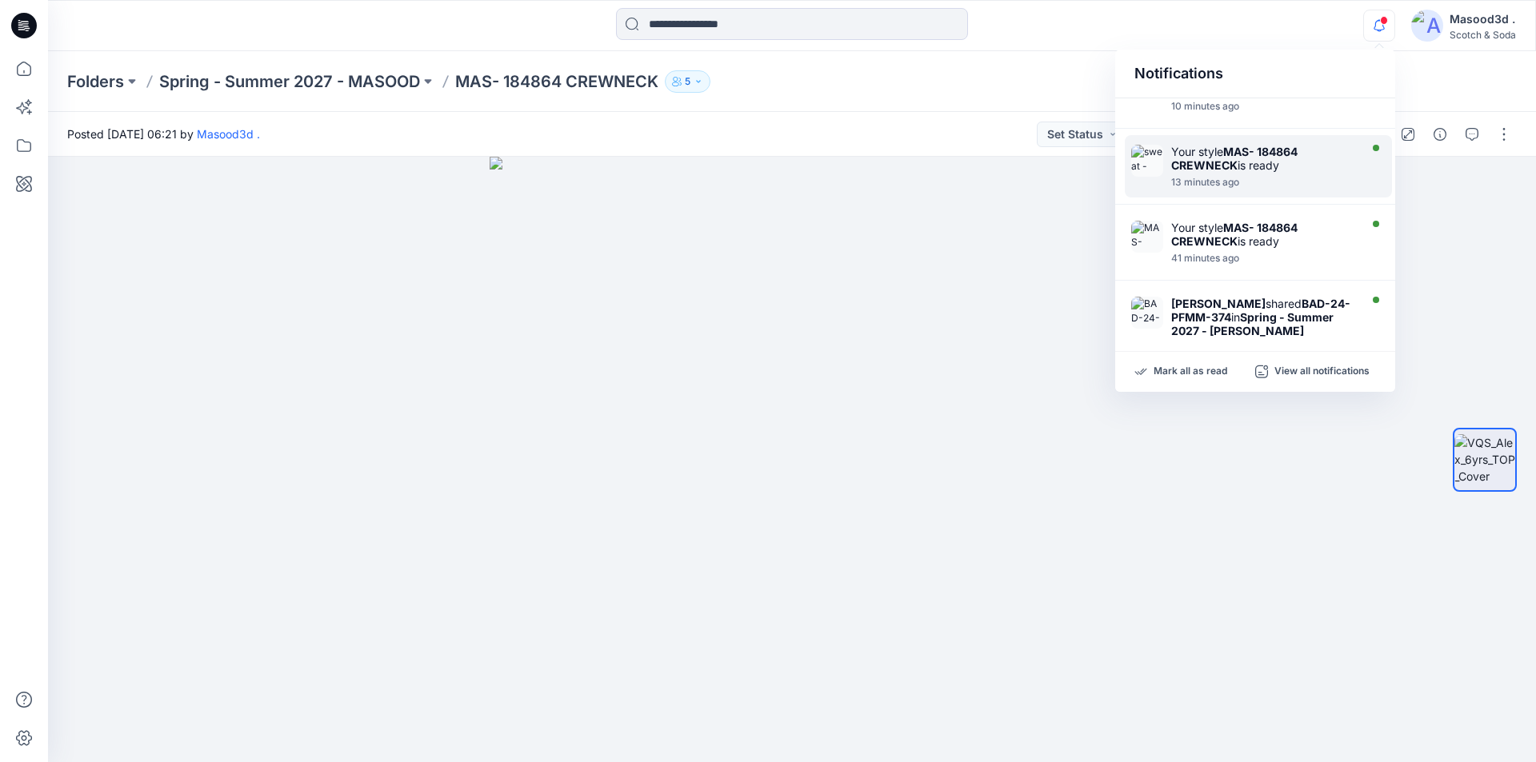
scroll to position [80, 0]
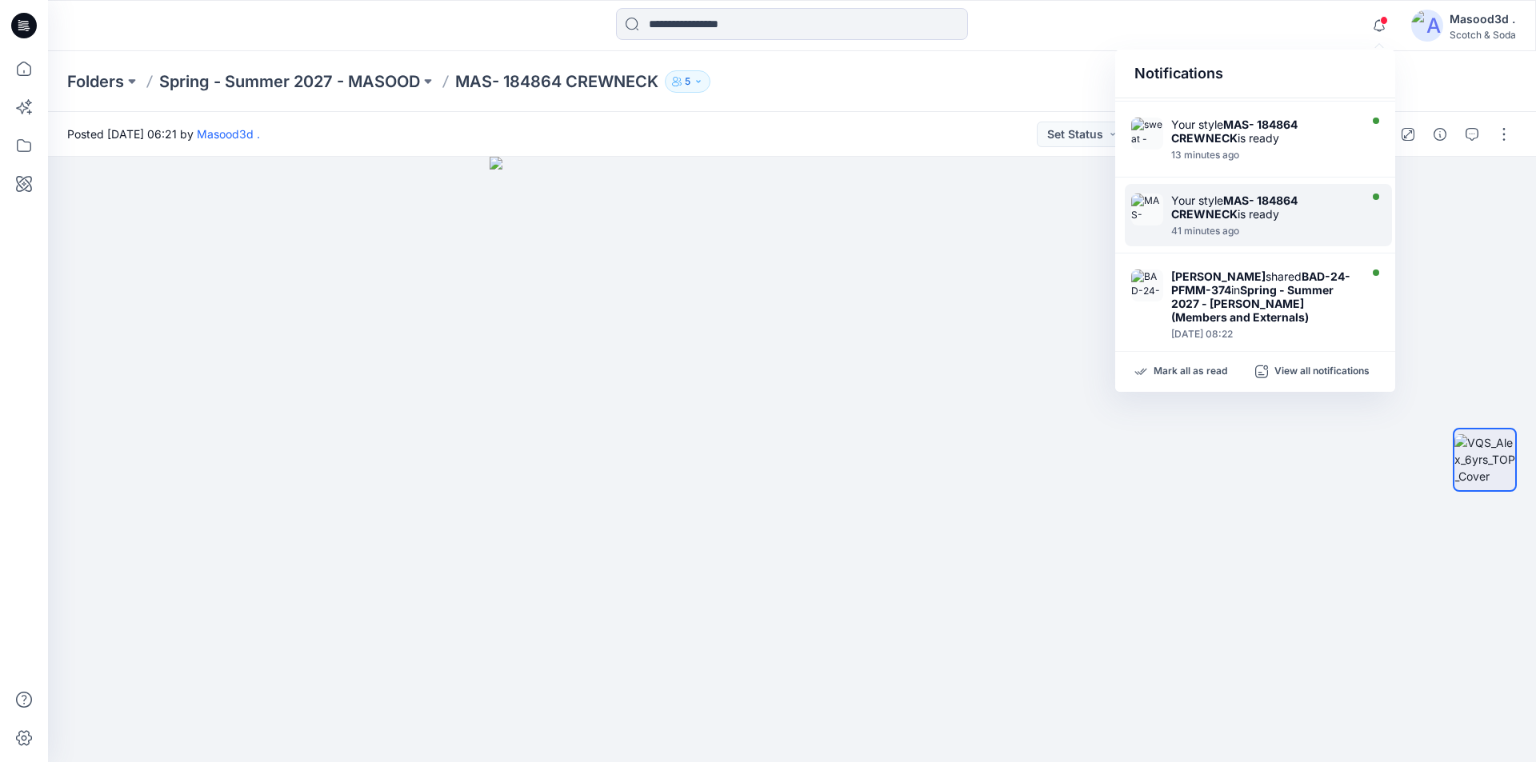
click at [1234, 218] on strong "MAS- 184864 CREWNECK" at bounding box center [1234, 207] width 126 height 27
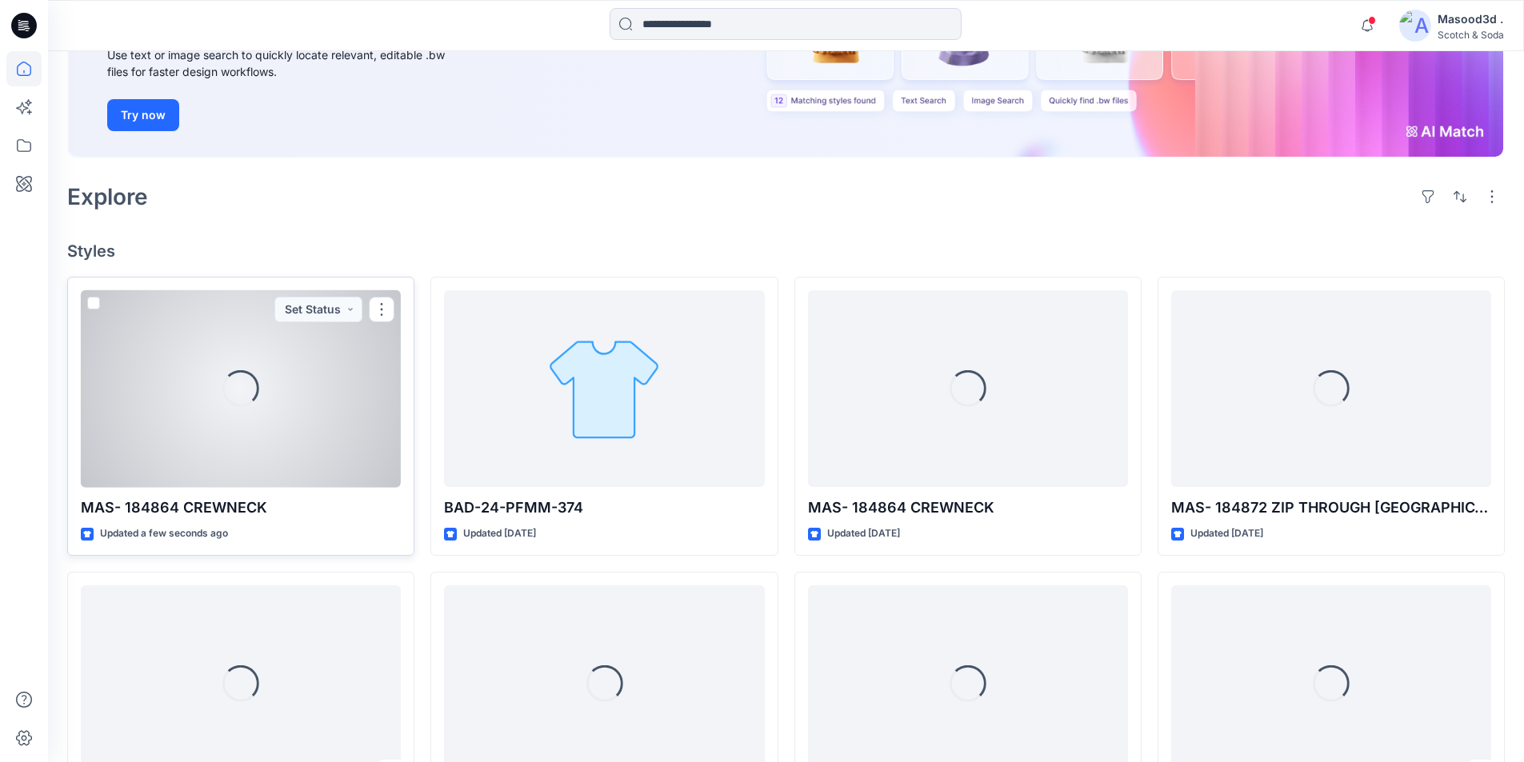
scroll to position [240, 0]
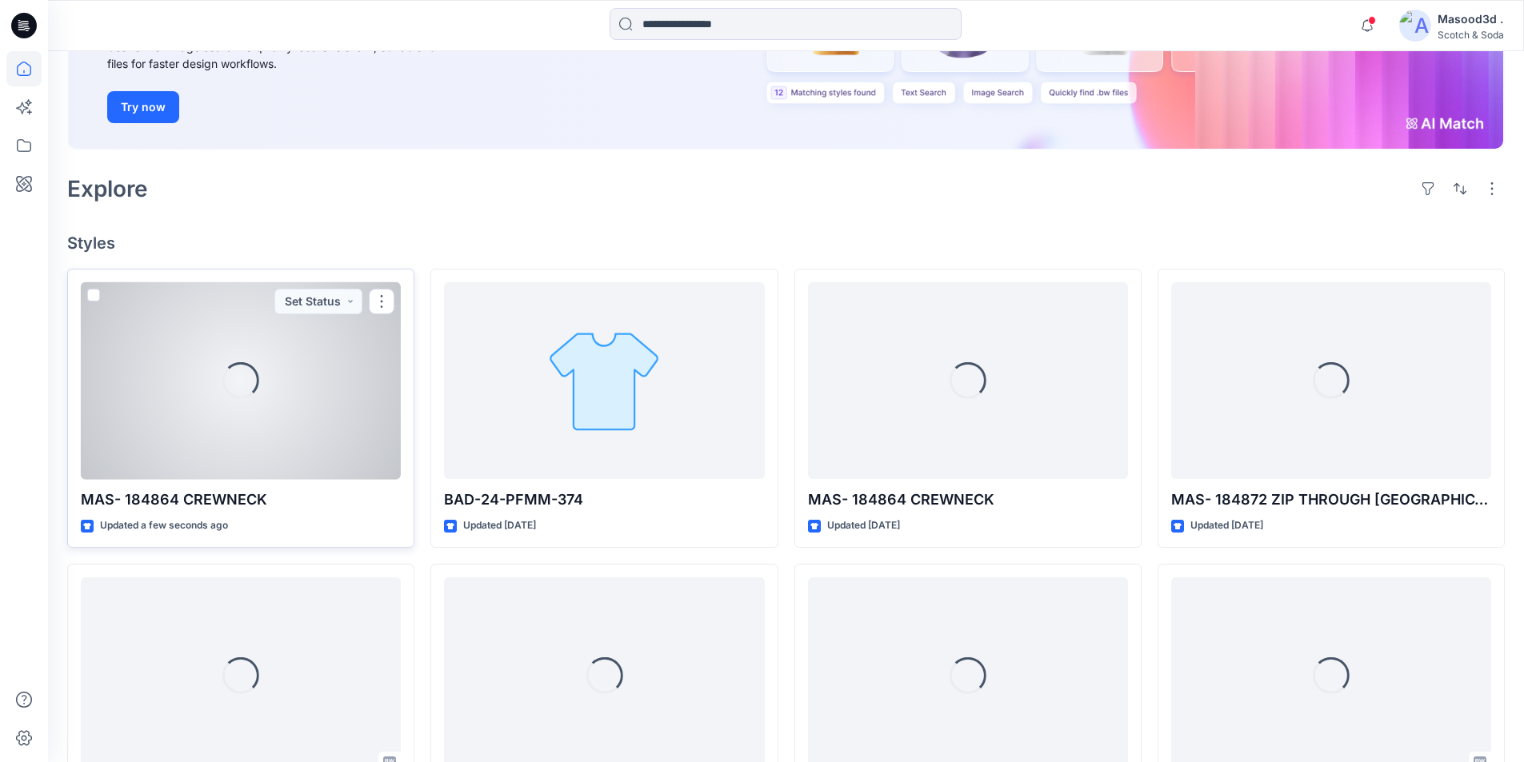
click at [296, 414] on div "Loading..." at bounding box center [241, 381] width 320 height 198
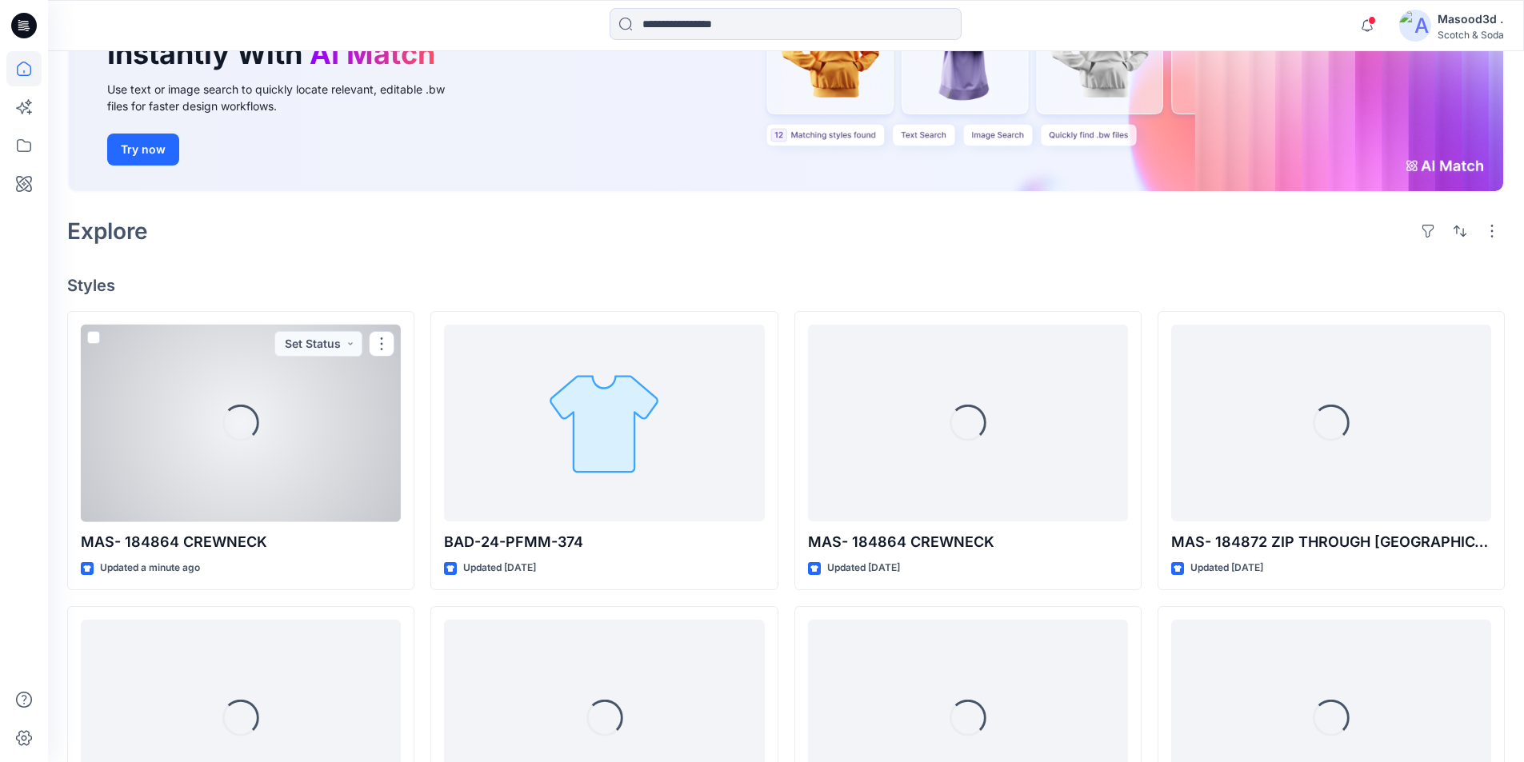
scroll to position [226, 0]
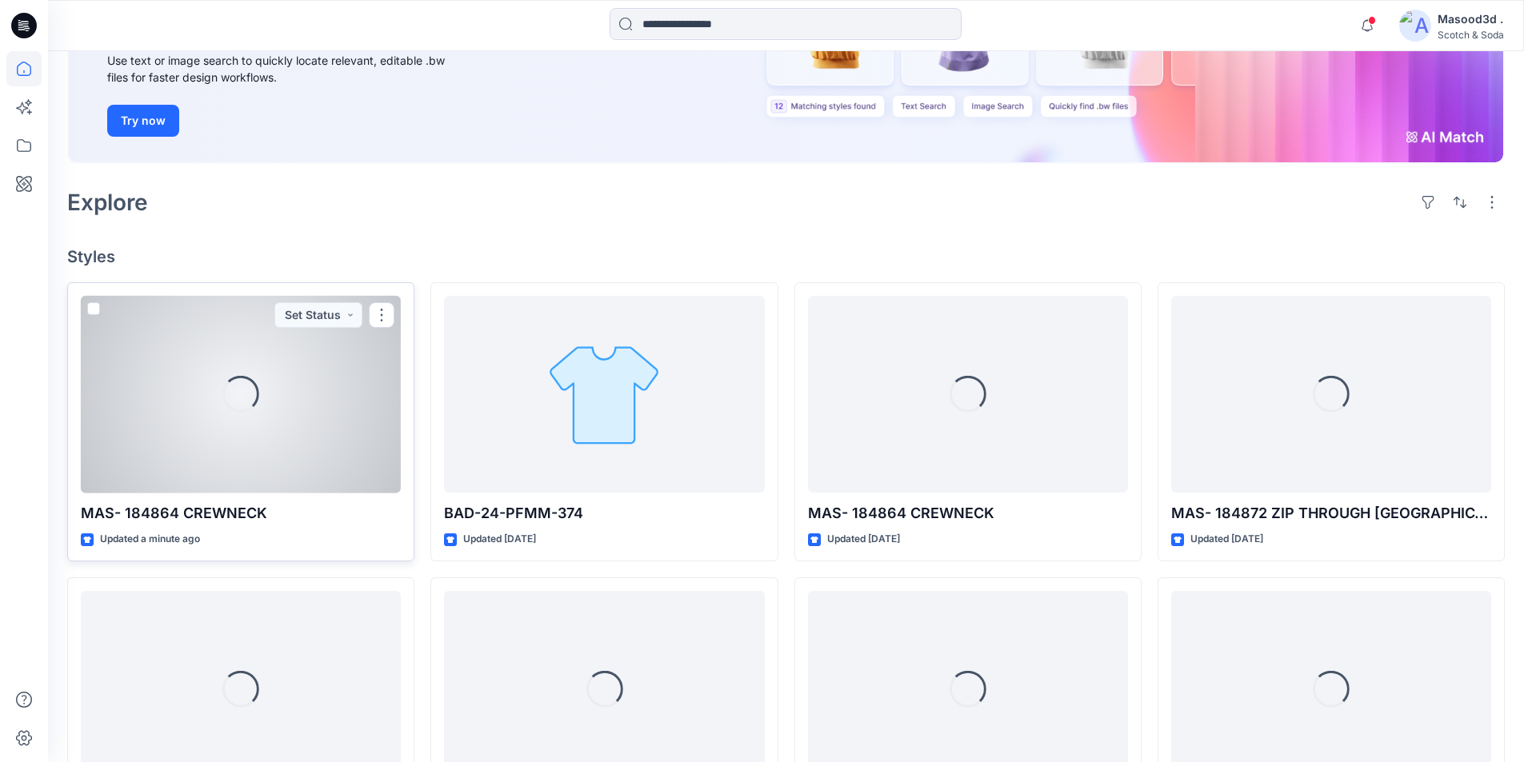
click at [250, 439] on div "Loading..." at bounding box center [241, 395] width 320 height 198
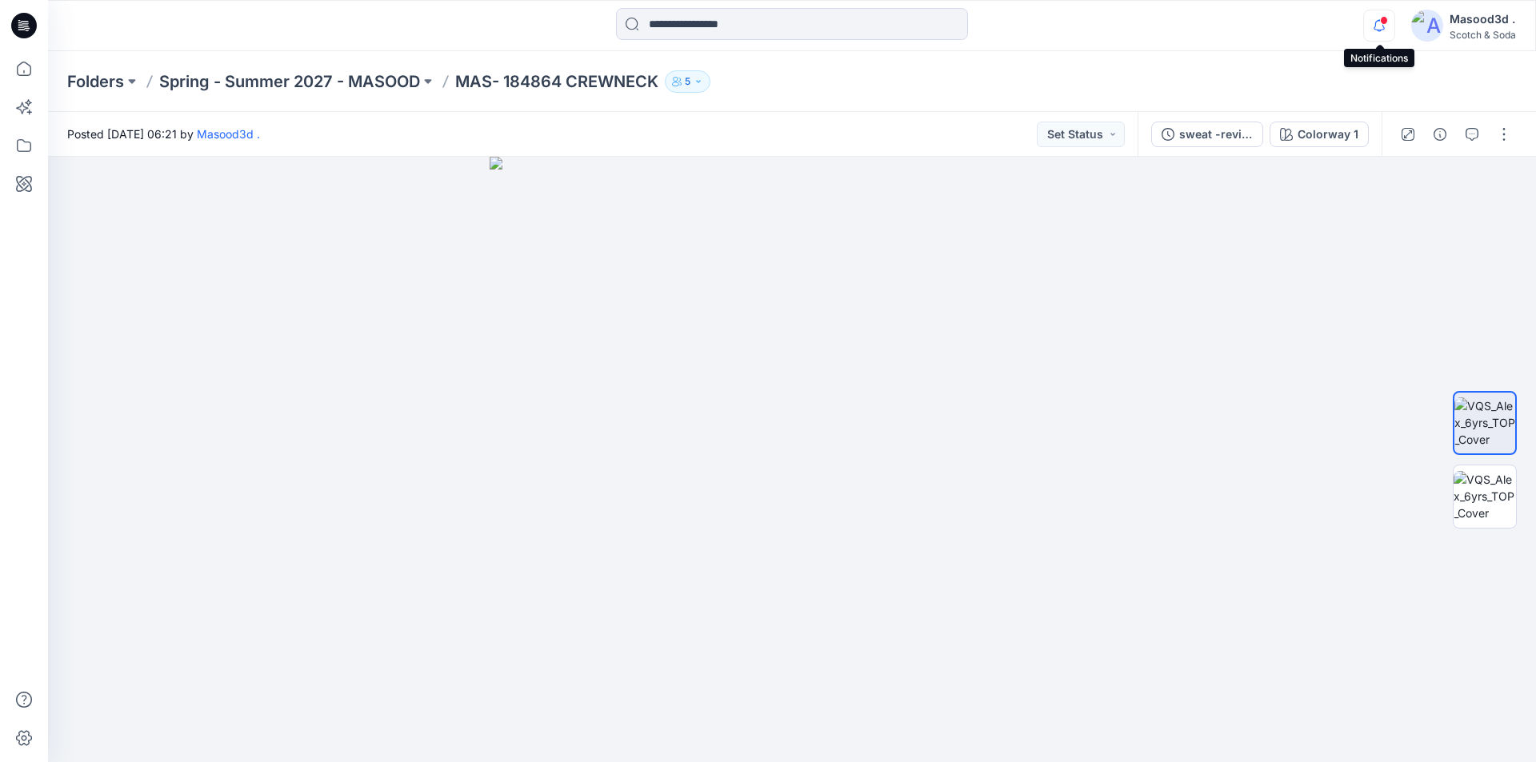
click at [1379, 26] on icon "button" at bounding box center [1379, 26] width 30 height 32
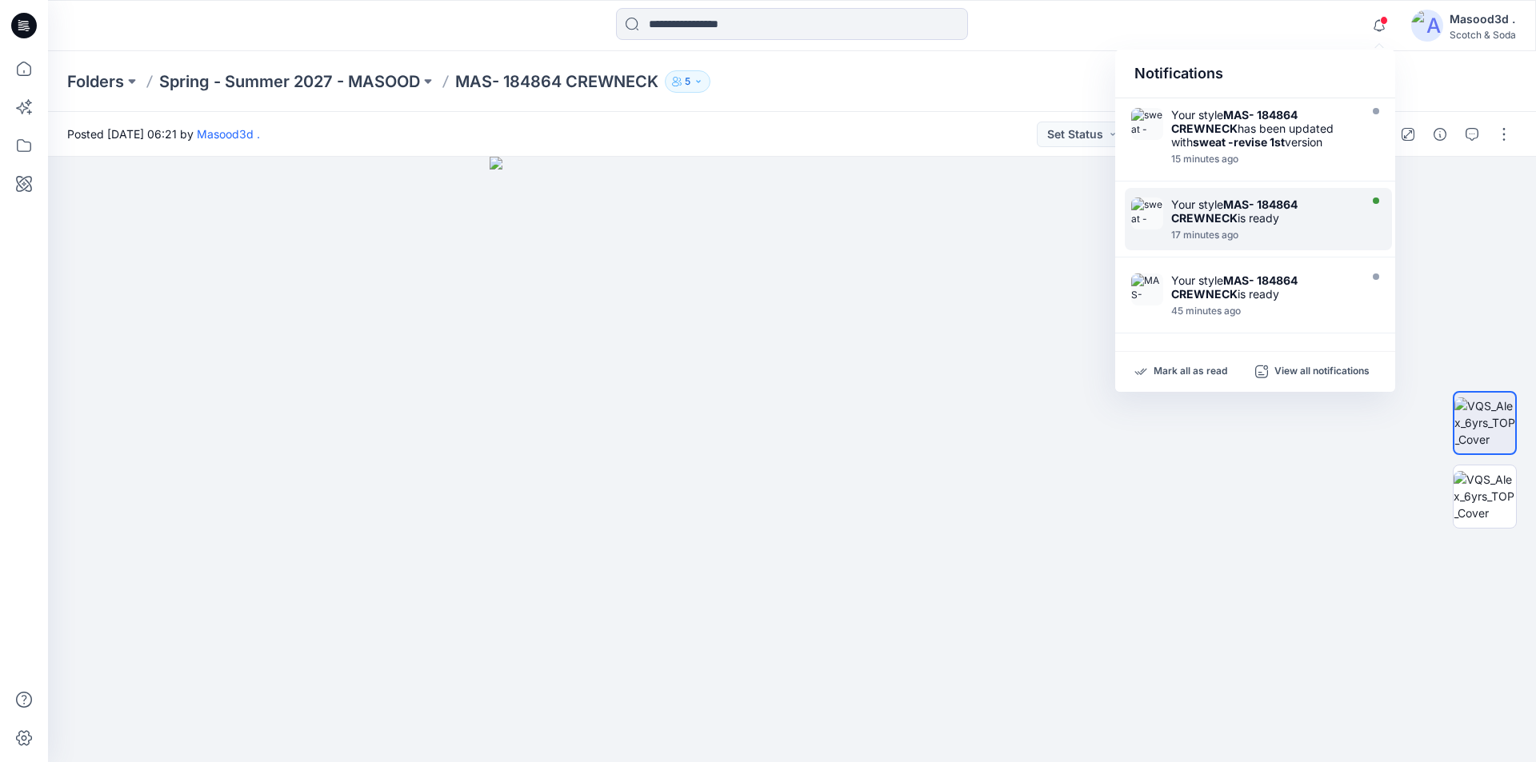
click at [1373, 198] on div at bounding box center [1376, 201] width 6 height 6
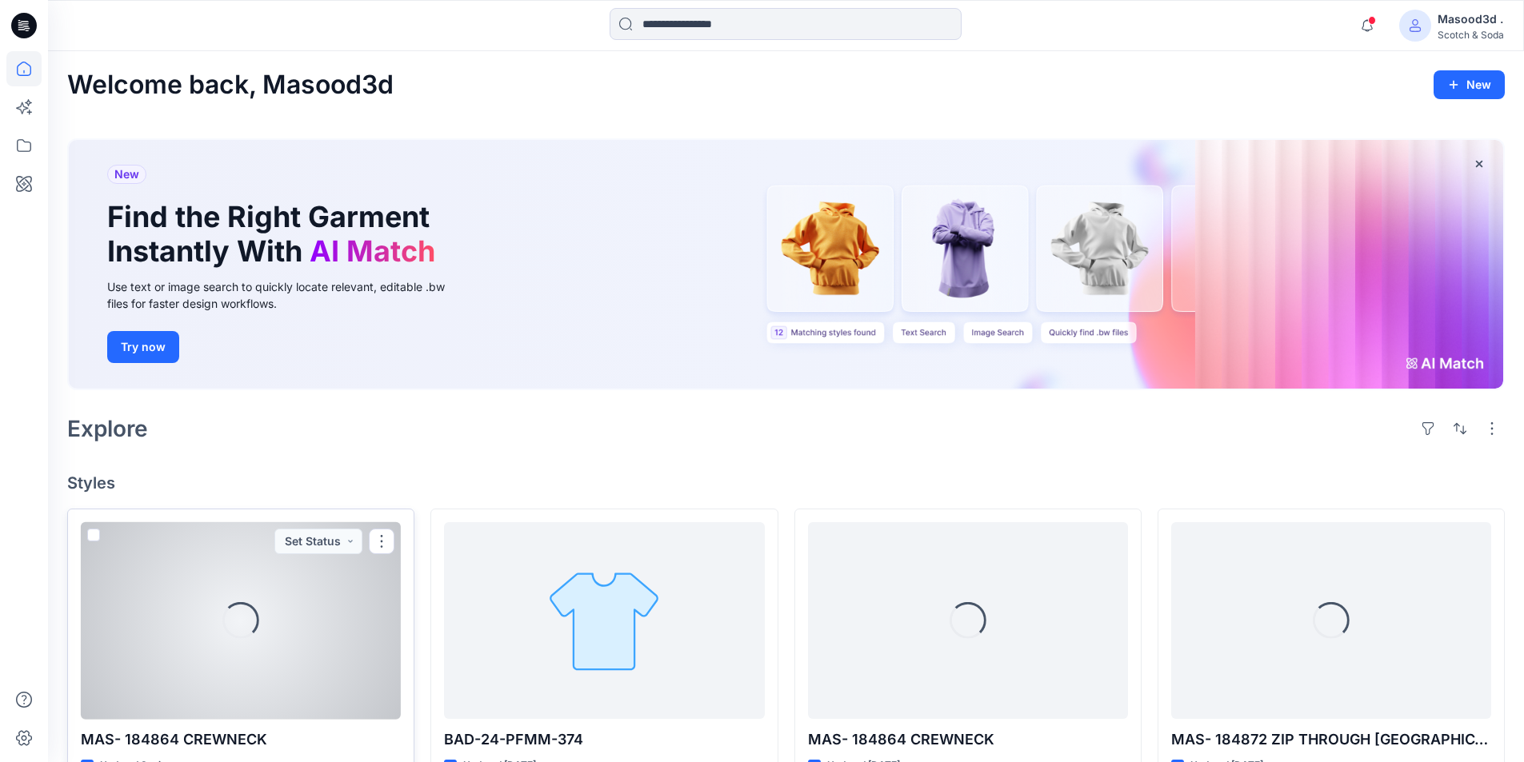
click at [366, 650] on div "Loading..." at bounding box center [241, 621] width 320 height 198
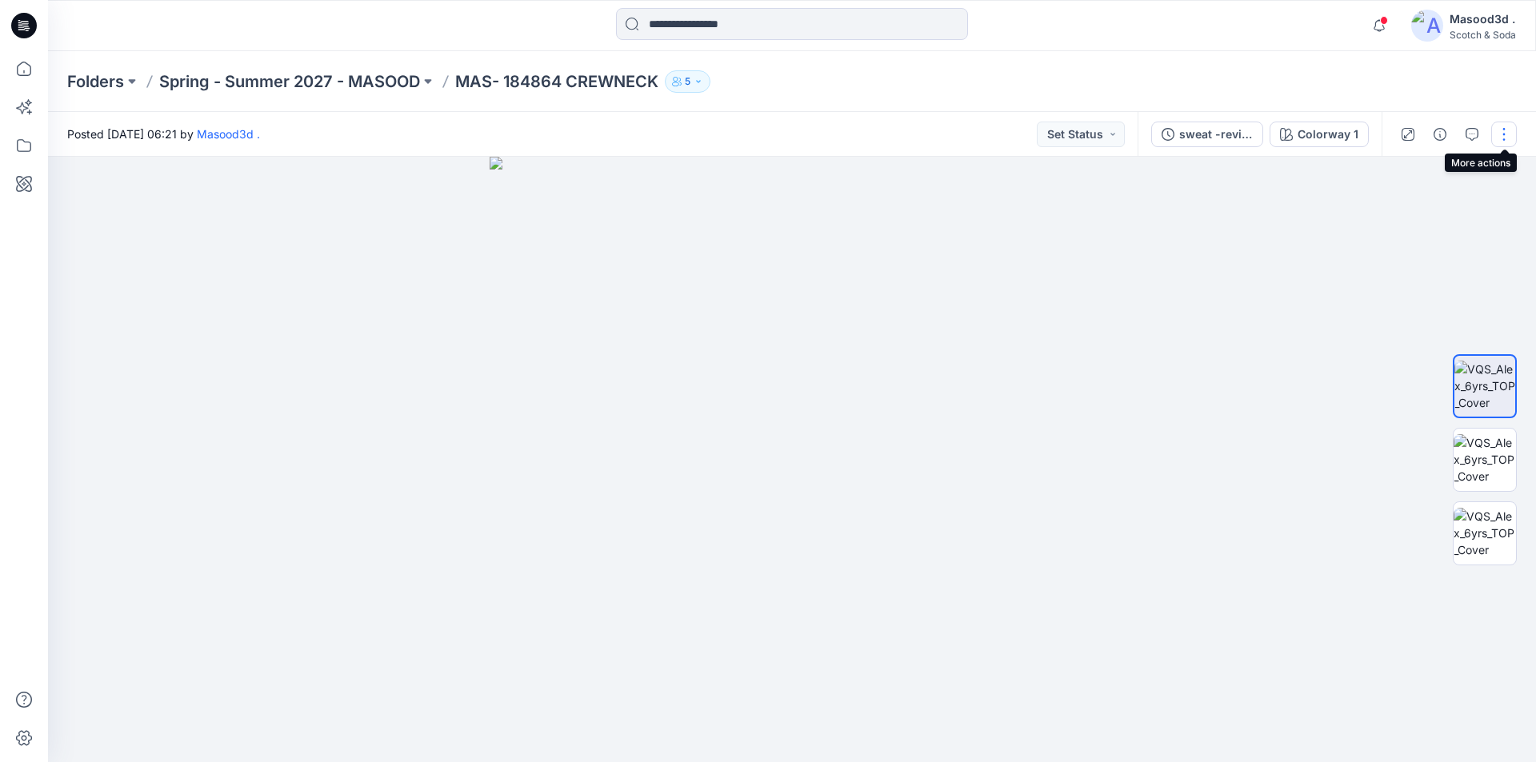
click at [1506, 137] on button "button" at bounding box center [1504, 135] width 26 height 26
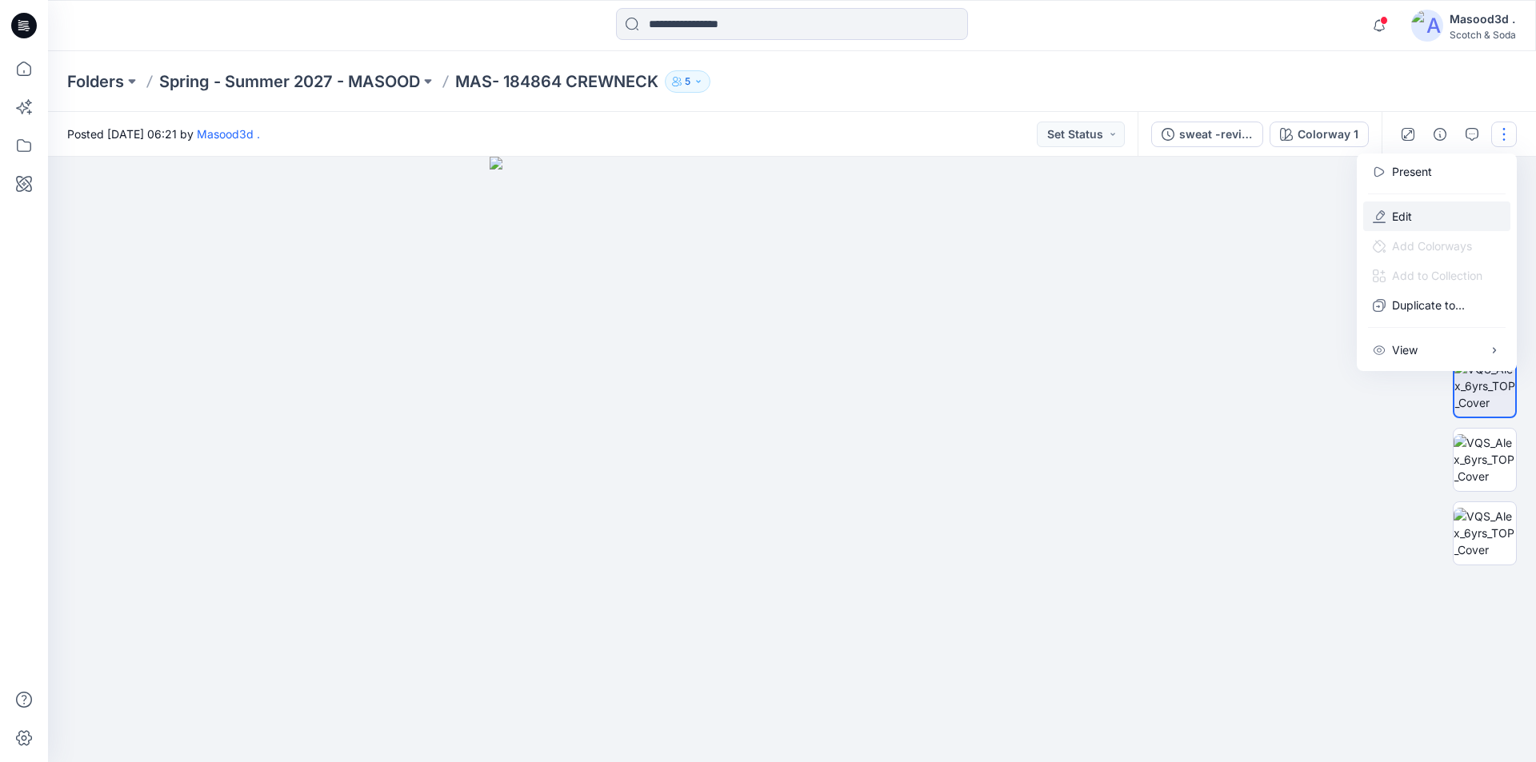
click at [1423, 218] on button "Edit" at bounding box center [1436, 217] width 147 height 30
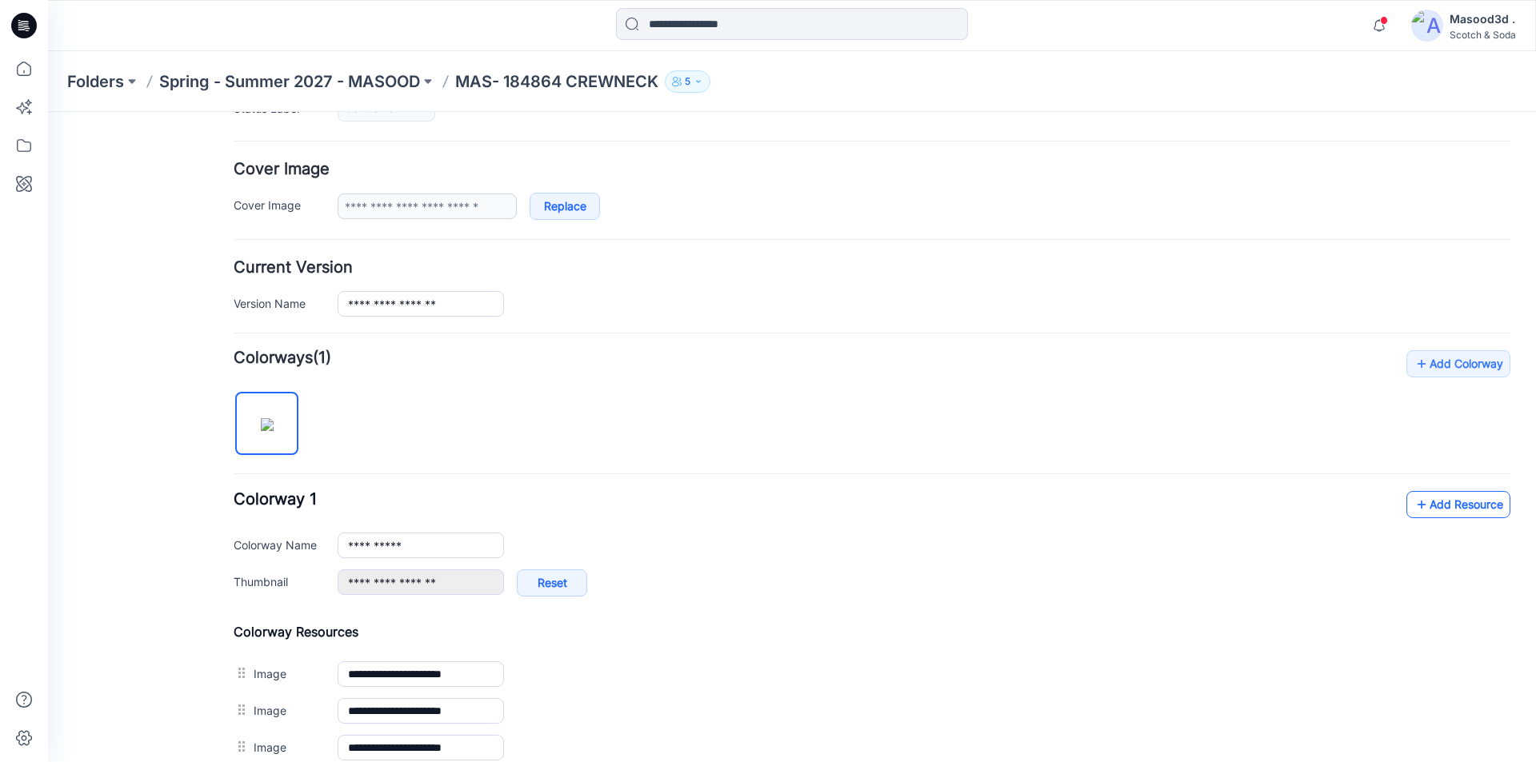
scroll to position [274, 0]
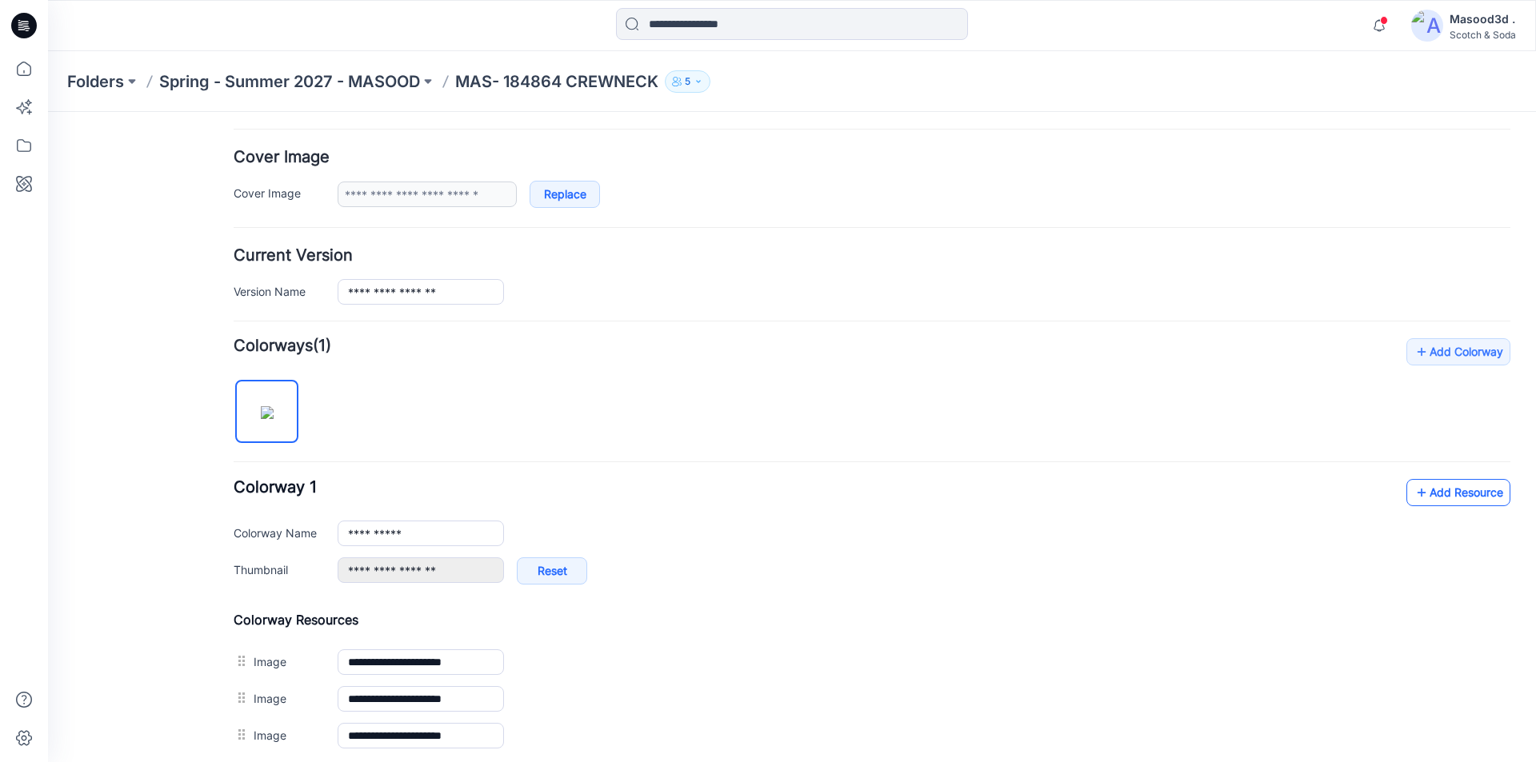
click at [1449, 498] on link "Add Resource" at bounding box center [1458, 492] width 104 height 27
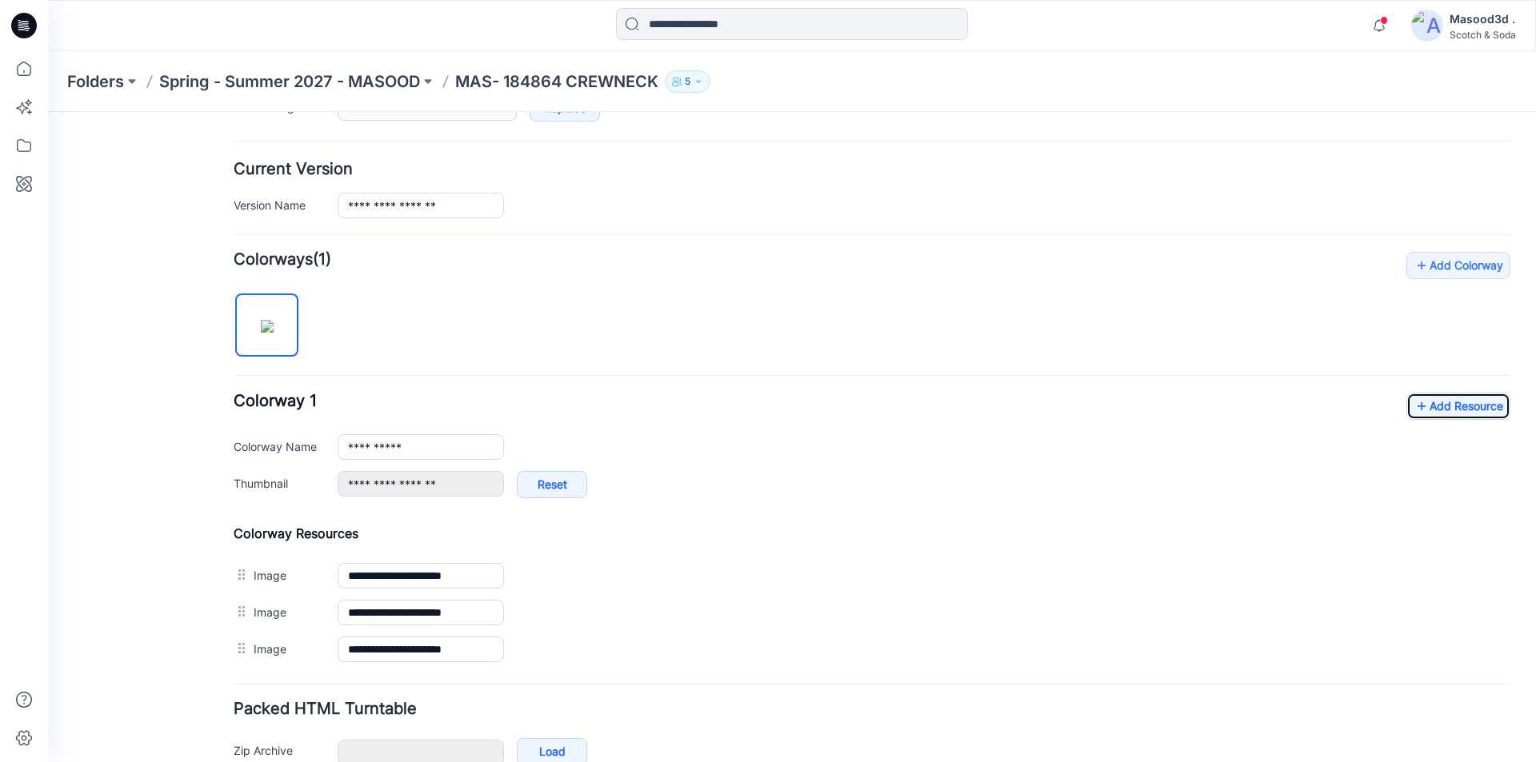
scroll to position [379, 0]
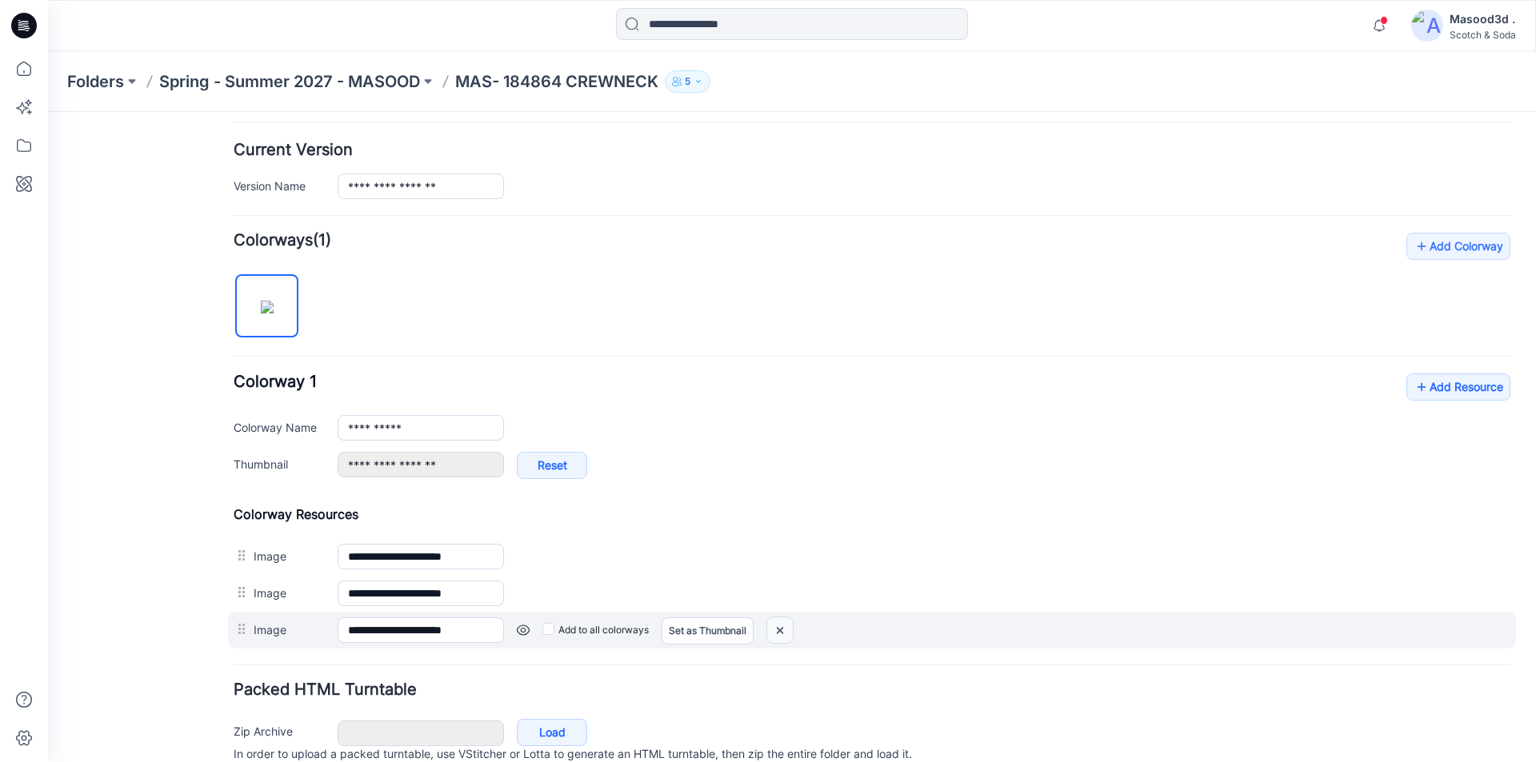
drag, startPoint x: 785, startPoint y: 627, endPoint x: 882, endPoint y: 197, distance: 441.2
click at [785, 627] on img at bounding box center [780, 630] width 26 height 26
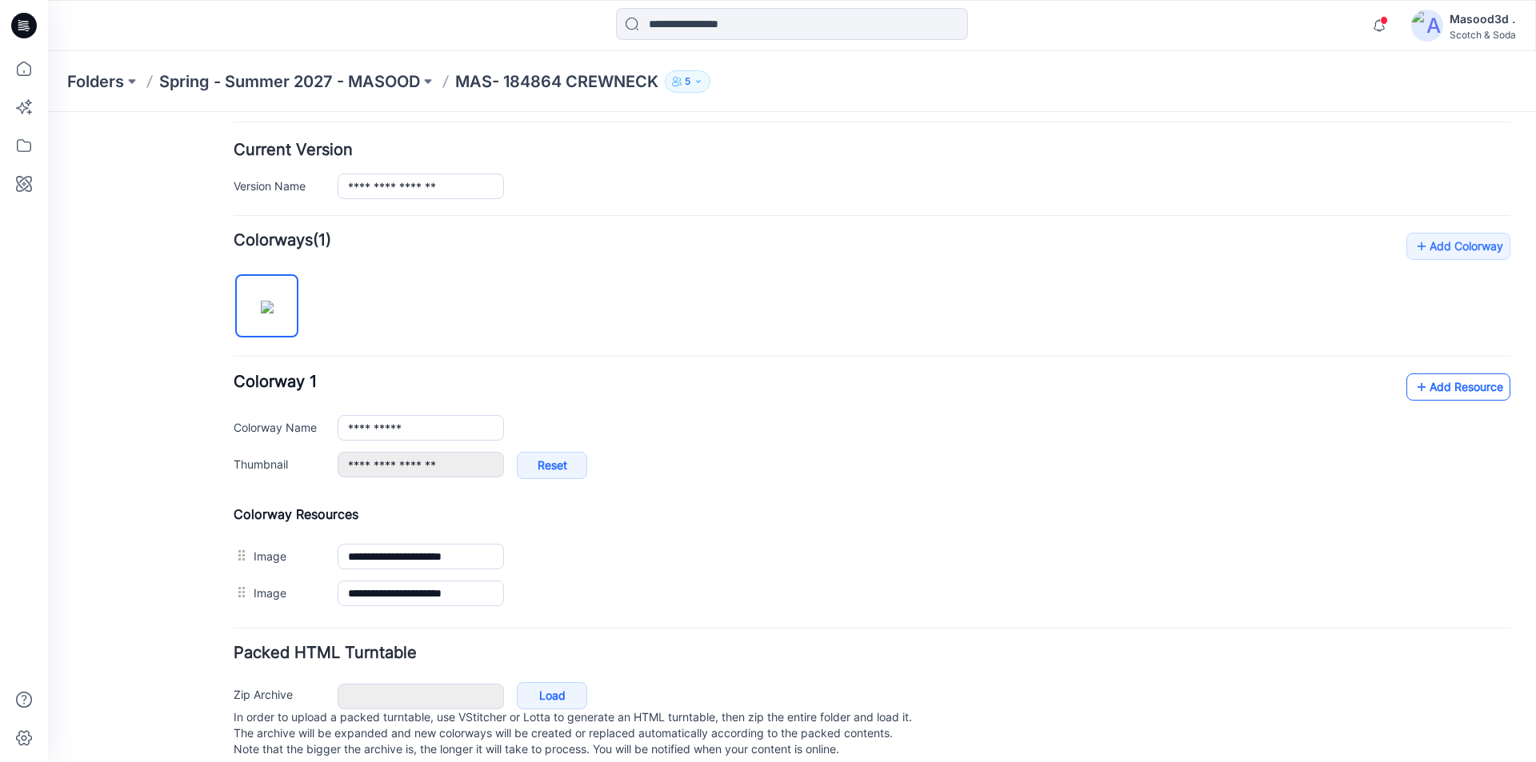
click at [1428, 387] on link "Add Resource" at bounding box center [1458, 387] width 104 height 27
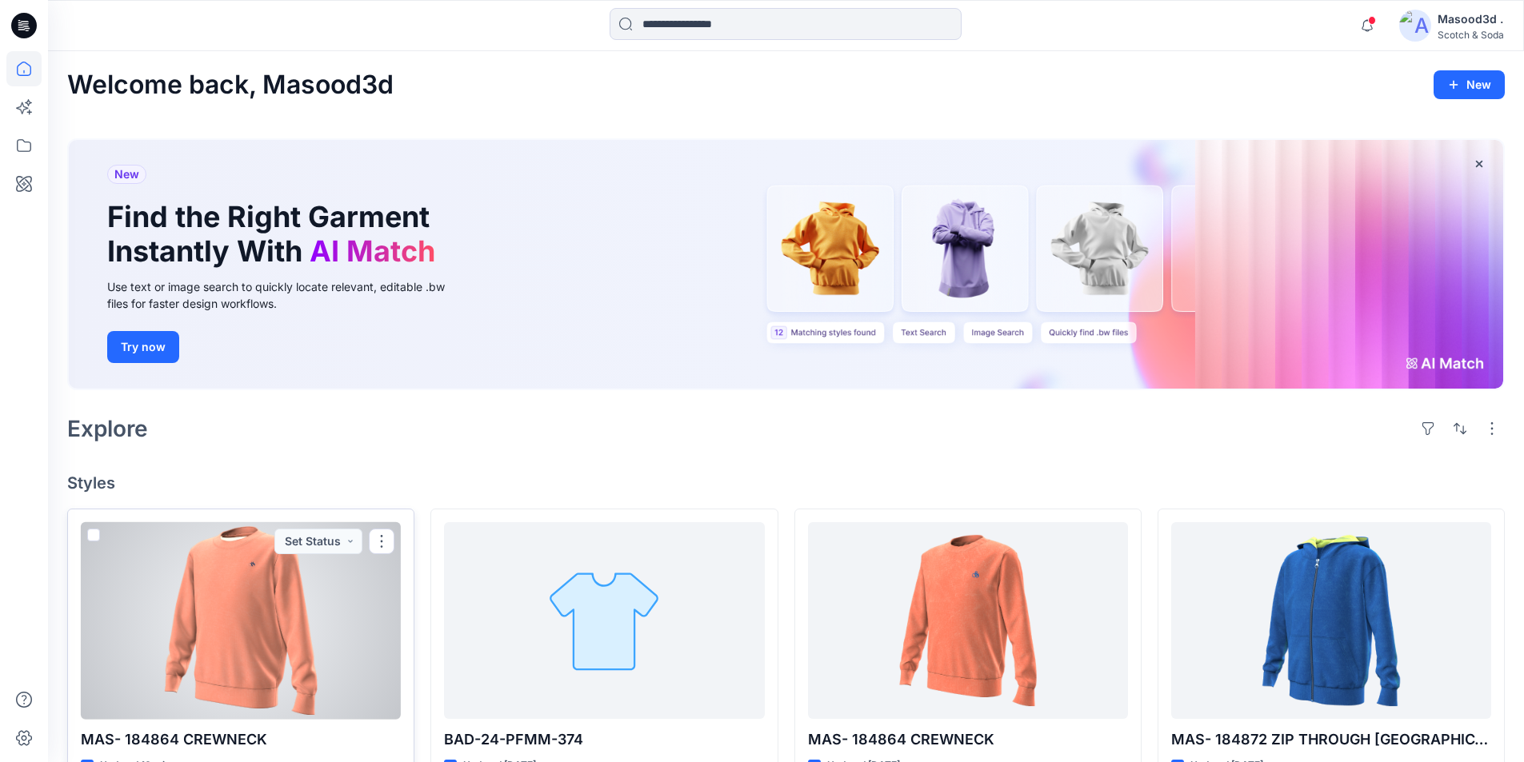
click at [249, 634] on div at bounding box center [241, 621] width 320 height 198
